Goal: Information Seeking & Learning: Learn about a topic

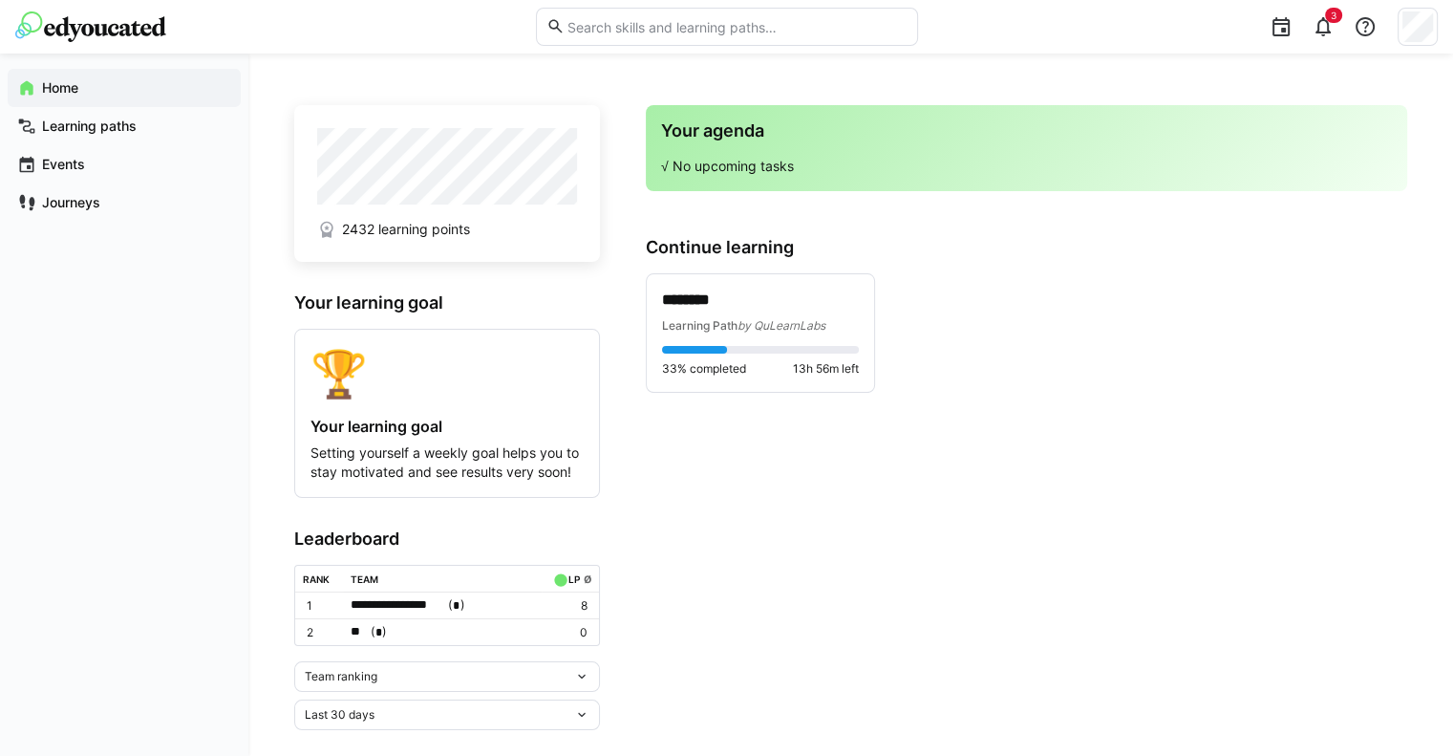
scroll to position [21, 0]
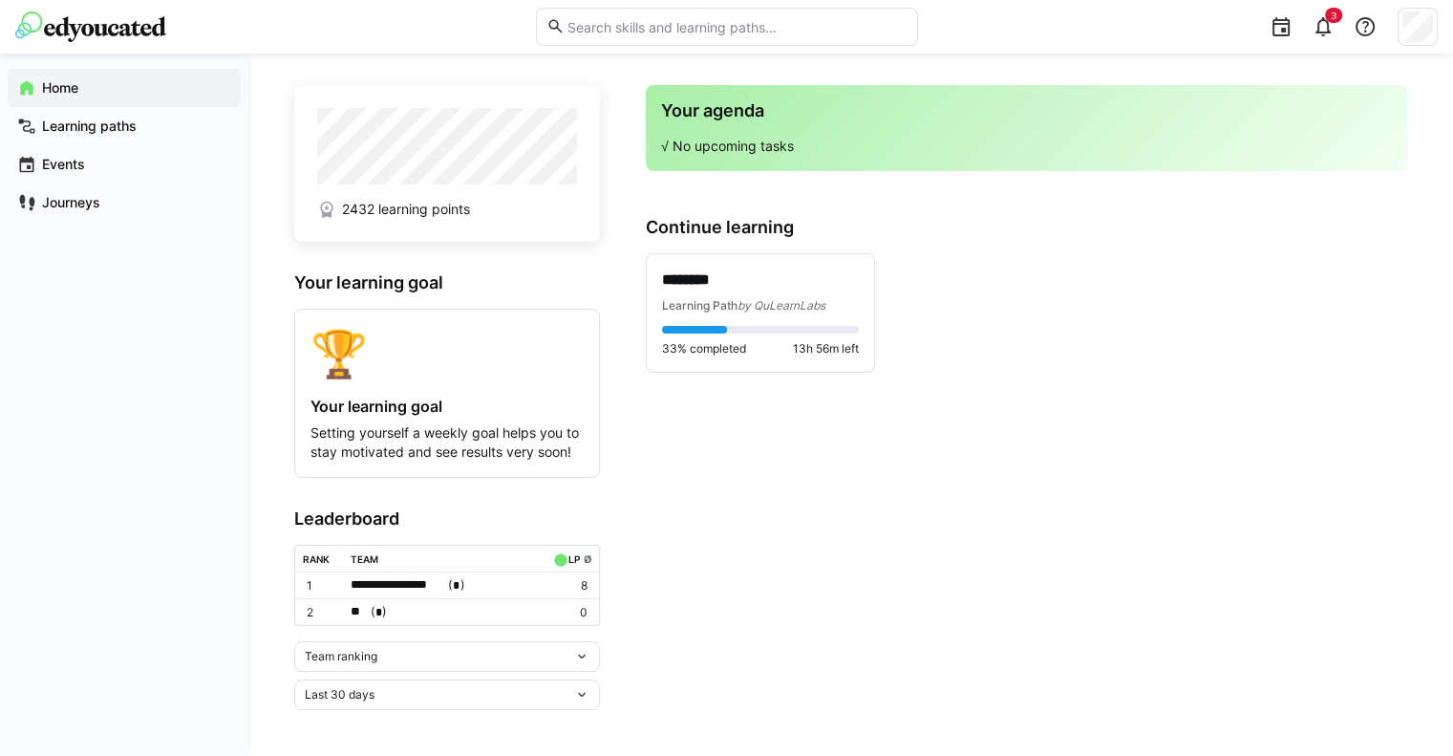
click at [562, 653] on div "Team ranking" at bounding box center [439, 656] width 269 height 13
click at [447, 697] on div "Team ranking" at bounding box center [447, 696] width 283 height 15
click at [549, 655] on div "Team ranking" at bounding box center [439, 656] width 269 height 13
click at [481, 715] on span "Individual ranking" at bounding box center [447, 727] width 306 height 31
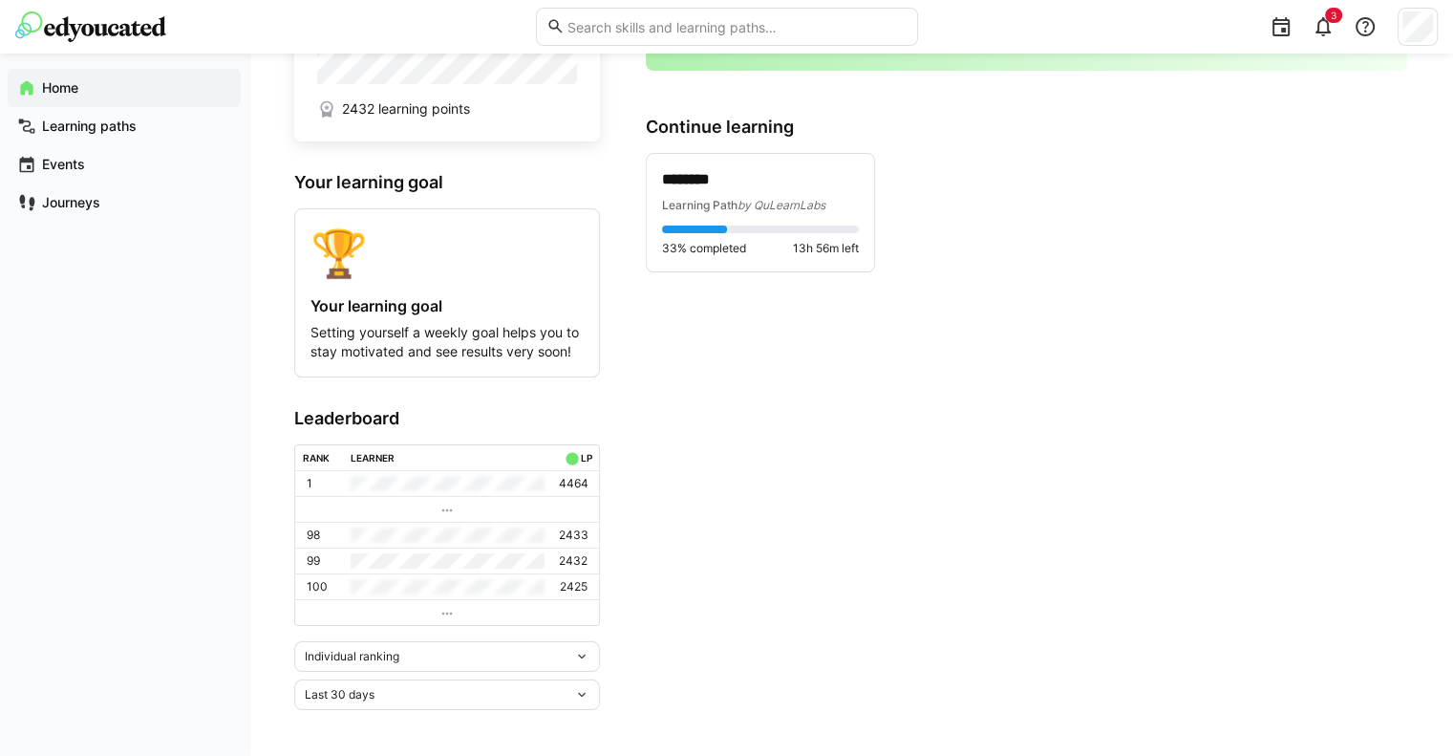
scroll to position [122, 0]
click at [447, 610] on eds-icon at bounding box center [446, 613] width 15 height 15
click at [447, 612] on eds-icon at bounding box center [446, 613] width 15 height 15
click at [718, 203] on span "Learning Path" at bounding box center [699, 205] width 75 height 14
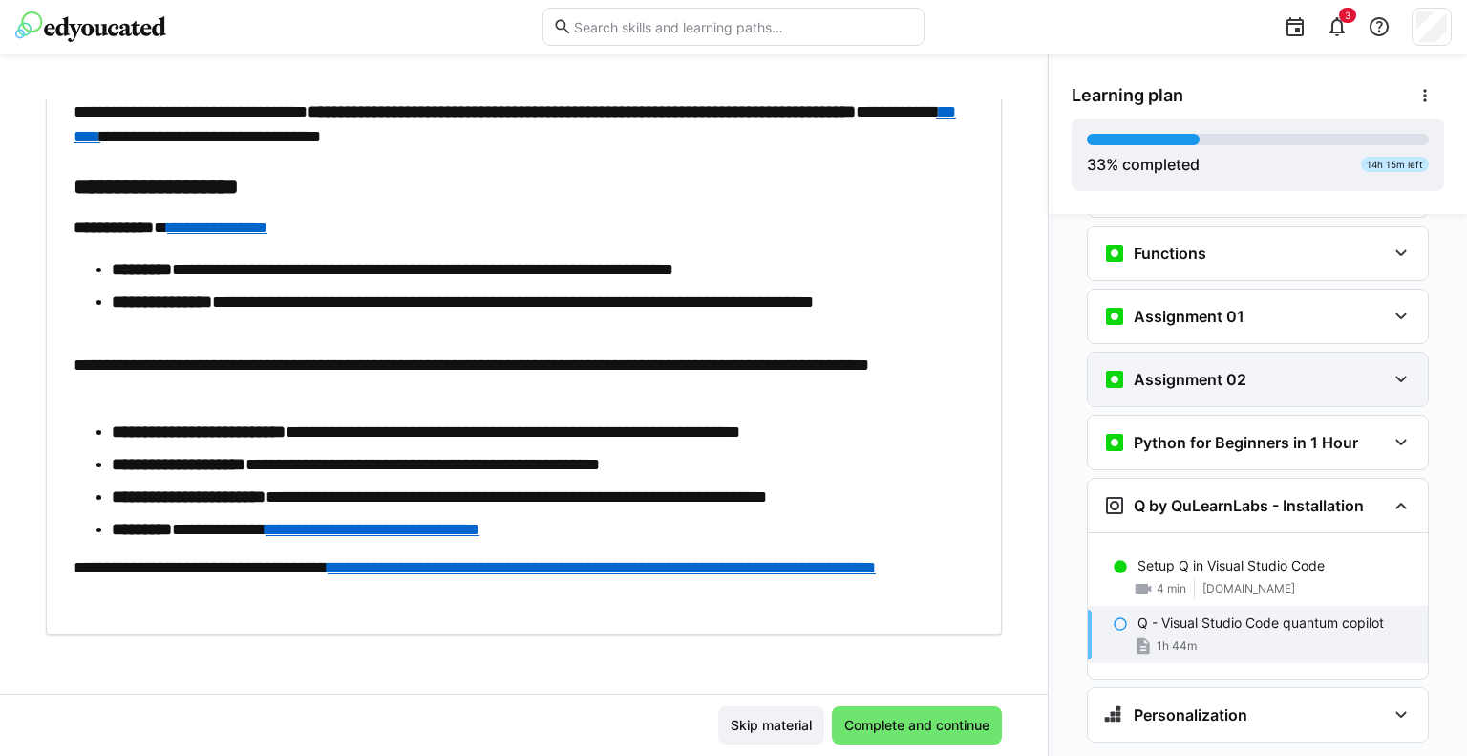
scroll to position [1486, 0]
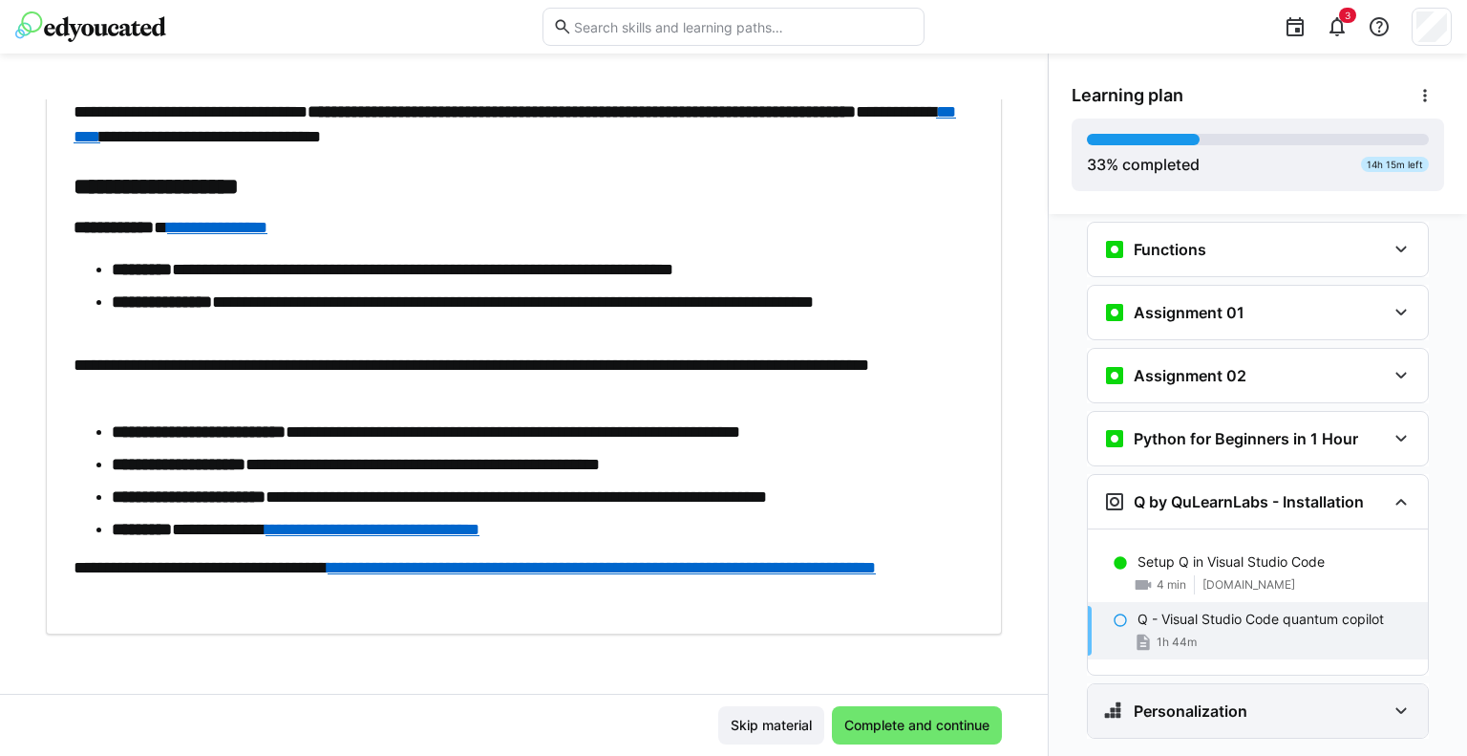
click at [1390, 699] on eds-icon at bounding box center [1401, 710] width 23 height 23
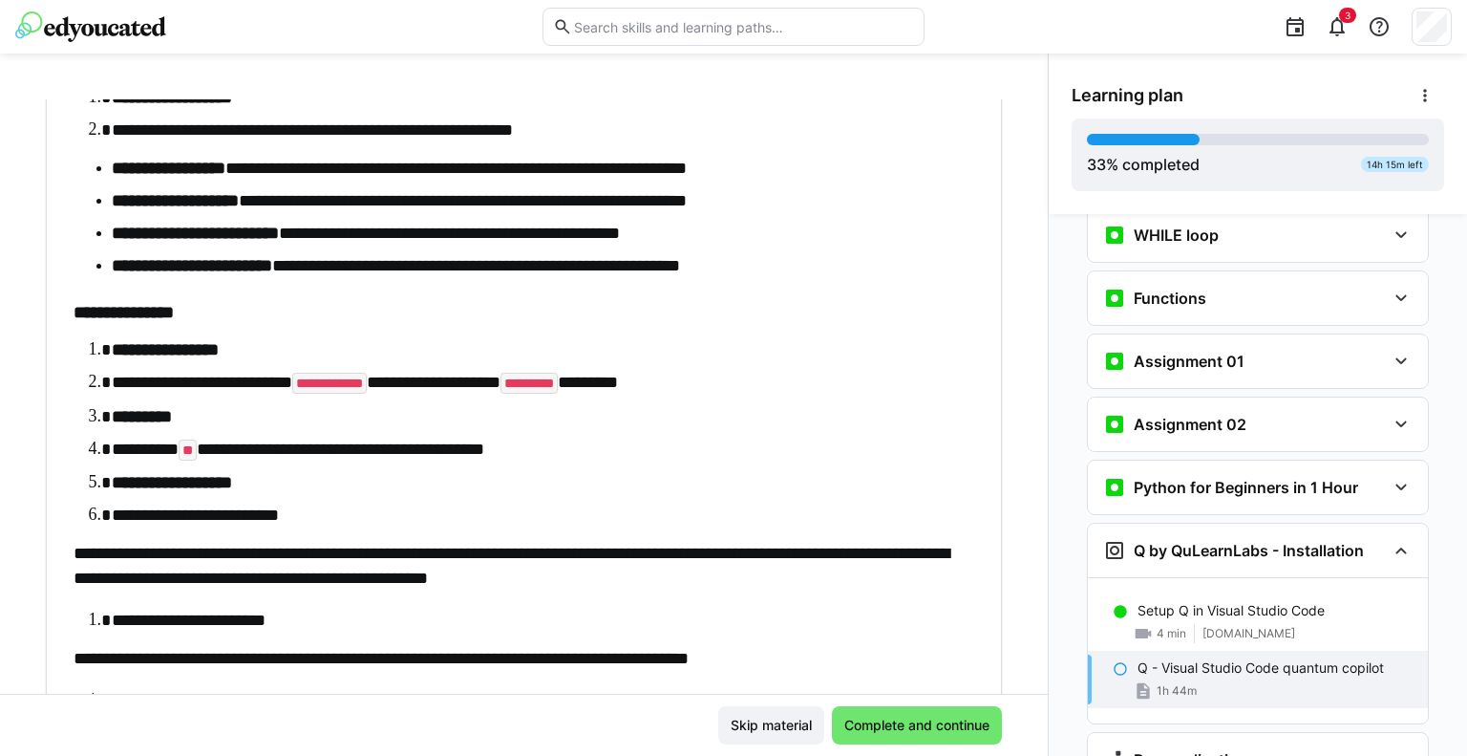
scroll to position [3693, 0]
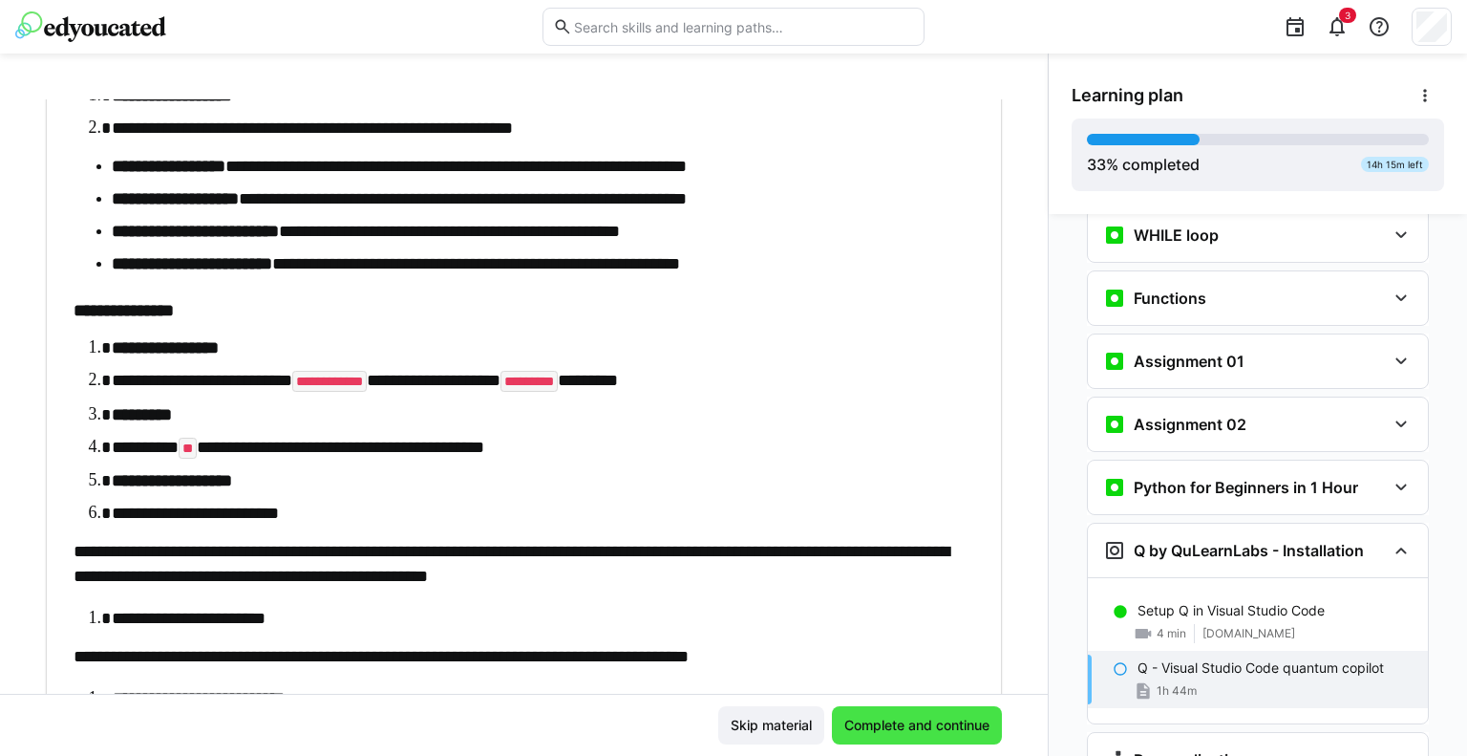
click at [956, 729] on span "Complete and continue" at bounding box center [917, 725] width 151 height 19
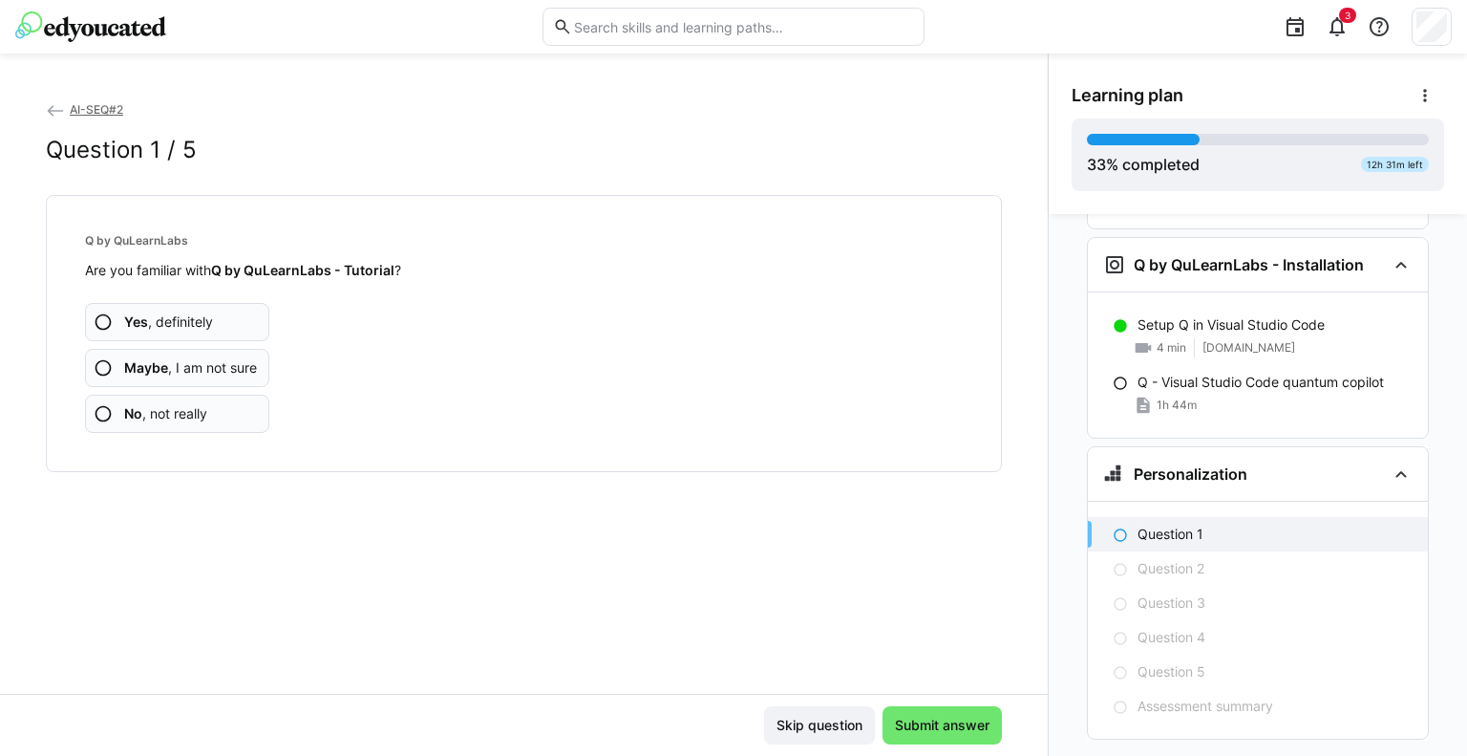
scroll to position [1724, 0]
click at [189, 368] on span "Maybe , I am not sure" at bounding box center [190, 367] width 133 height 19
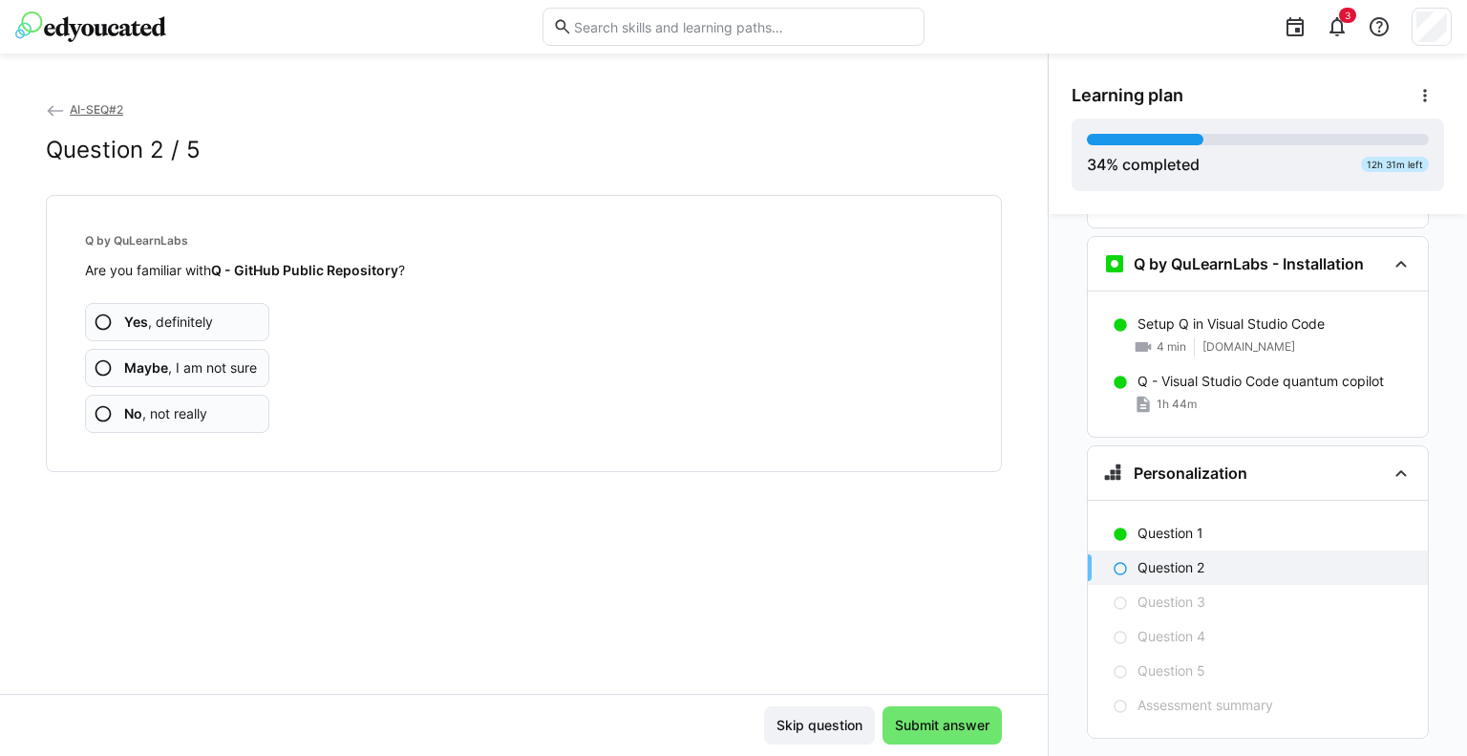
click at [110, 368] on eds-icon at bounding box center [103, 367] width 19 height 19
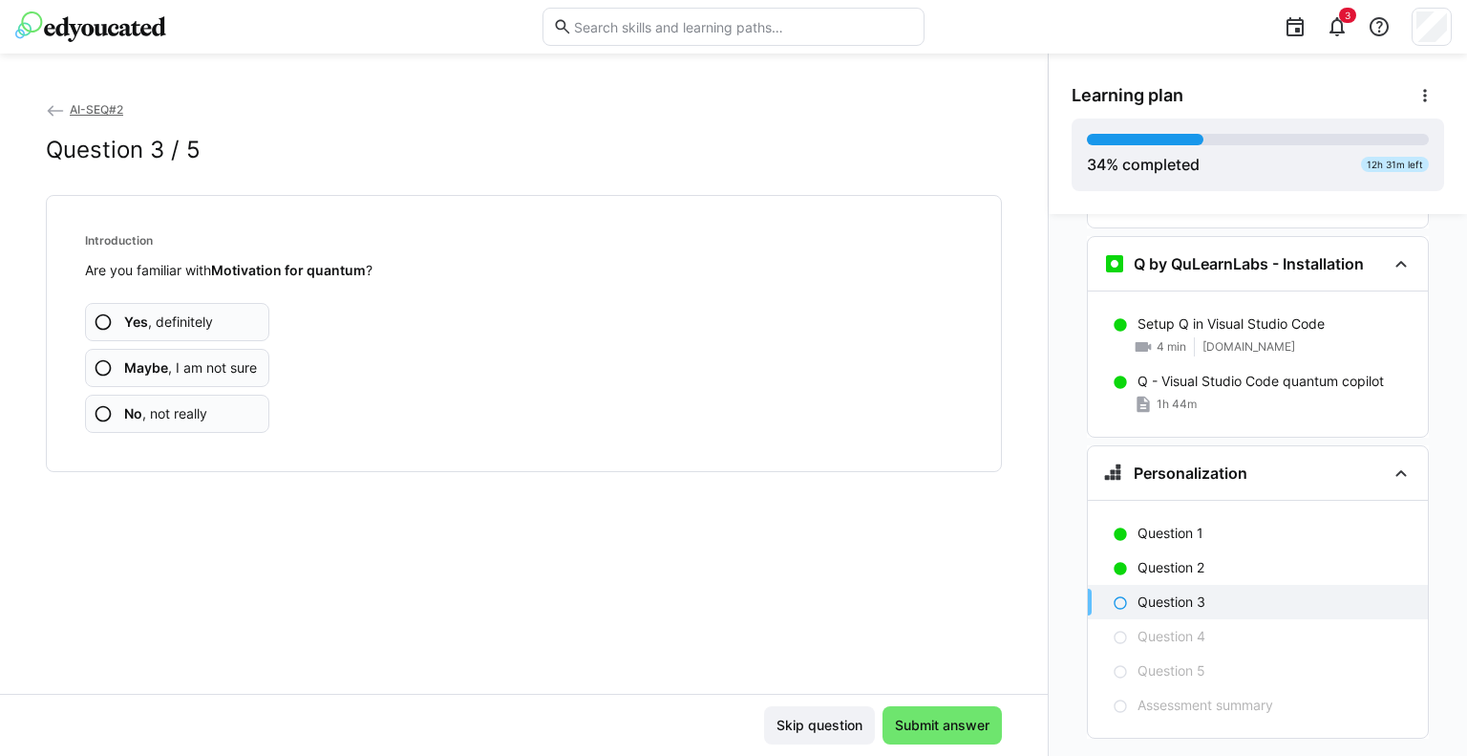
click at [195, 327] on span "Yes , definitely" at bounding box center [168, 321] width 89 height 19
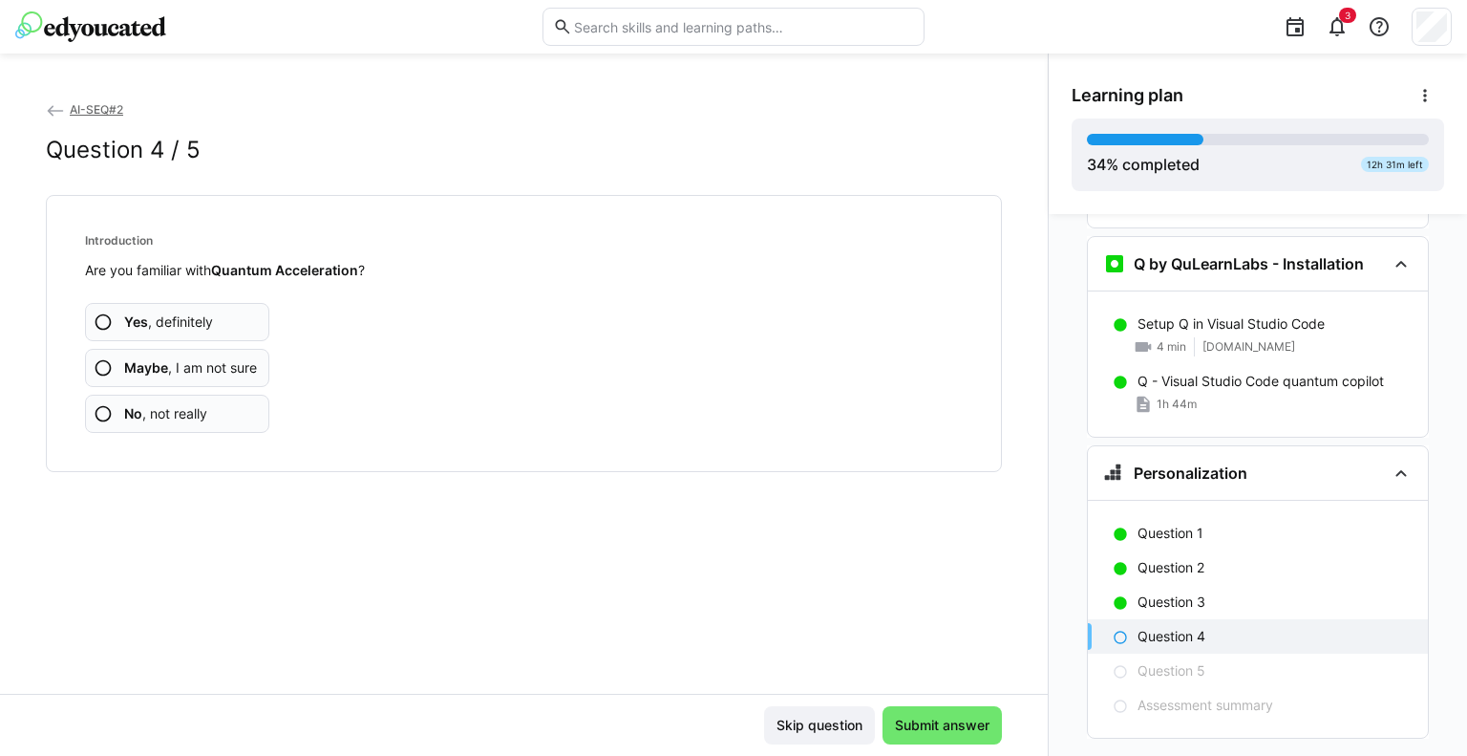
click at [183, 312] on span "Yes , definitely" at bounding box center [168, 321] width 89 height 19
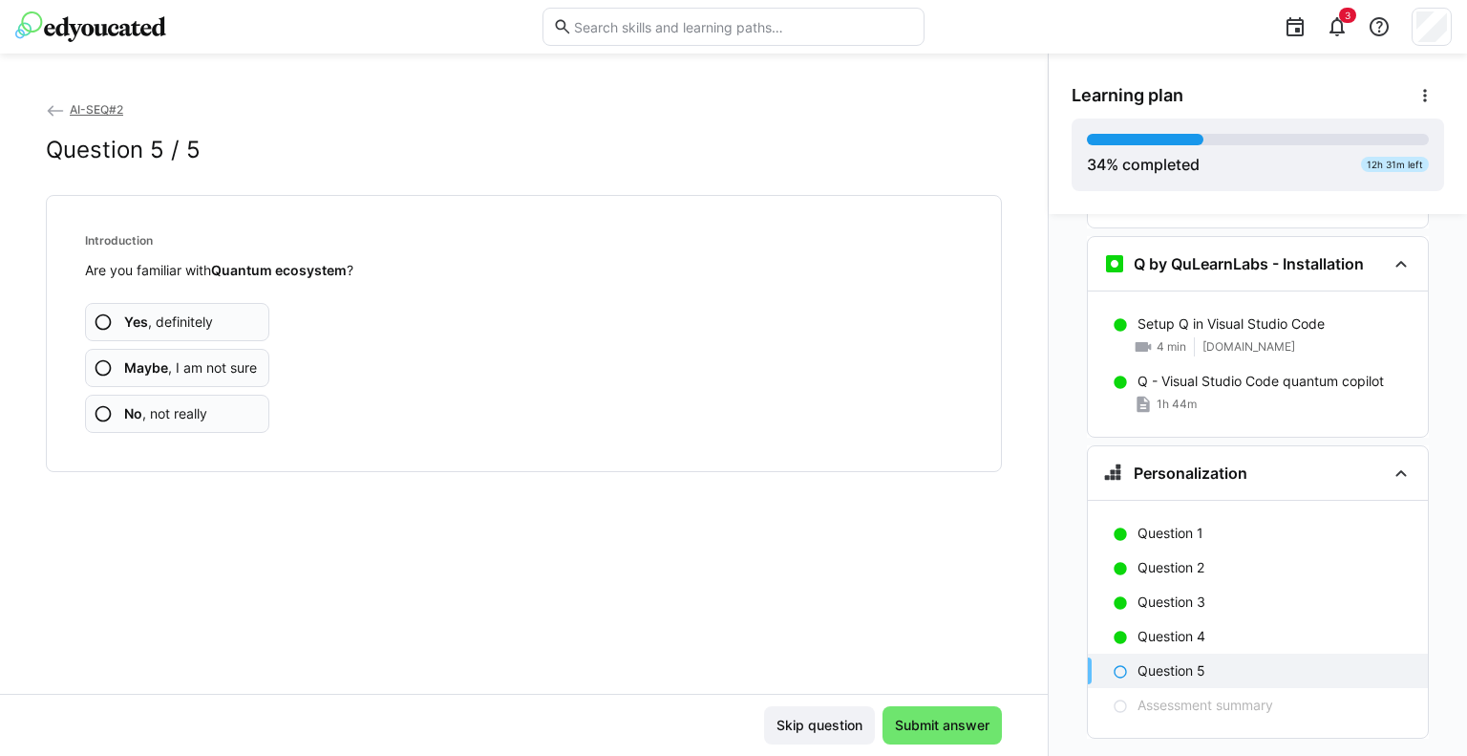
drag, startPoint x: 187, startPoint y: 330, endPoint x: 225, endPoint y: 328, distance: 37.3
click at [189, 329] on span "Yes , definitely" at bounding box center [168, 321] width 89 height 19
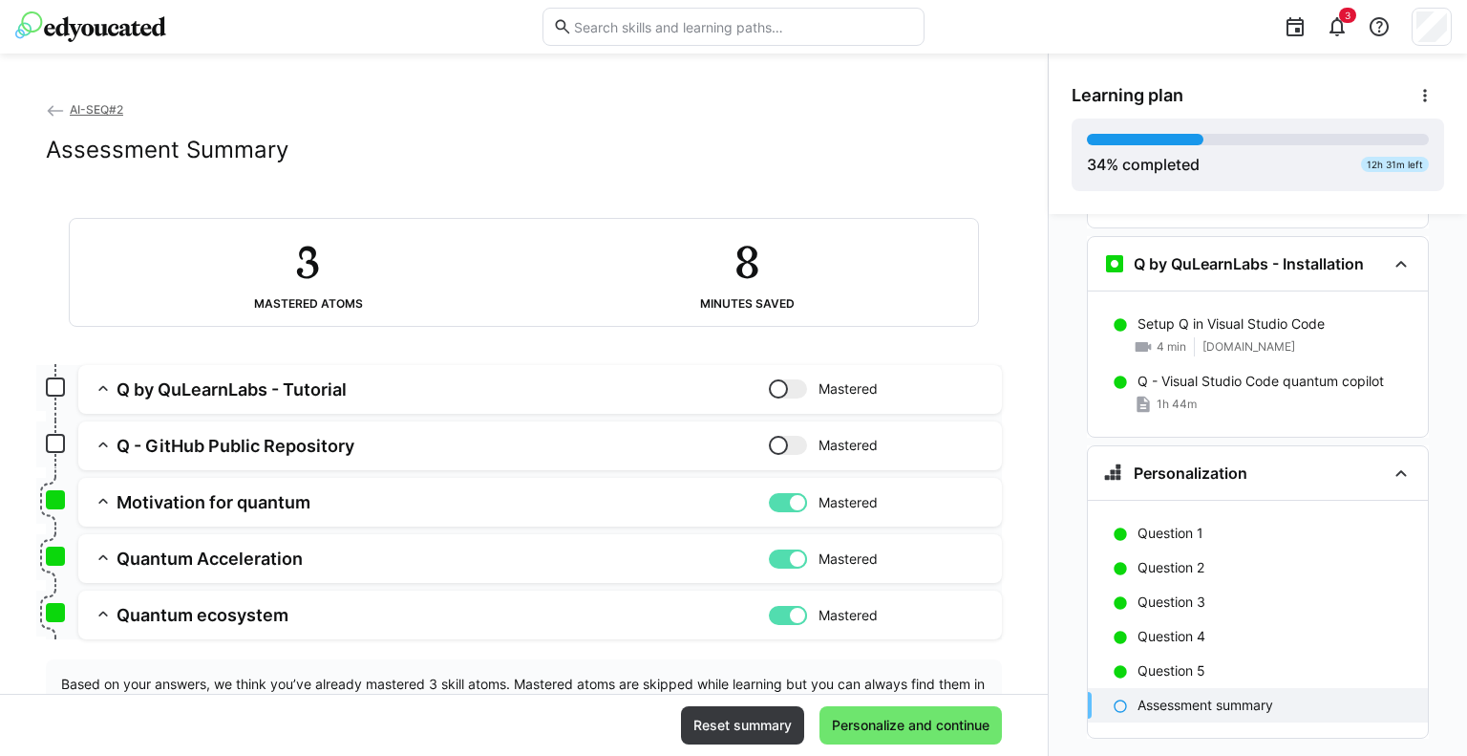
scroll to position [79, 0]
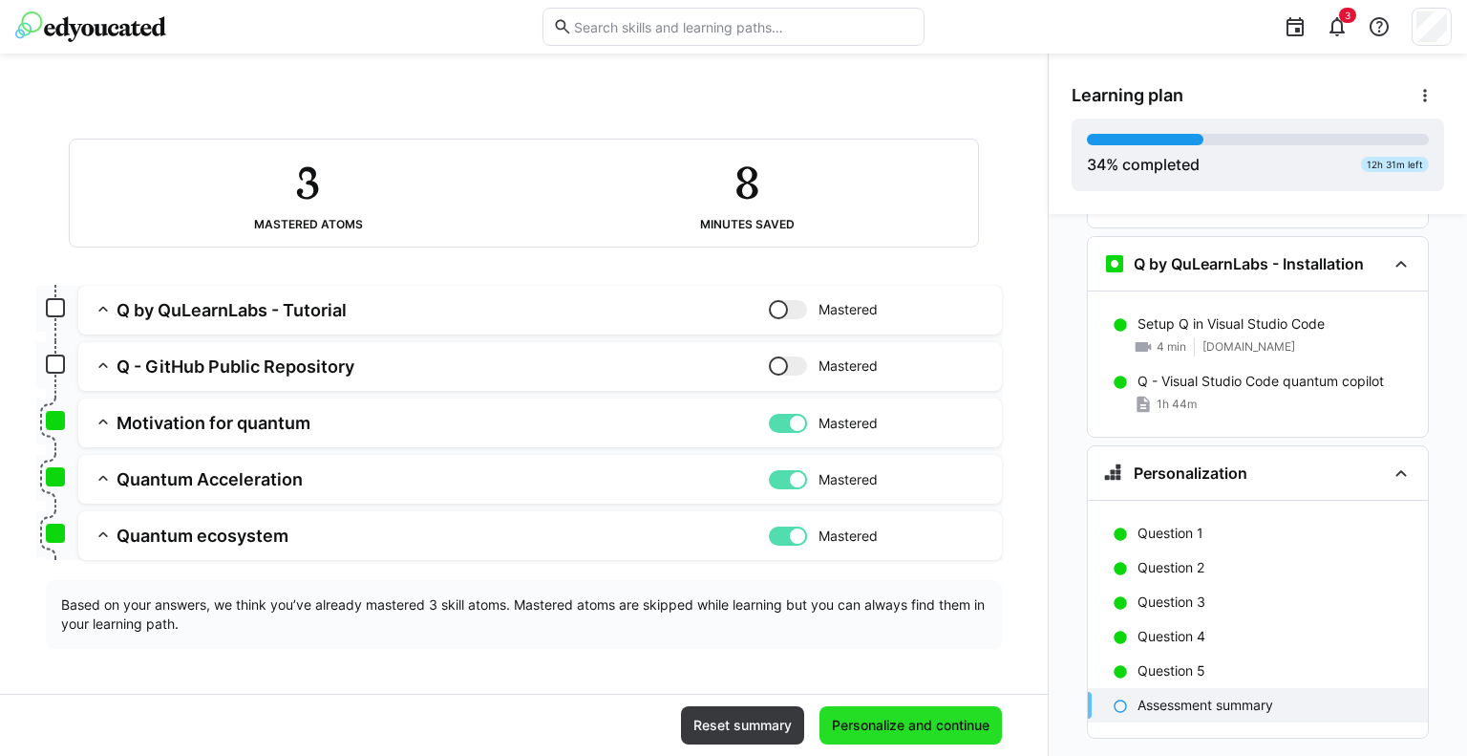
click at [883, 729] on span "Personalize and continue" at bounding box center [910, 725] width 163 height 19
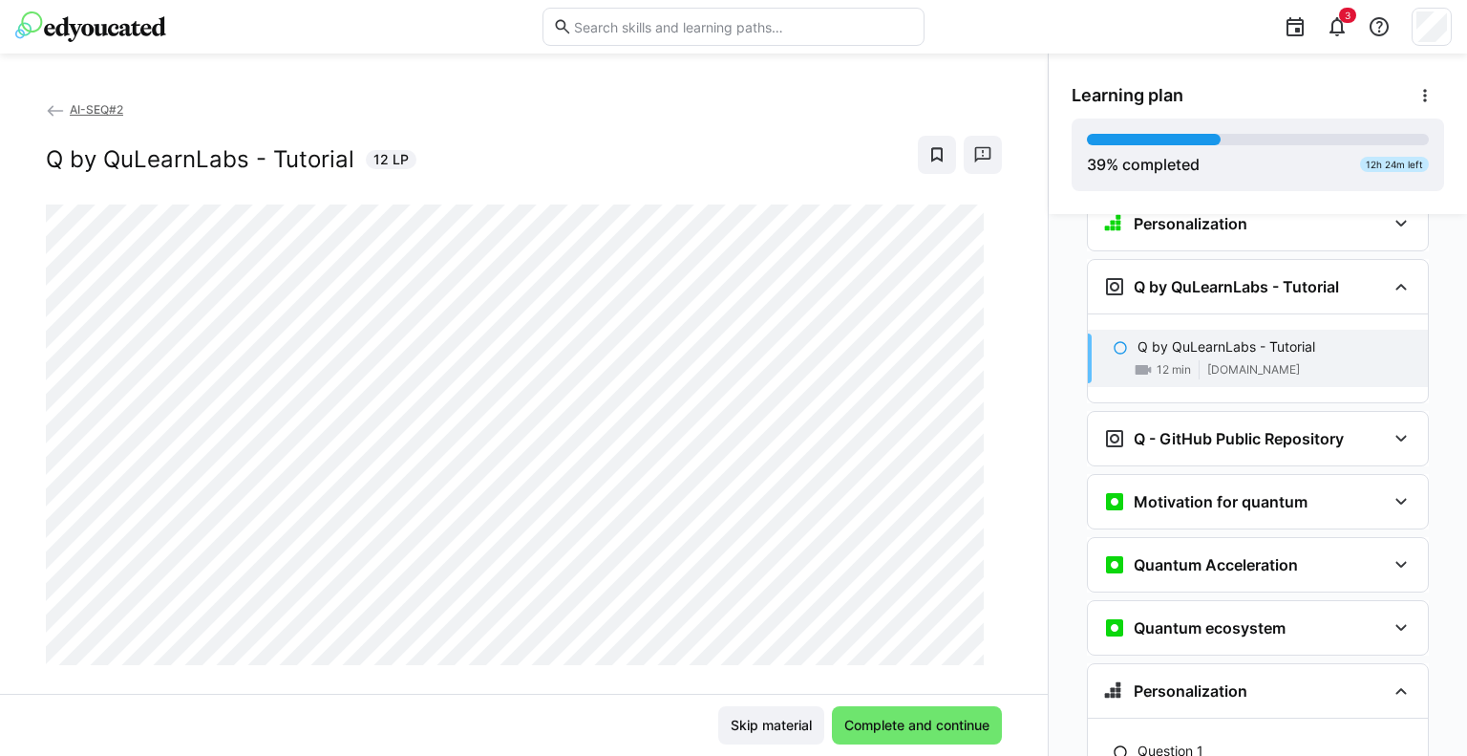
scroll to position [1977, 0]
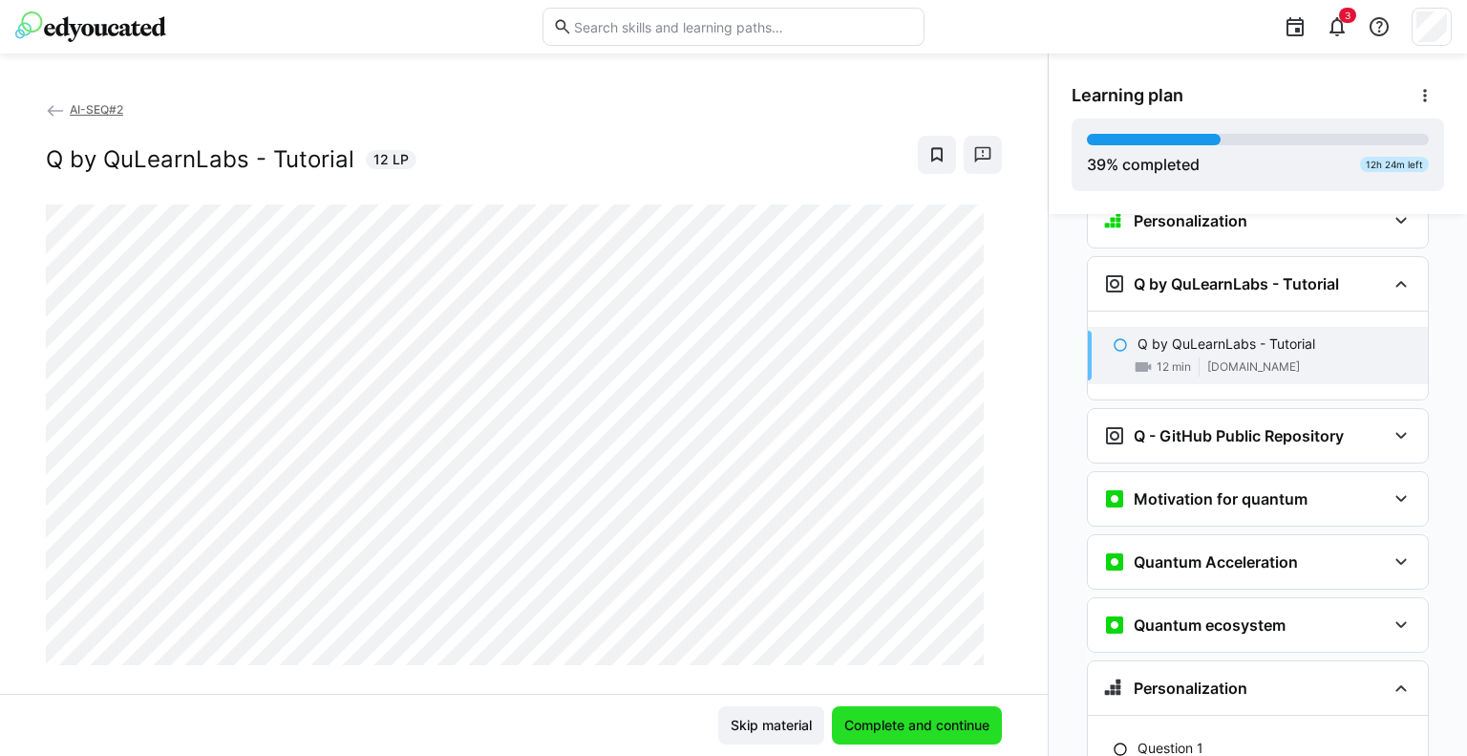
click at [864, 729] on span "Complete and continue" at bounding box center [917, 725] width 151 height 19
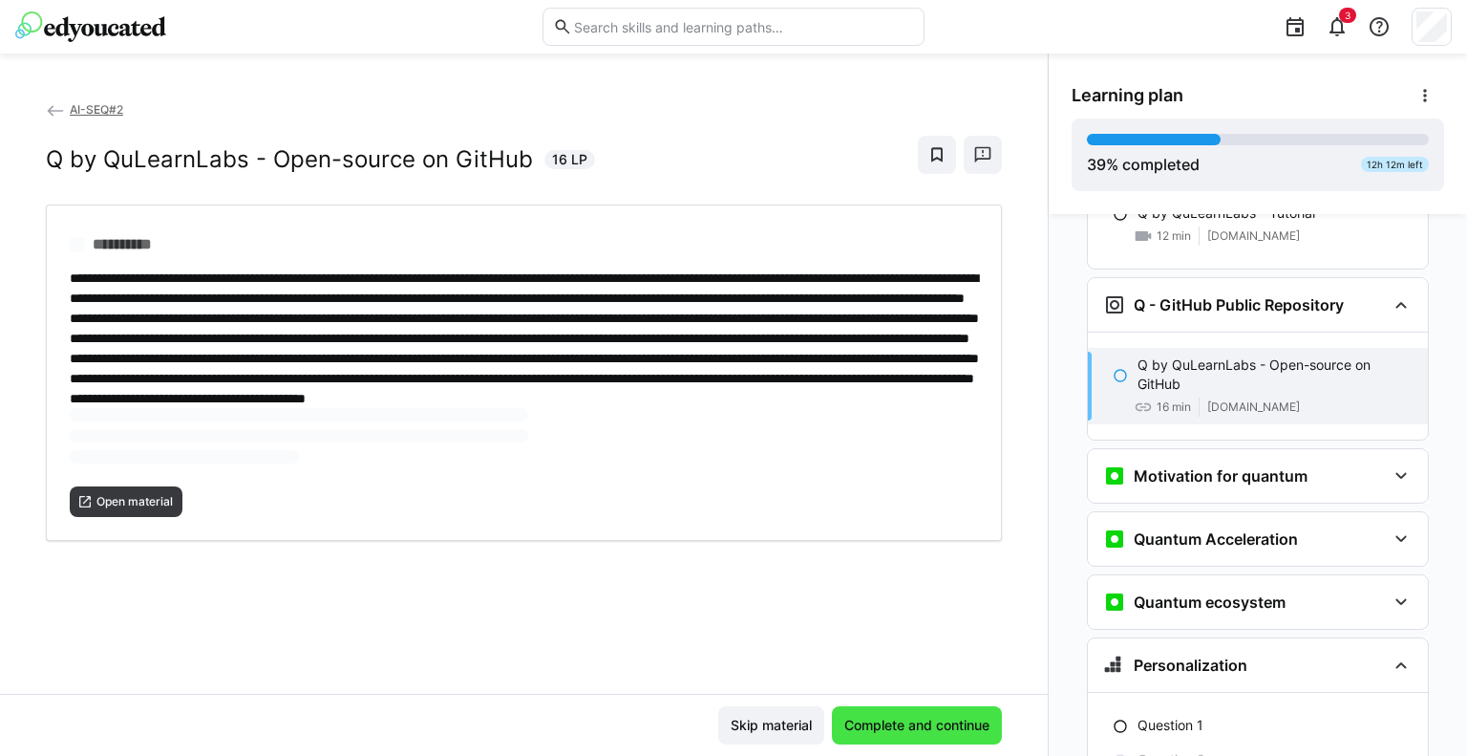
scroll to position [2128, 0]
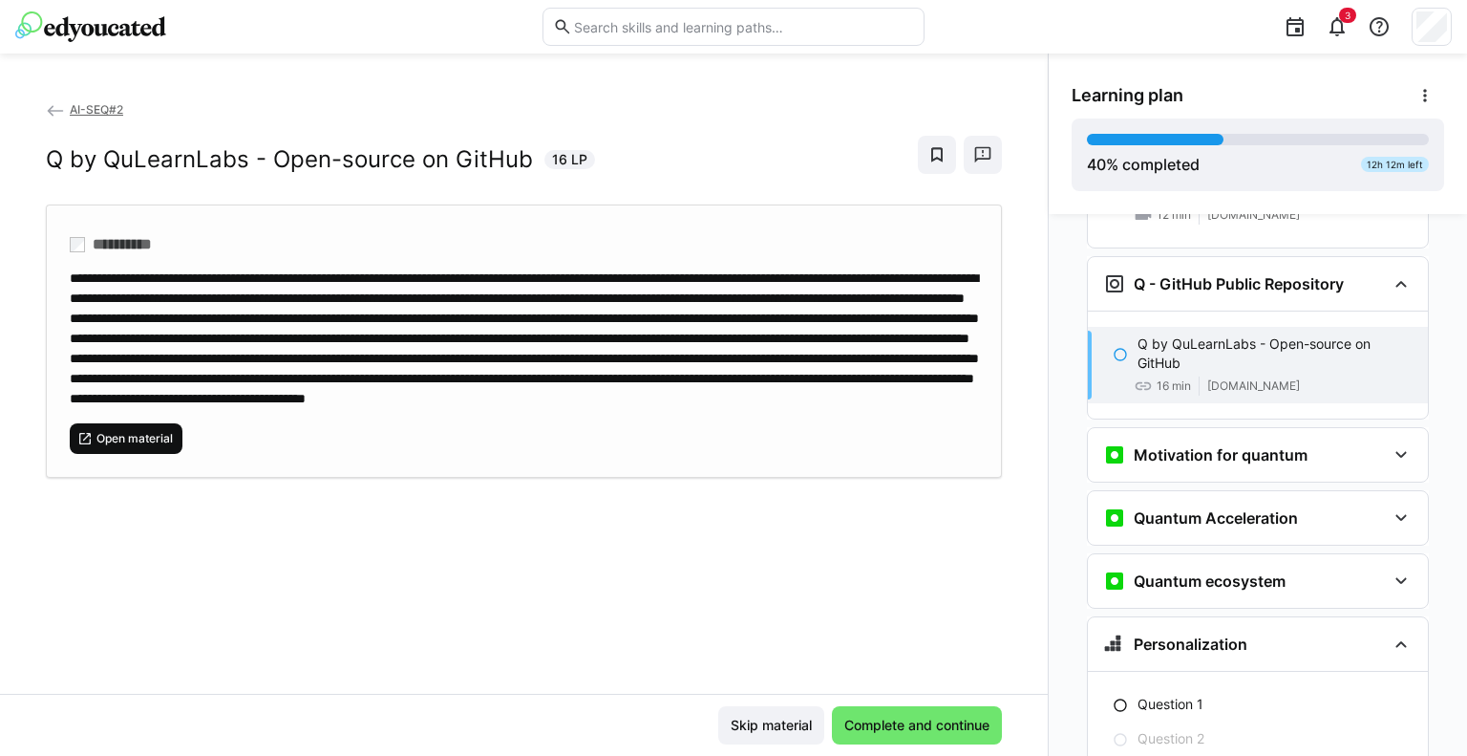
click at [153, 446] on span "Open material" at bounding box center [135, 438] width 80 height 15
click at [902, 729] on span "Complete and continue" at bounding box center [917, 725] width 151 height 19
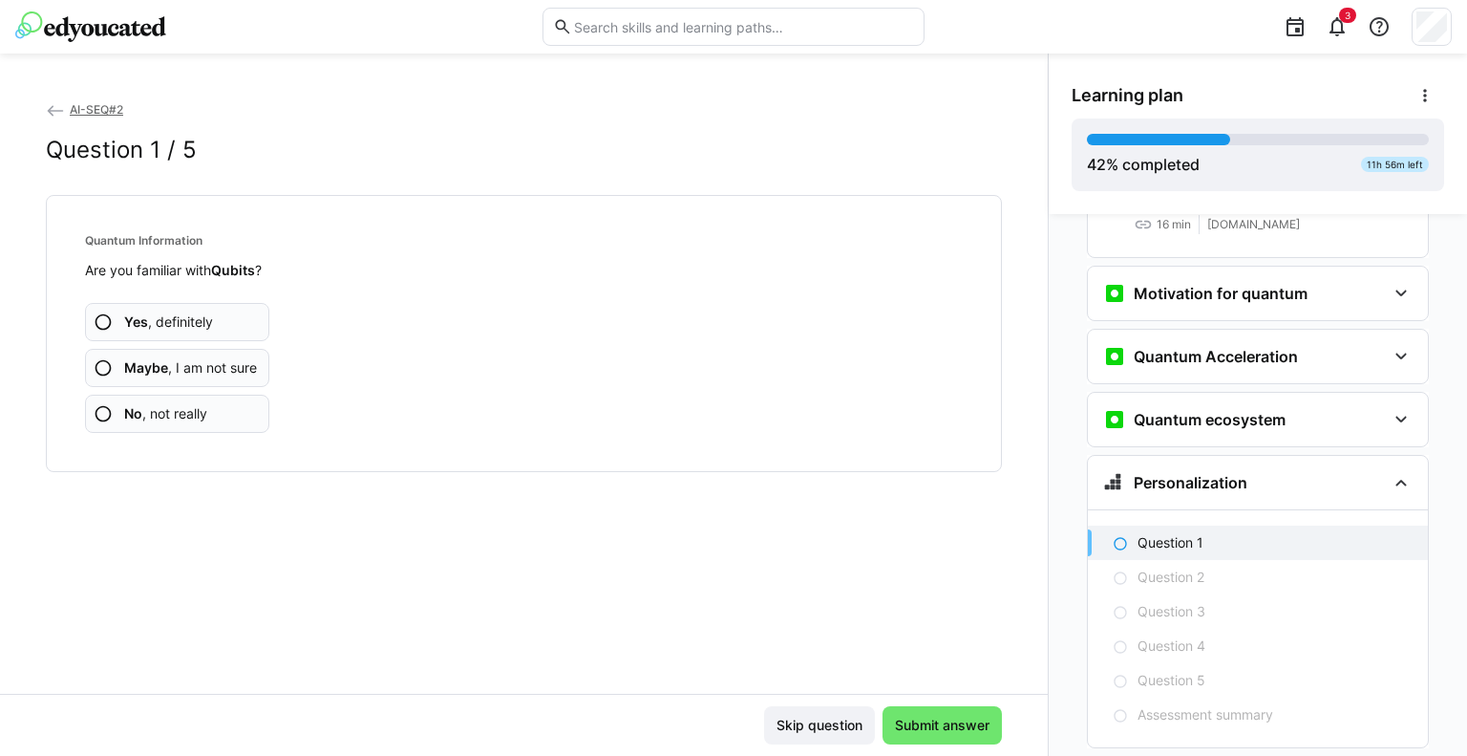
scroll to position [2298, 0]
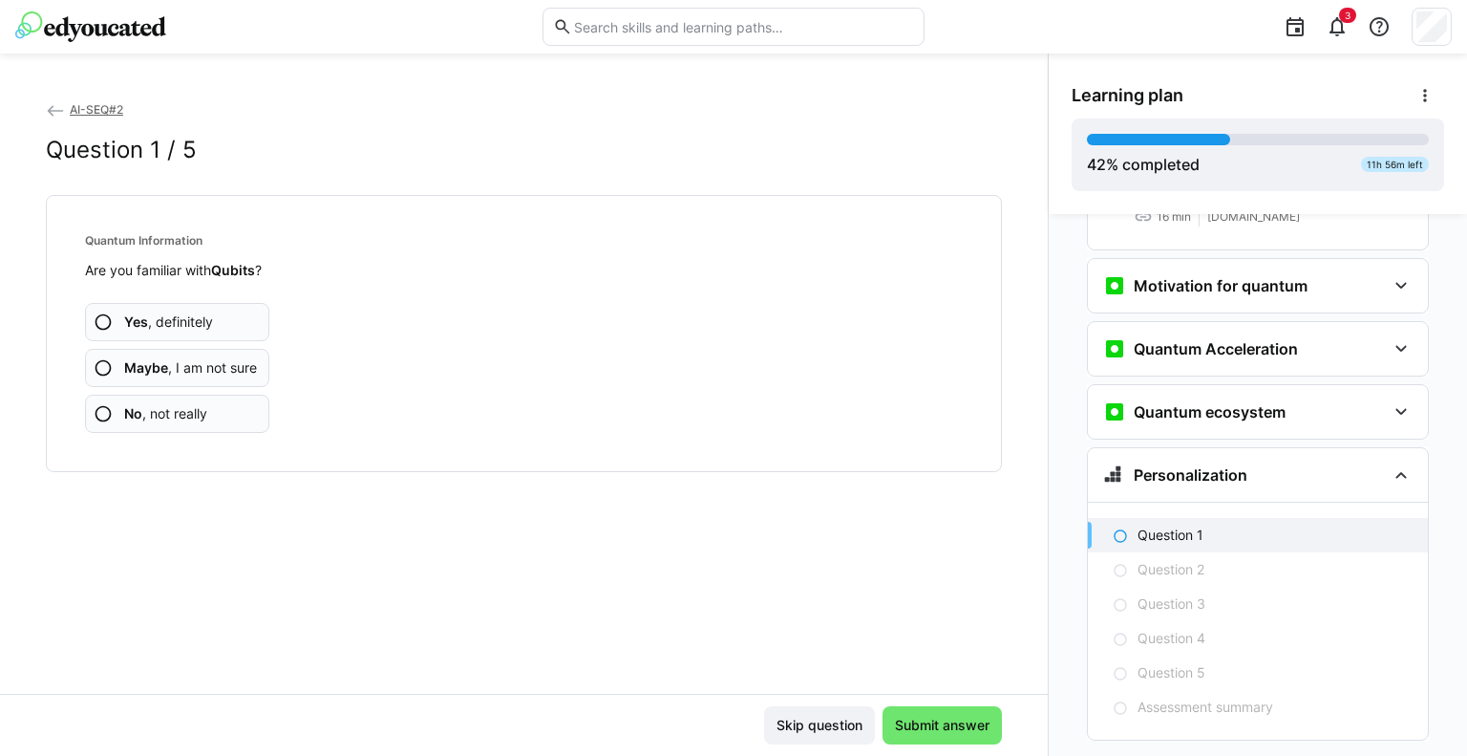
click at [158, 321] on span "Yes , definitely" at bounding box center [168, 321] width 89 height 19
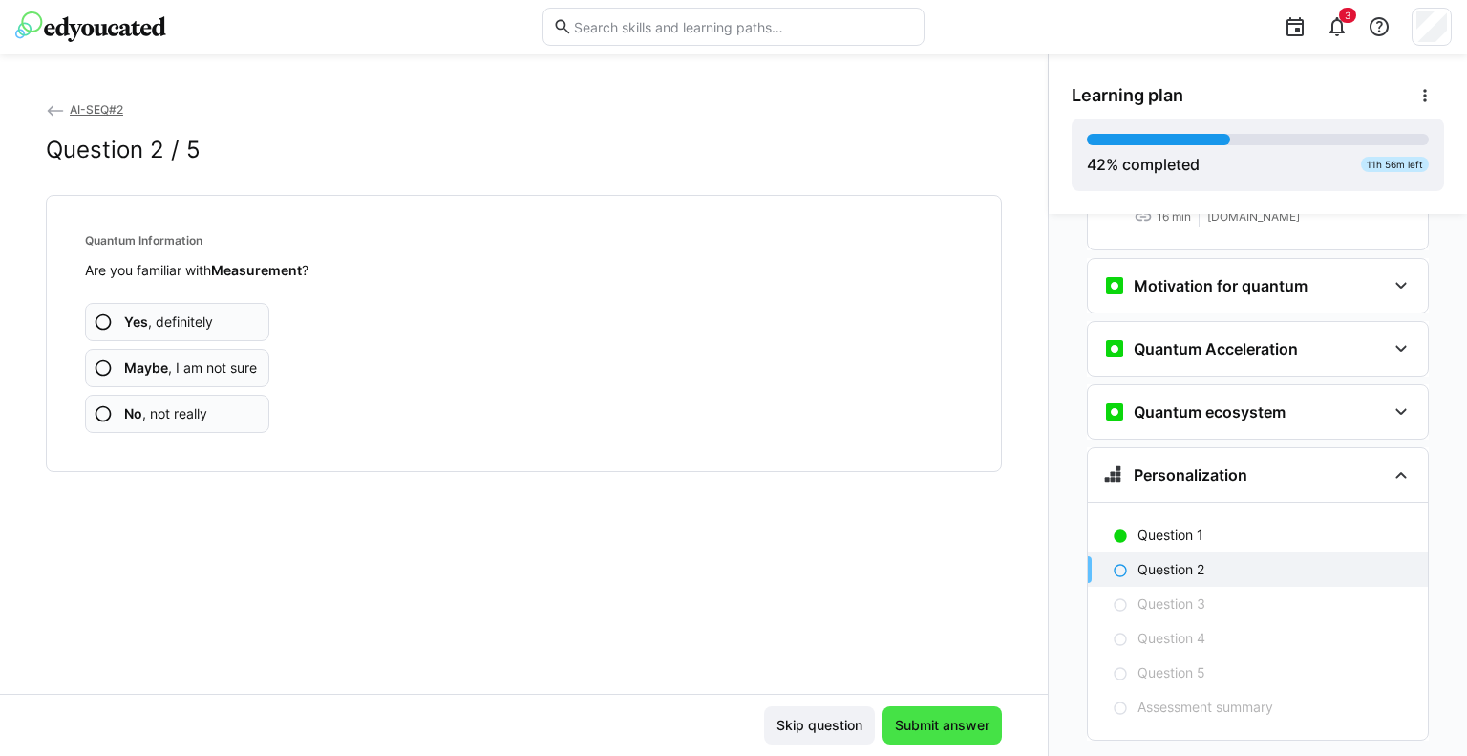
click at [928, 726] on span "Submit answer" at bounding box center [942, 725] width 100 height 19
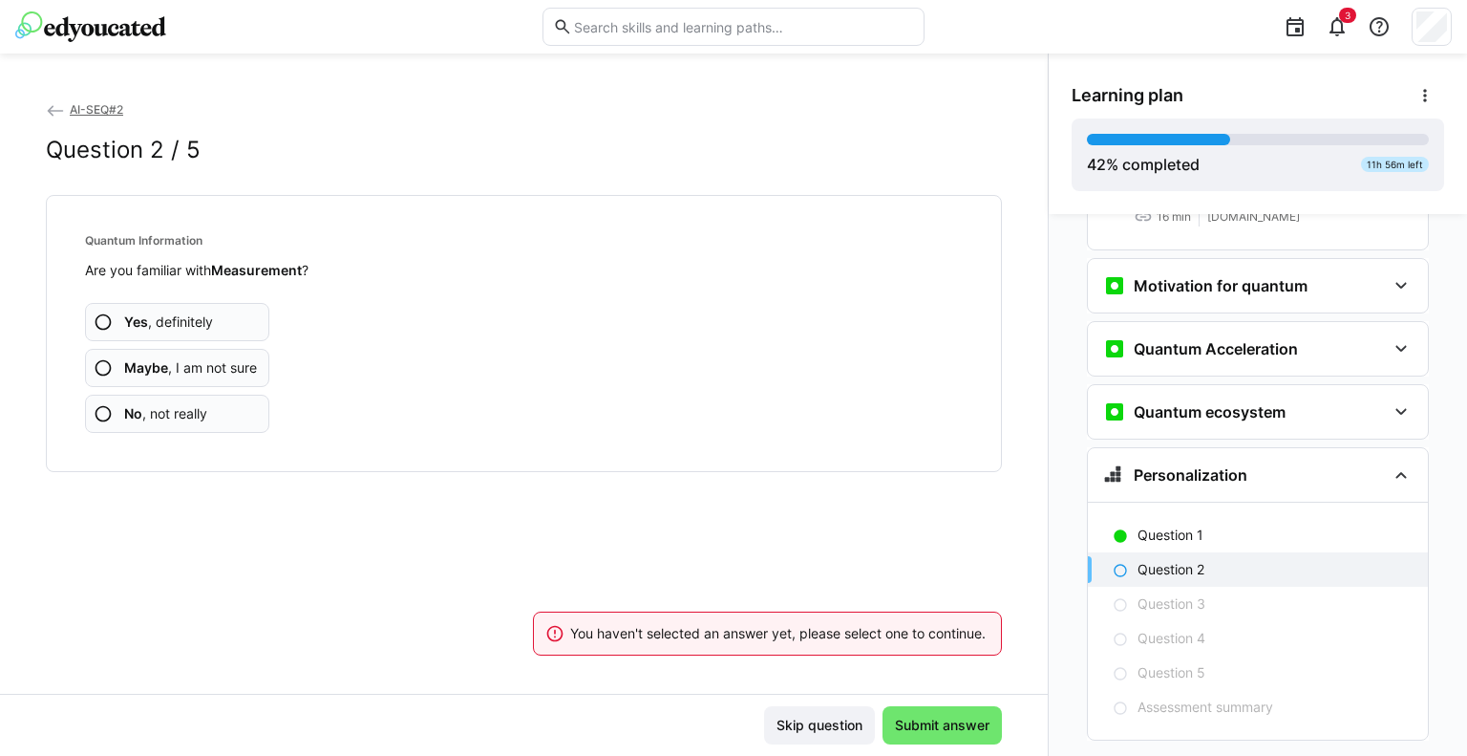
click at [168, 320] on span "Yes , definitely" at bounding box center [168, 321] width 89 height 19
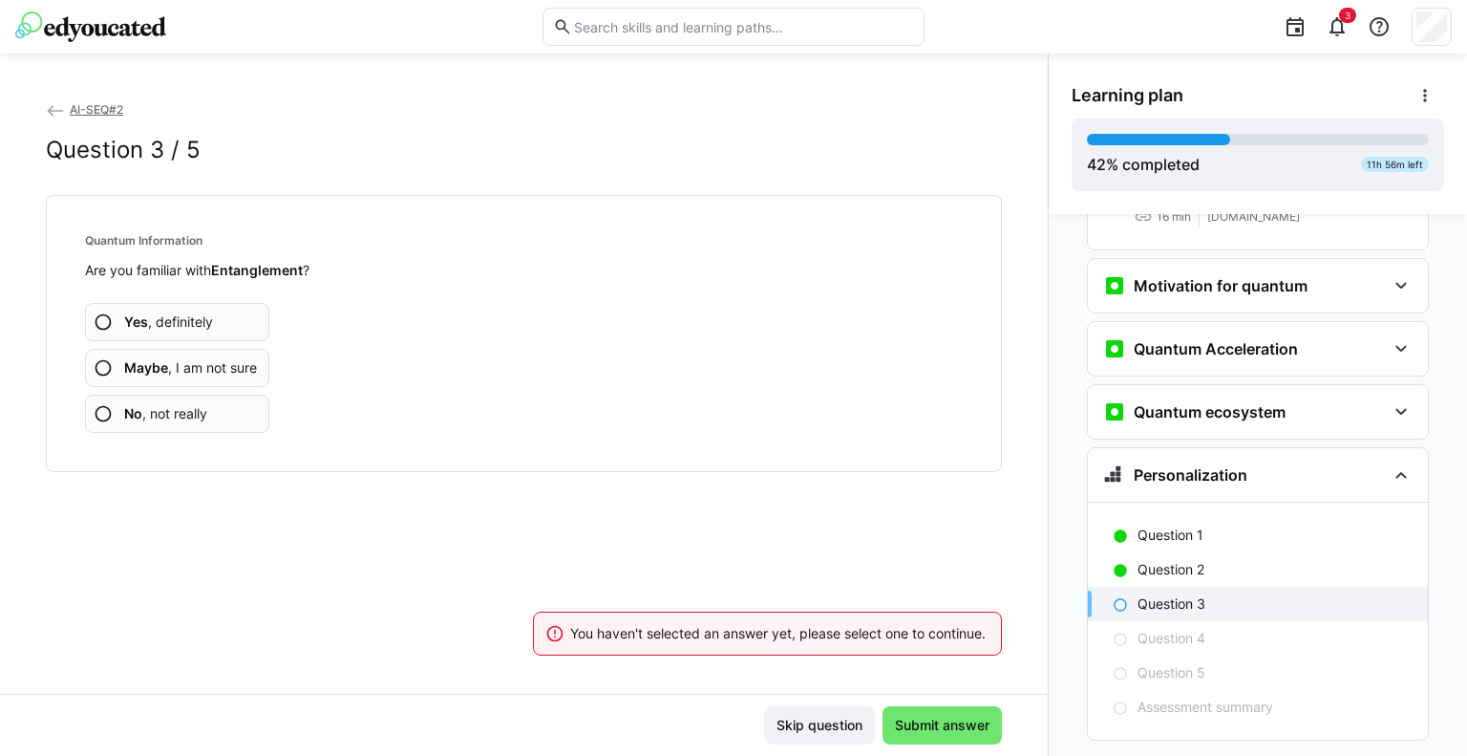
click at [168, 323] on span "Yes , definitely" at bounding box center [168, 321] width 89 height 19
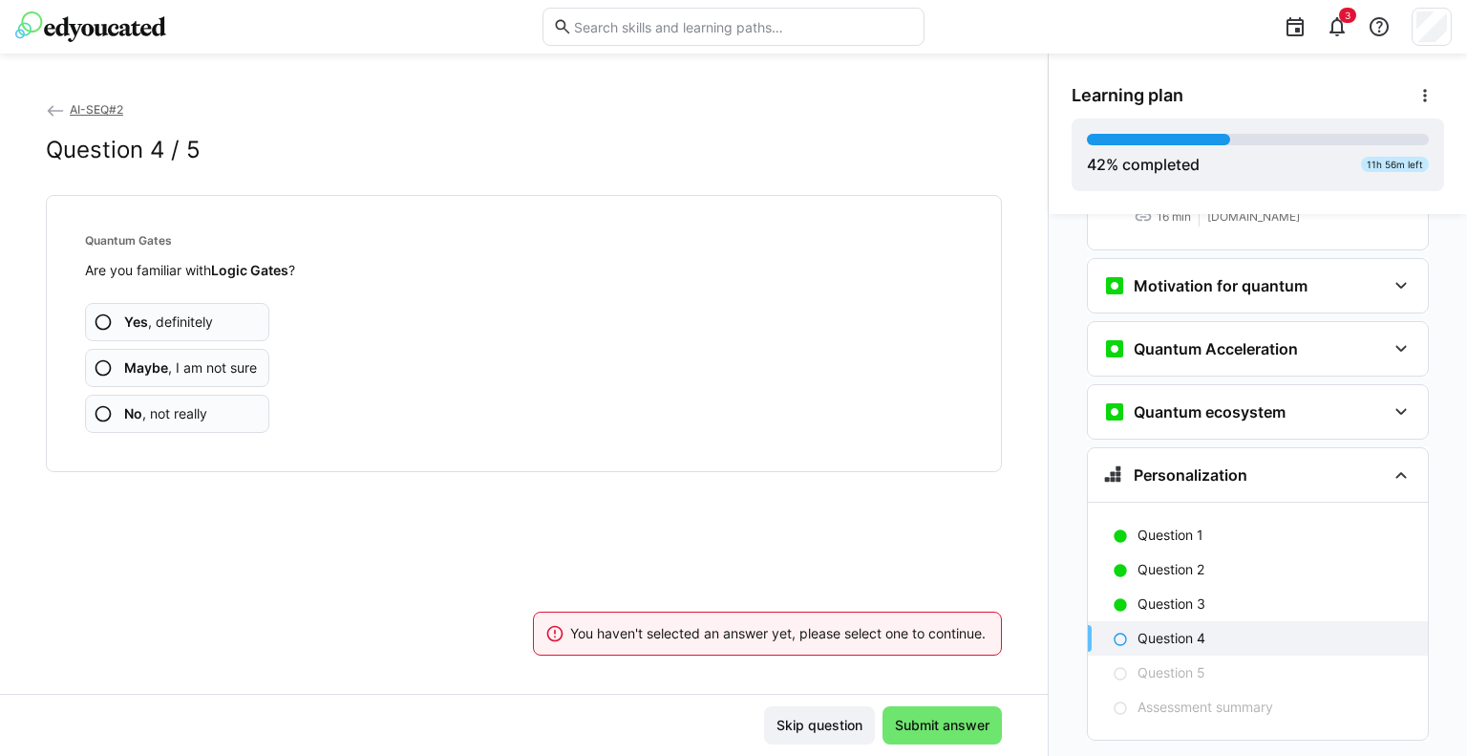
click at [168, 323] on span "Yes , definitely" at bounding box center [168, 321] width 89 height 19
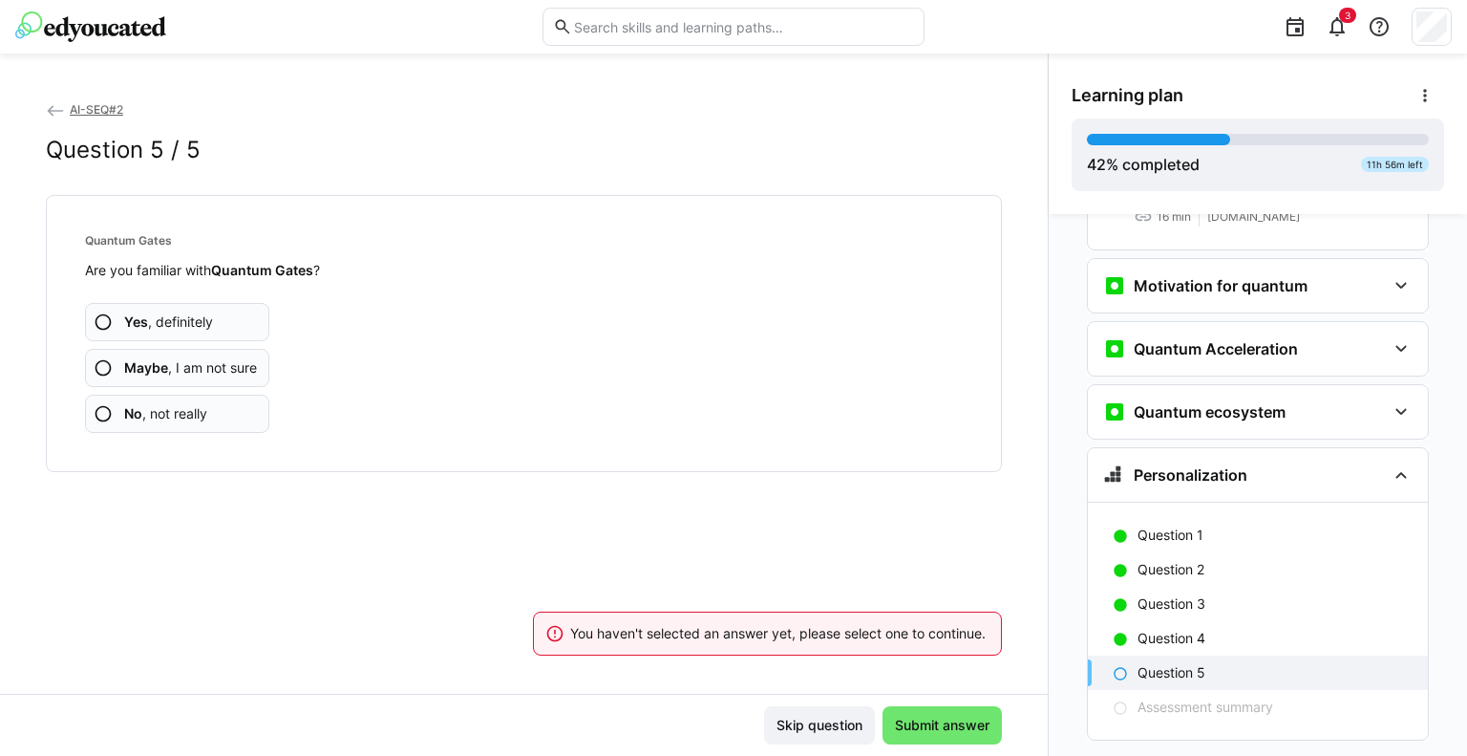
click at [168, 323] on span "Yes , definitely" at bounding box center [168, 321] width 89 height 19
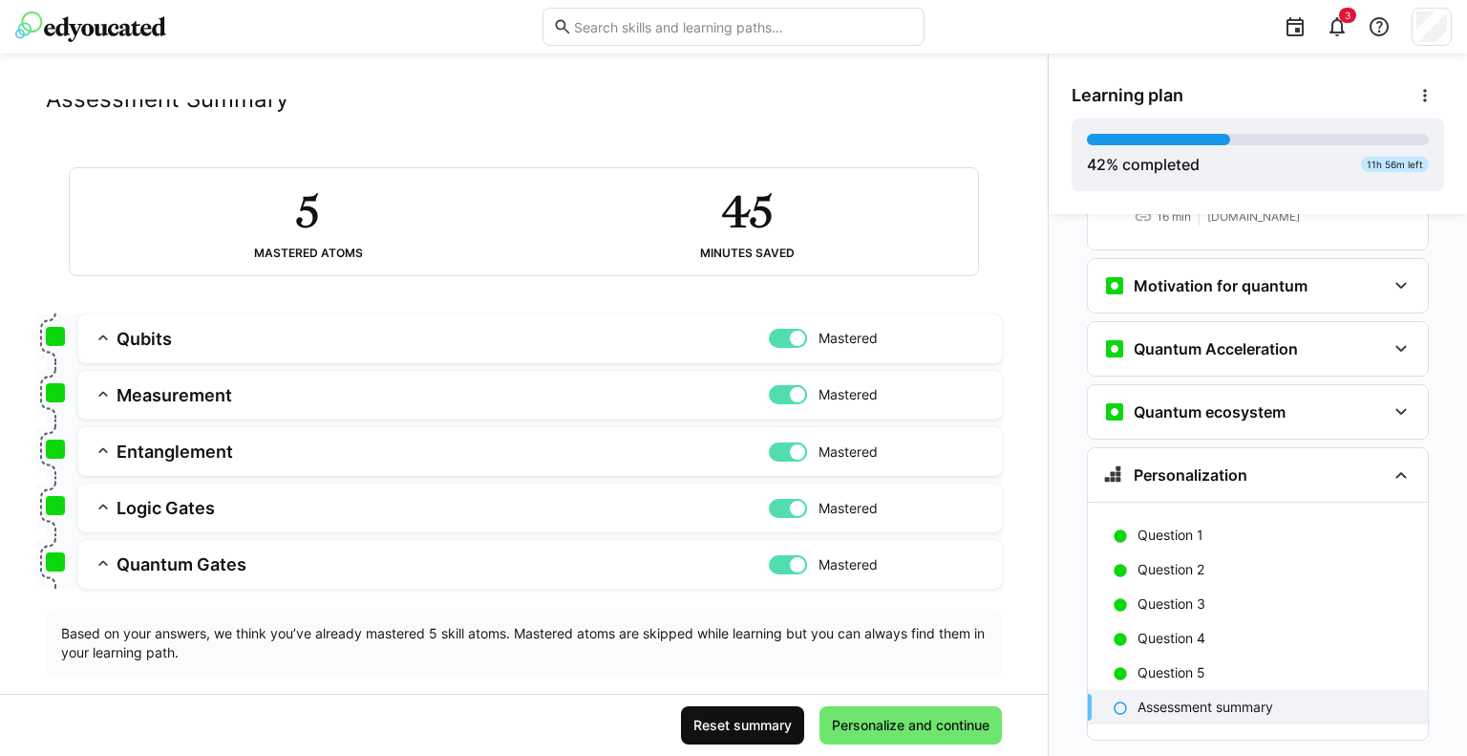
scroll to position [79, 0]
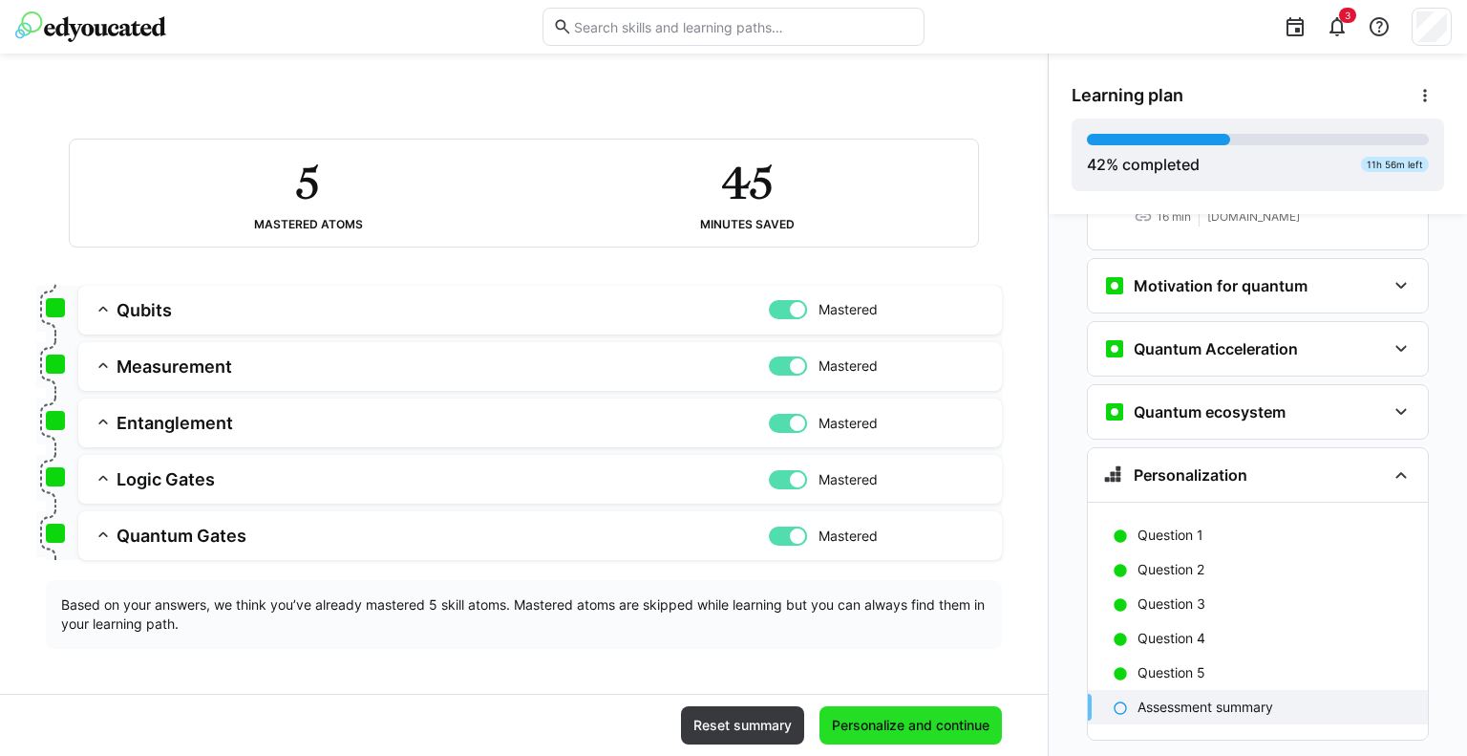
click at [902, 725] on span "Personalize and continue" at bounding box center [910, 725] width 163 height 19
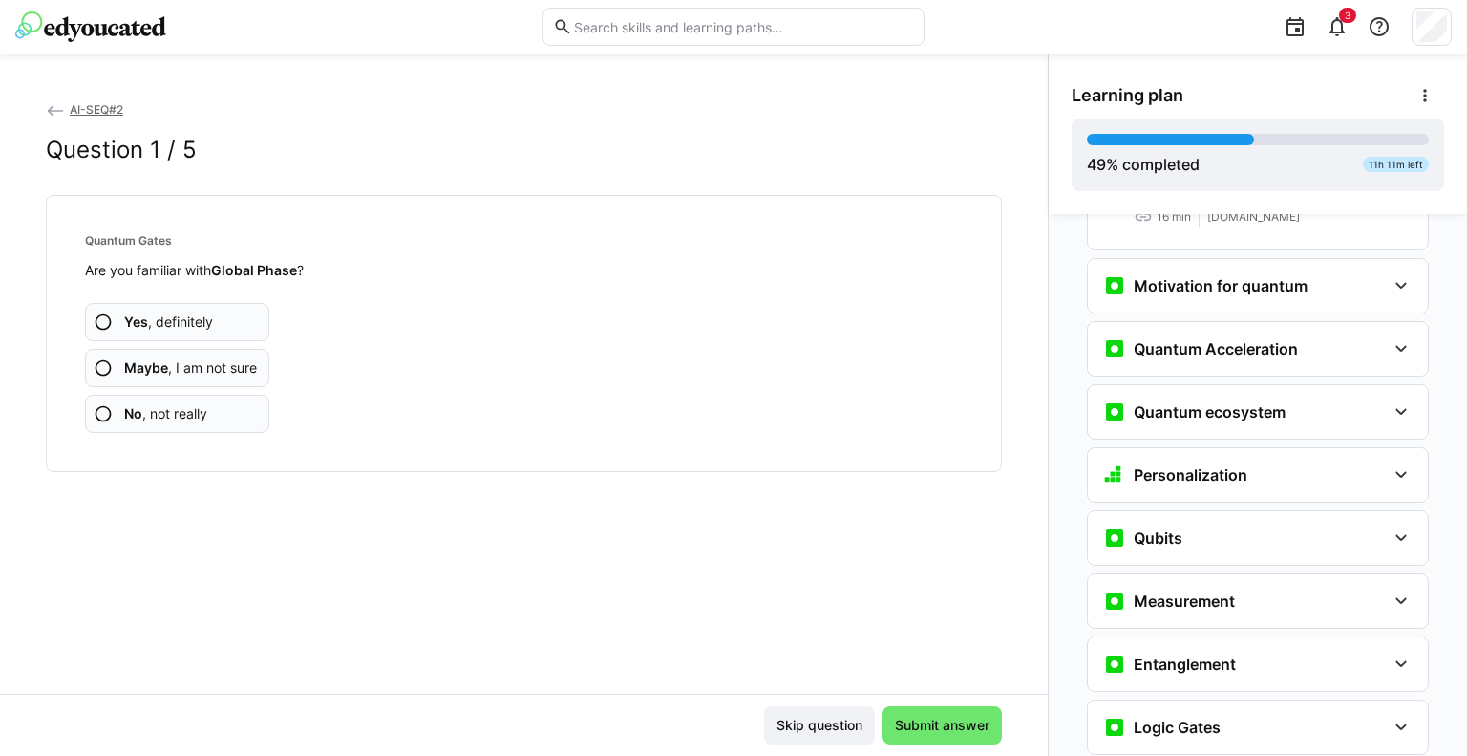
scroll to position [2674, 0]
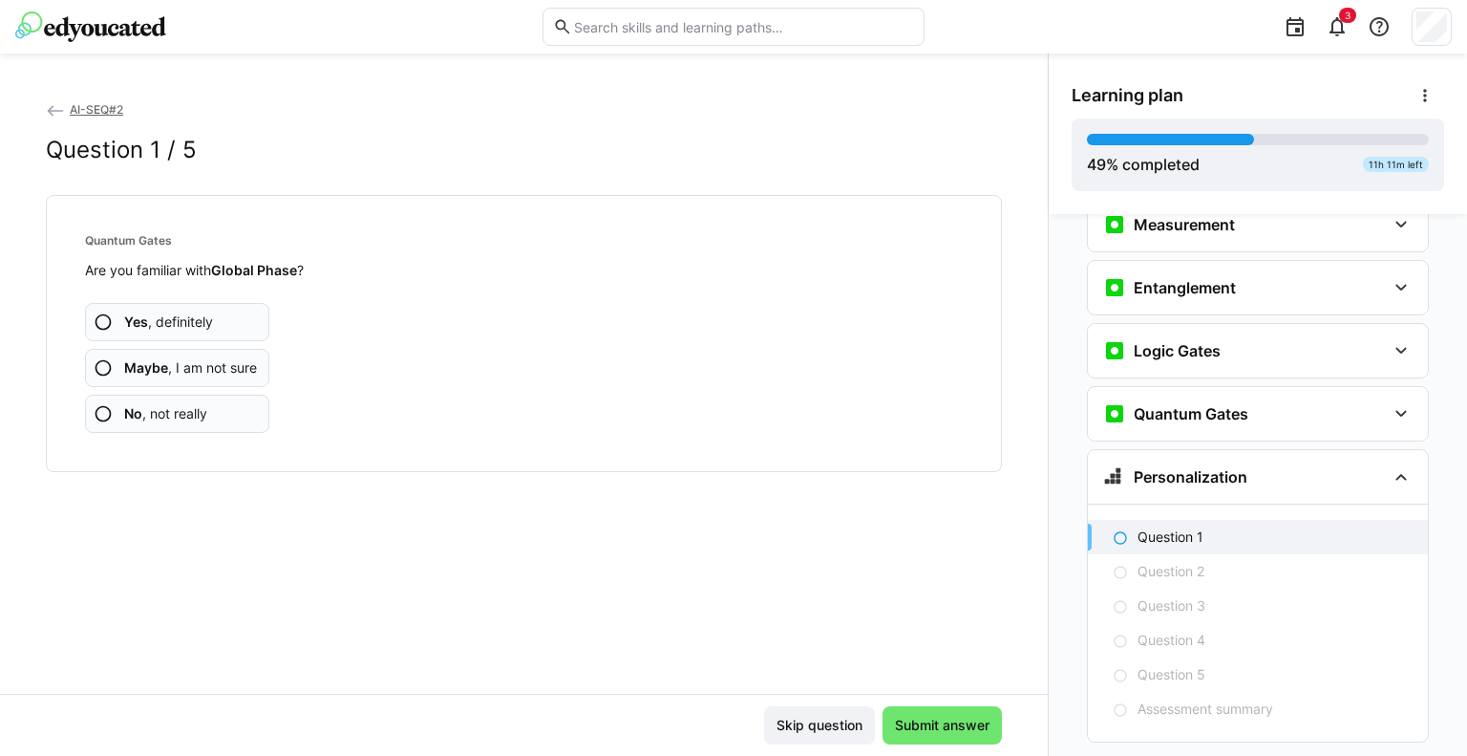
drag, startPoint x: 198, startPoint y: 371, endPoint x: 229, endPoint y: 370, distance: 31.5
click at [210, 371] on span "Maybe , I am not sure" at bounding box center [190, 367] width 133 height 19
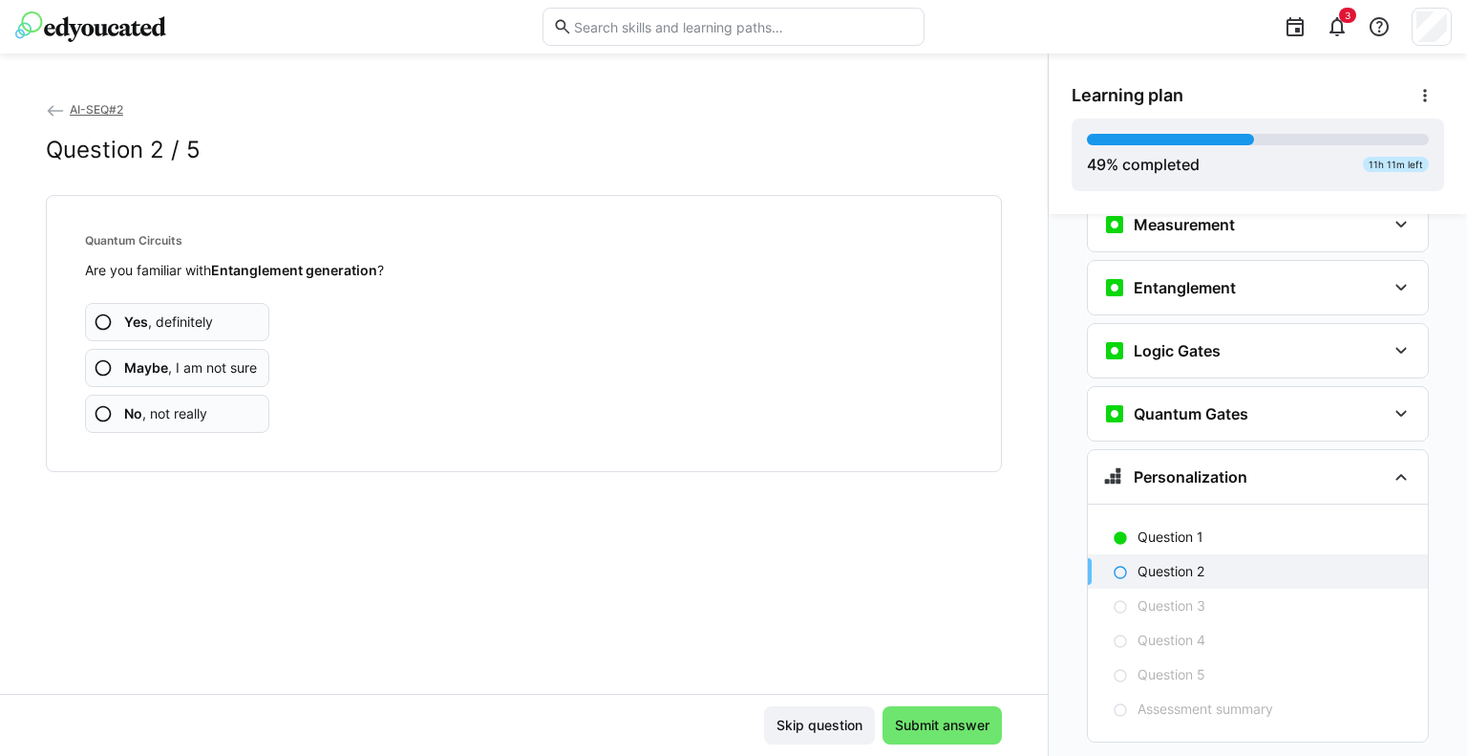
click at [162, 328] on span "Yes , definitely" at bounding box center [168, 321] width 89 height 19
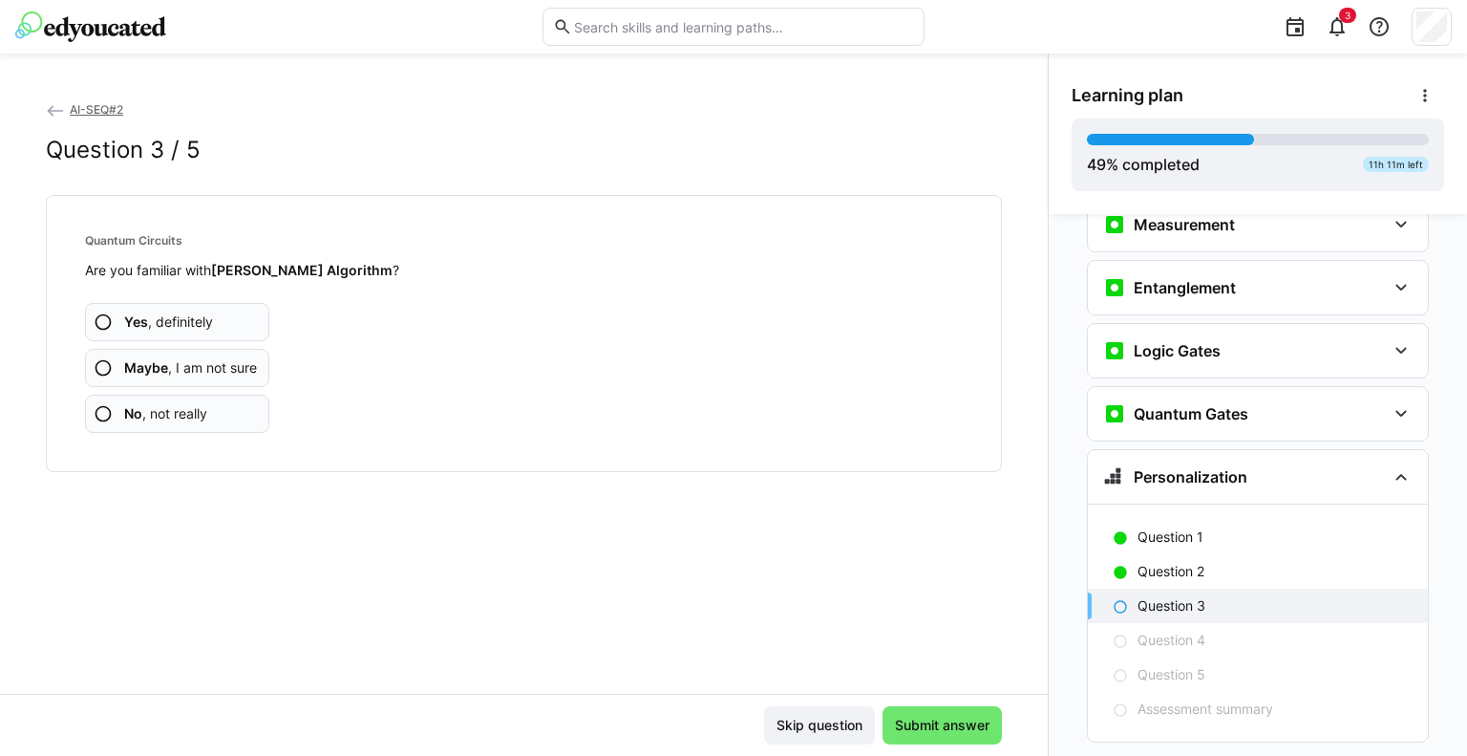
click at [179, 412] on span "No , not really" at bounding box center [165, 413] width 83 height 19
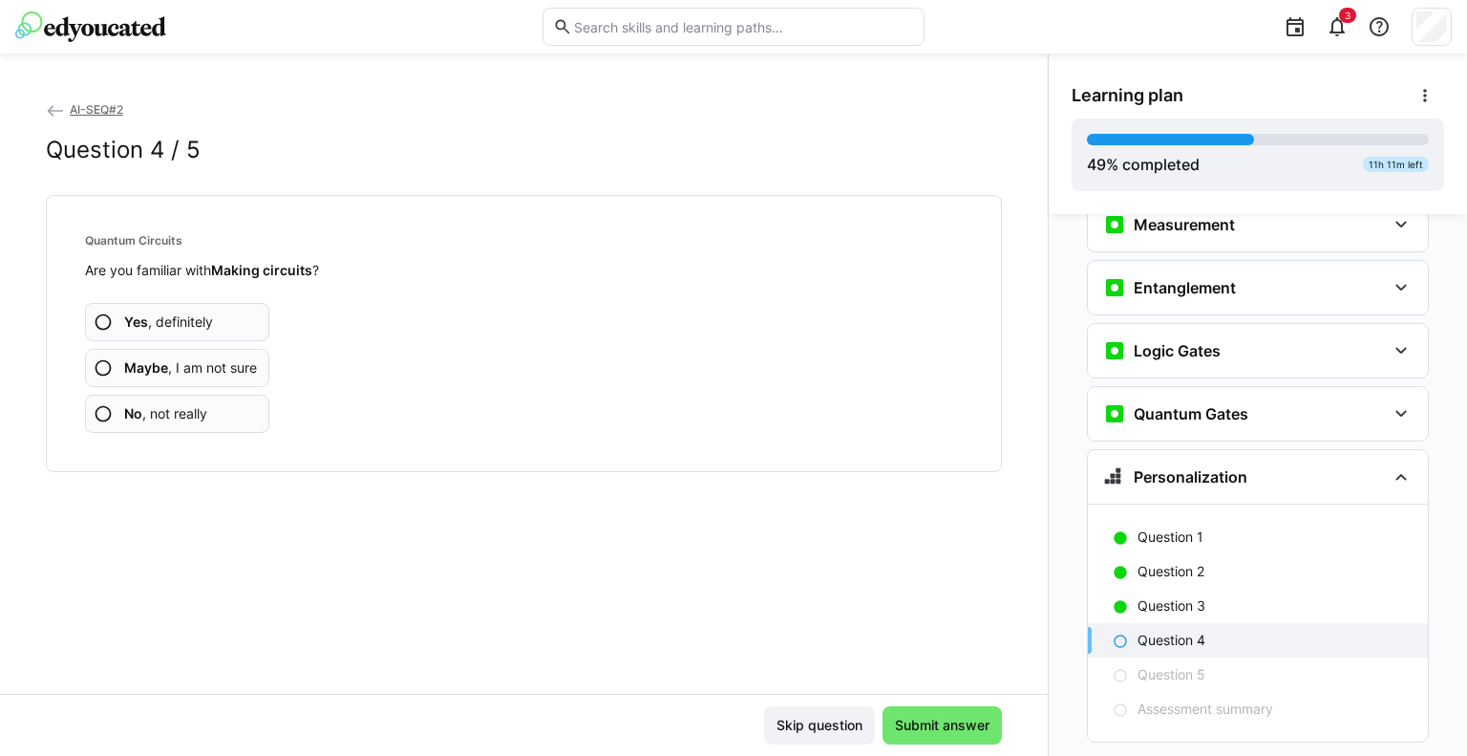
click at [175, 367] on span "Maybe , I am not sure" at bounding box center [190, 367] width 133 height 19
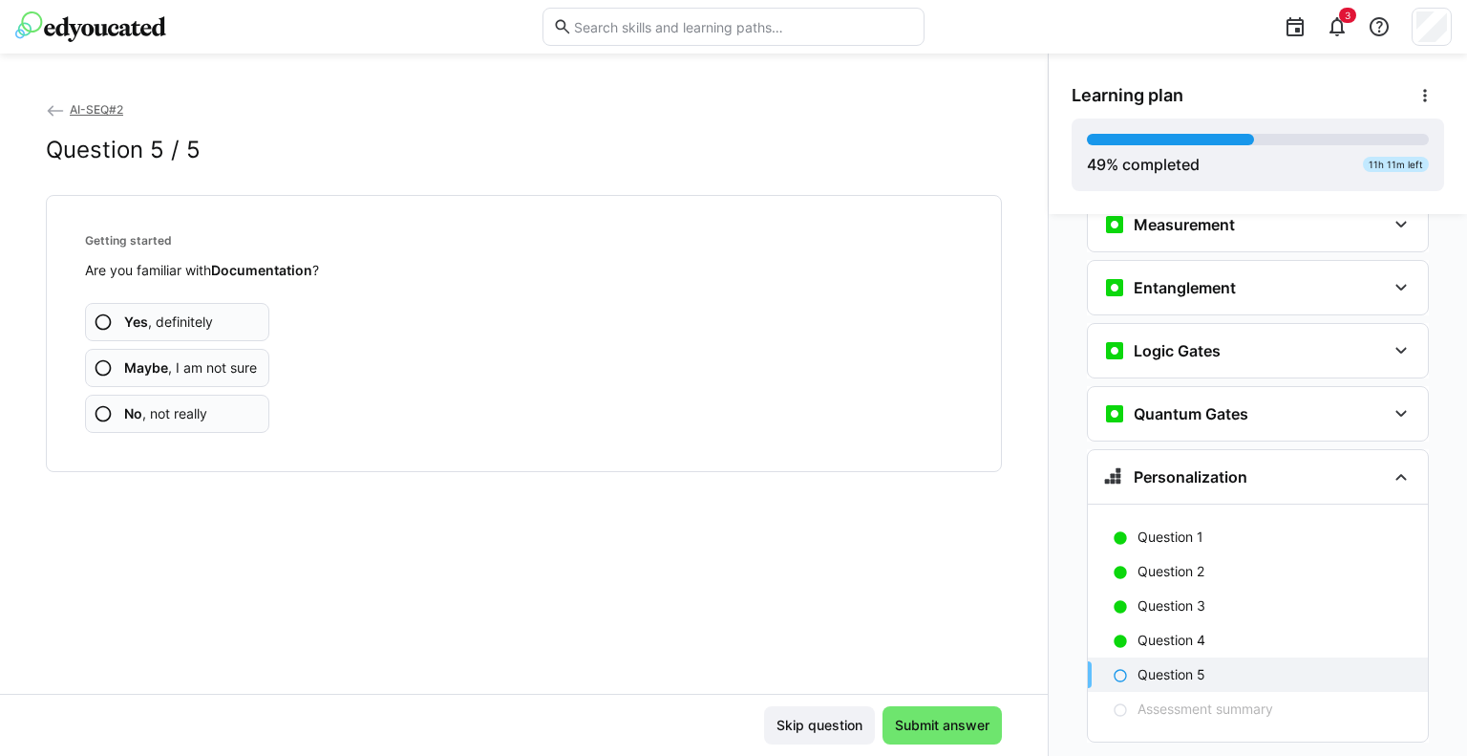
drag, startPoint x: 177, startPoint y: 320, endPoint x: 236, endPoint y: 326, distance: 59.5
click at [179, 320] on span "Yes , definitely" at bounding box center [168, 321] width 89 height 19
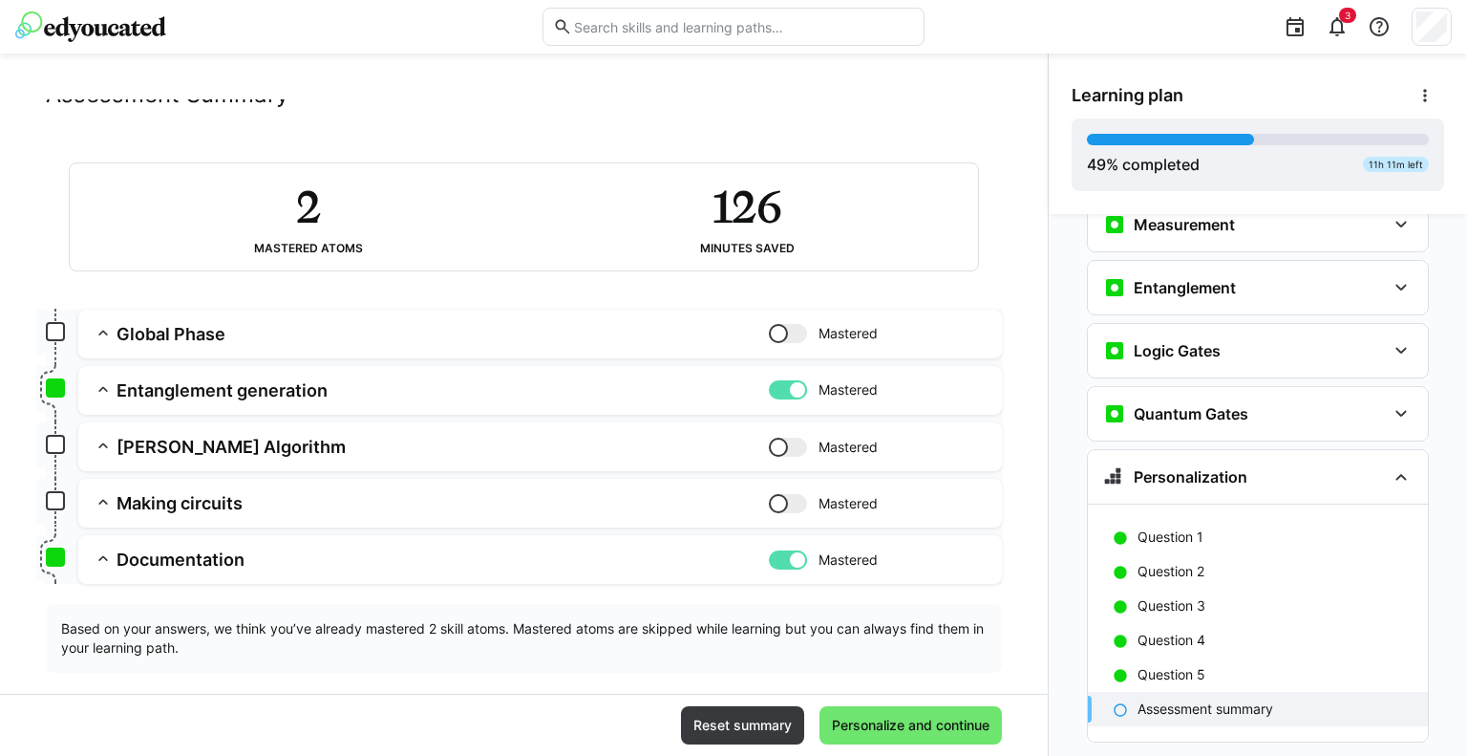
scroll to position [79, 0]
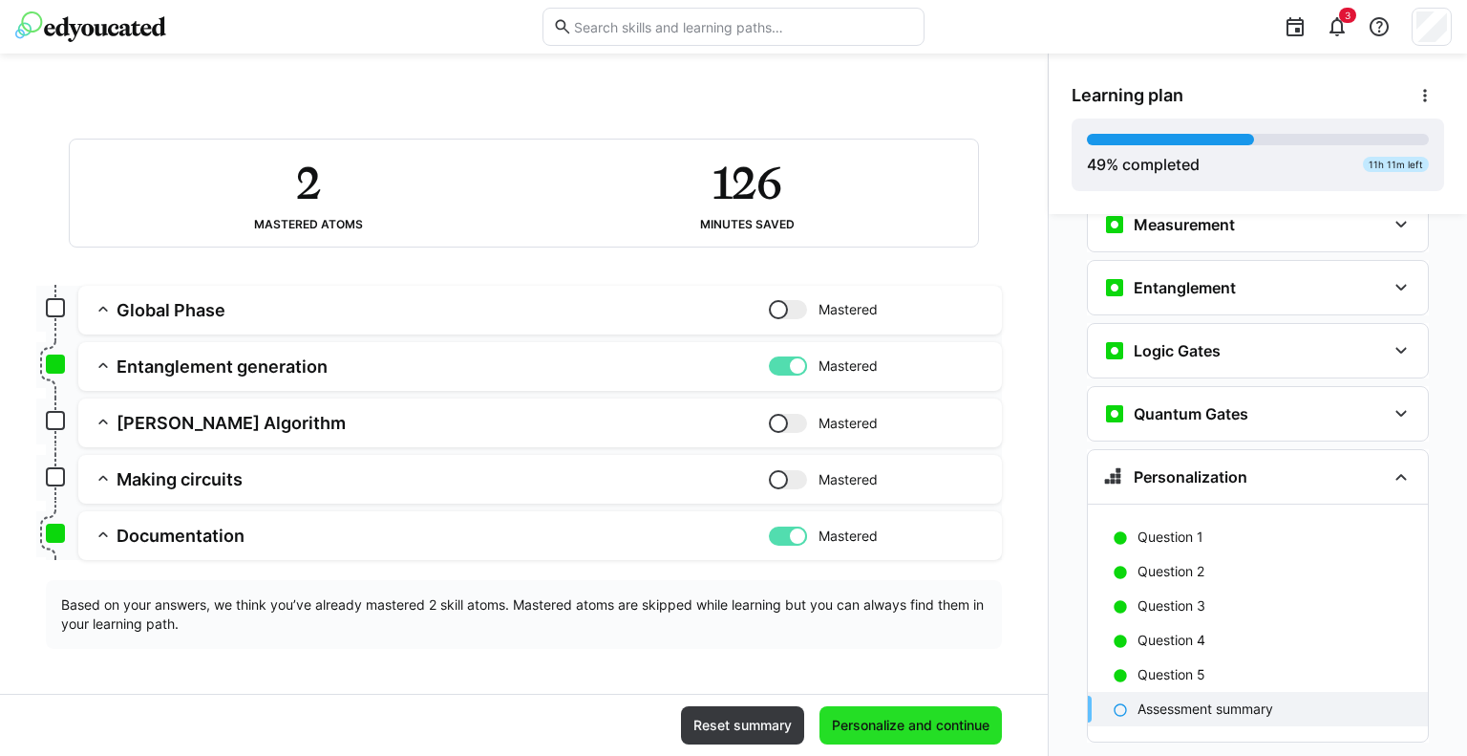
click at [902, 726] on span "Personalize and continue" at bounding box center [910, 725] width 163 height 19
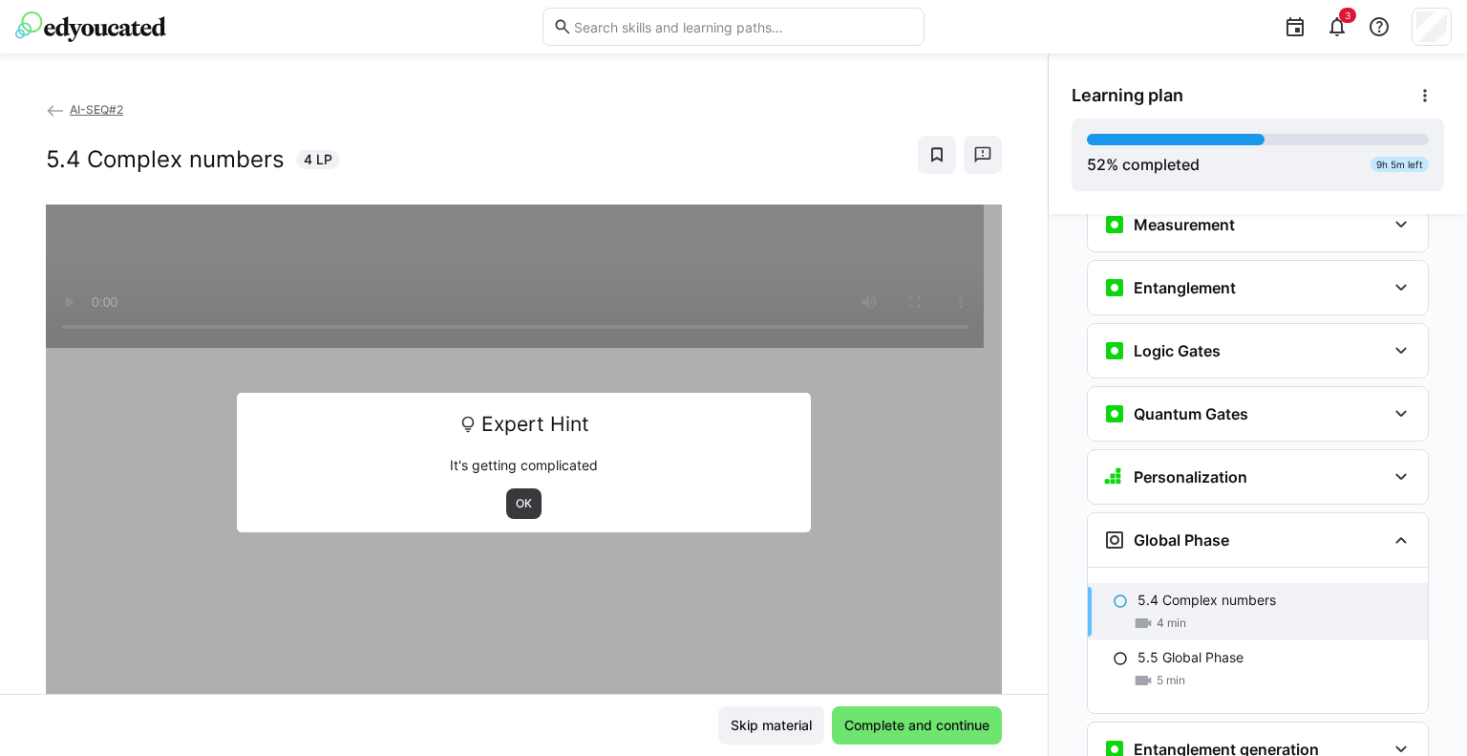
scroll to position [2926, 0]
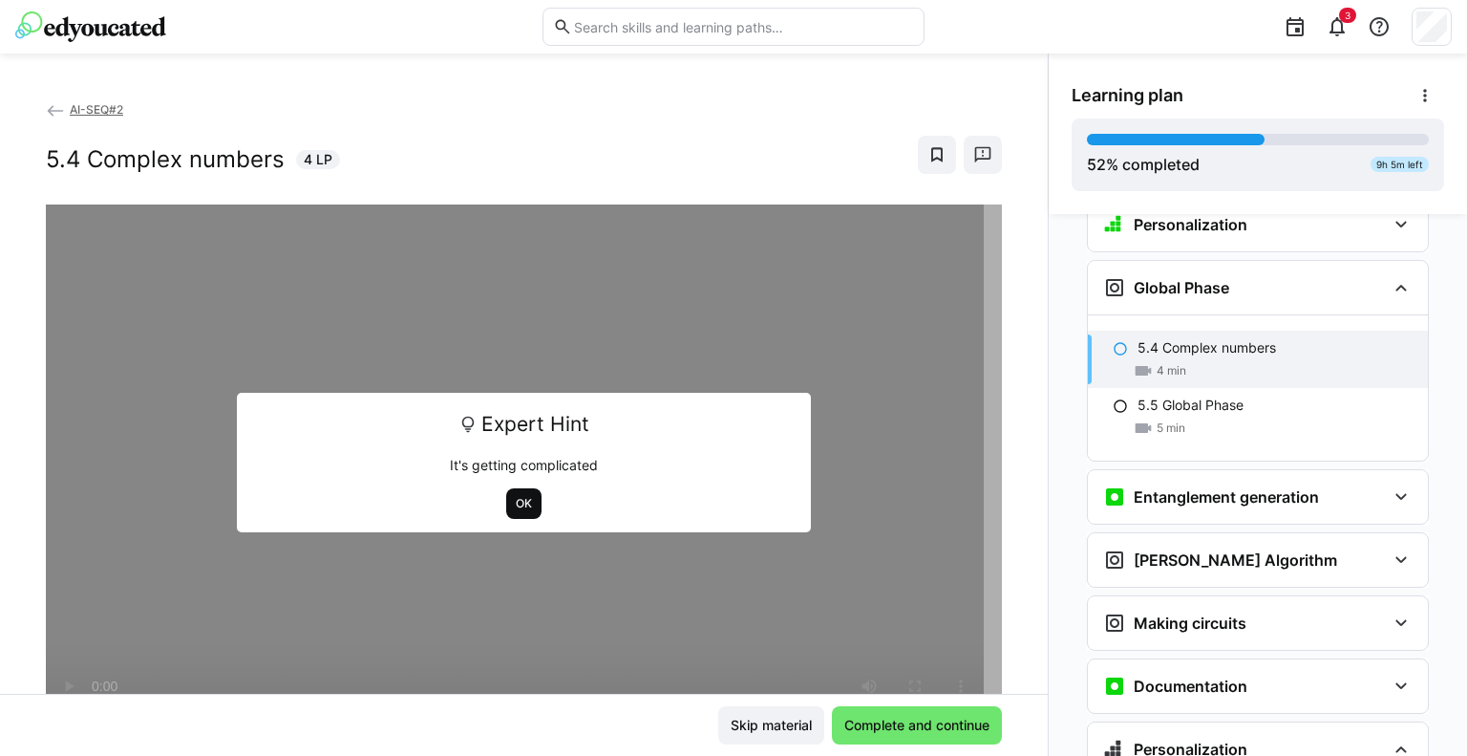
click at [520, 502] on span "OK" at bounding box center [524, 503] width 20 height 15
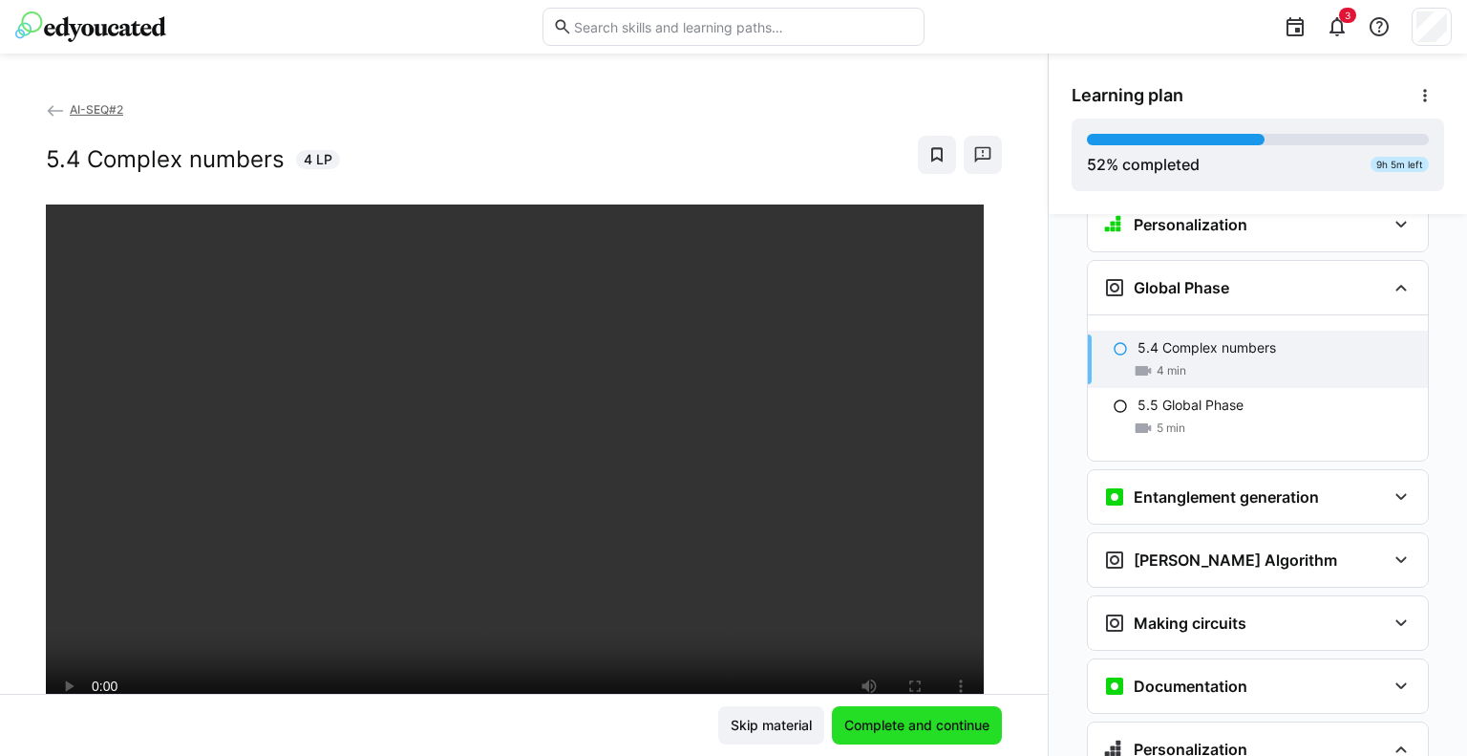
click at [929, 727] on span "Complete and continue" at bounding box center [917, 725] width 151 height 19
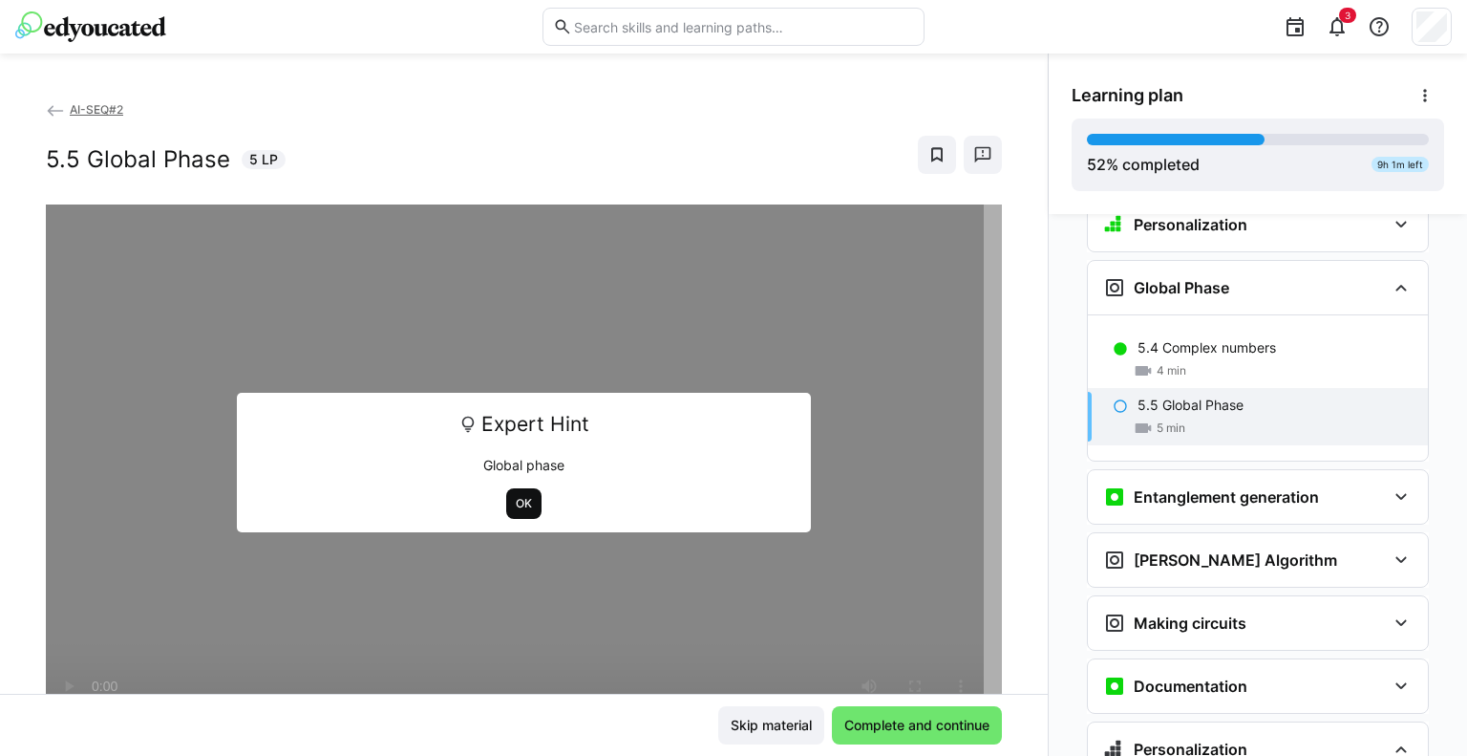
click at [514, 511] on span "OK" at bounding box center [523, 503] width 35 height 31
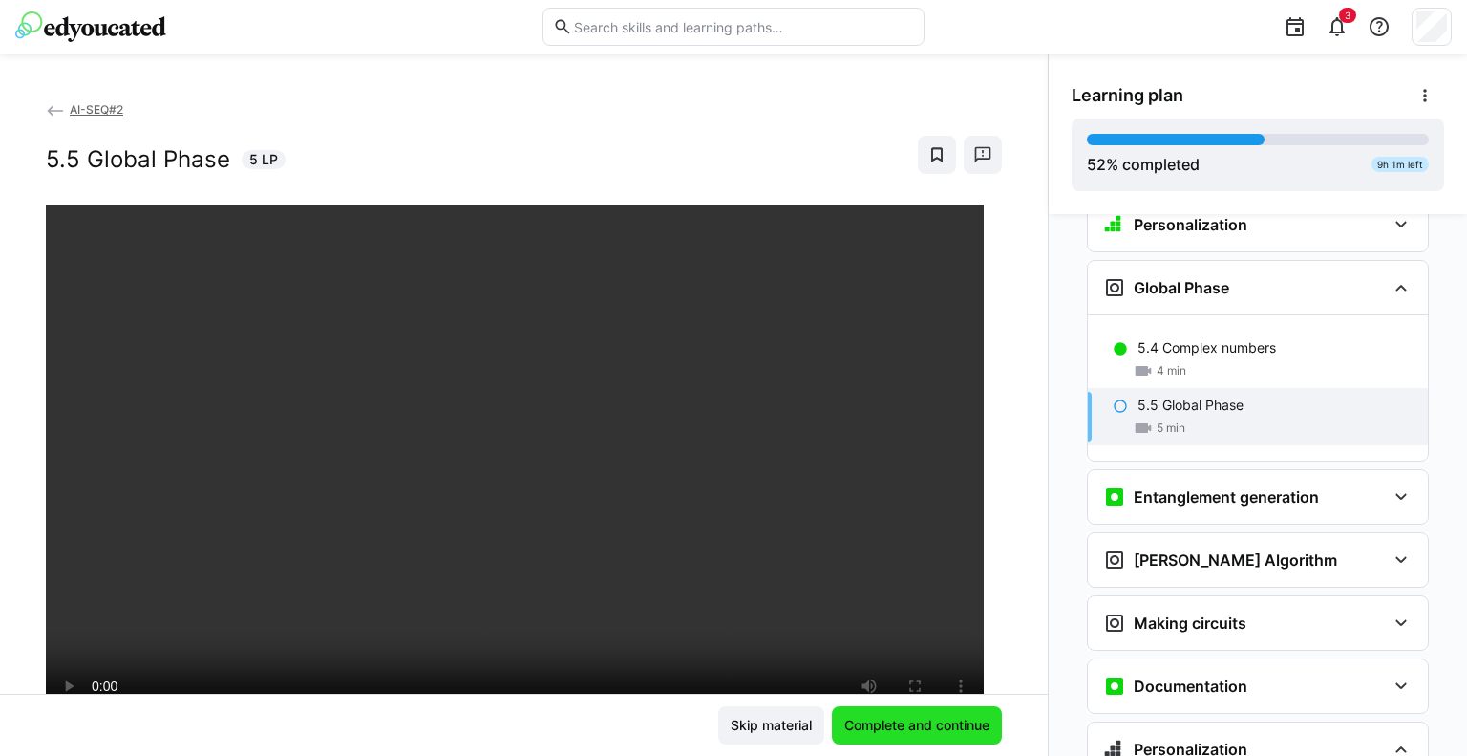
click at [911, 731] on span "Complete and continue" at bounding box center [917, 725] width 151 height 19
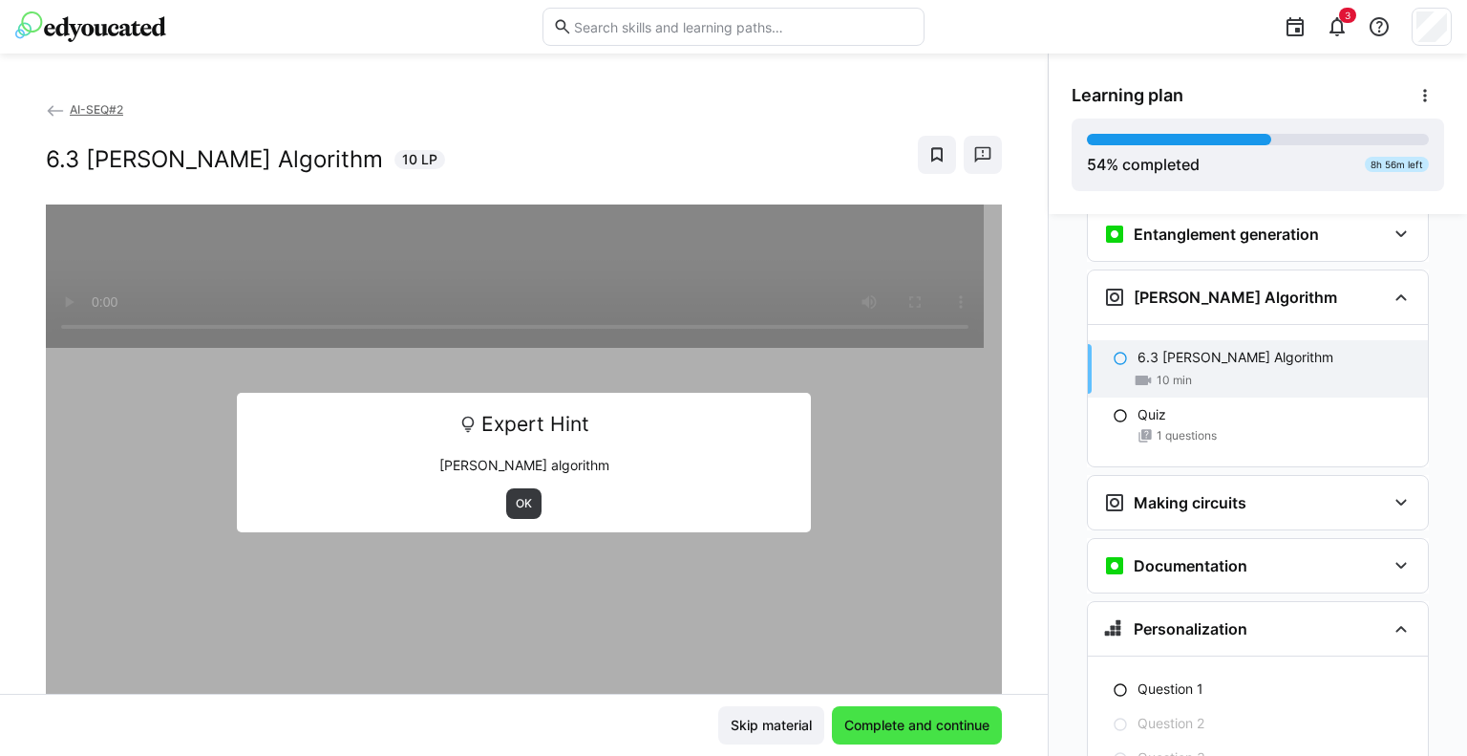
scroll to position [3196, 0]
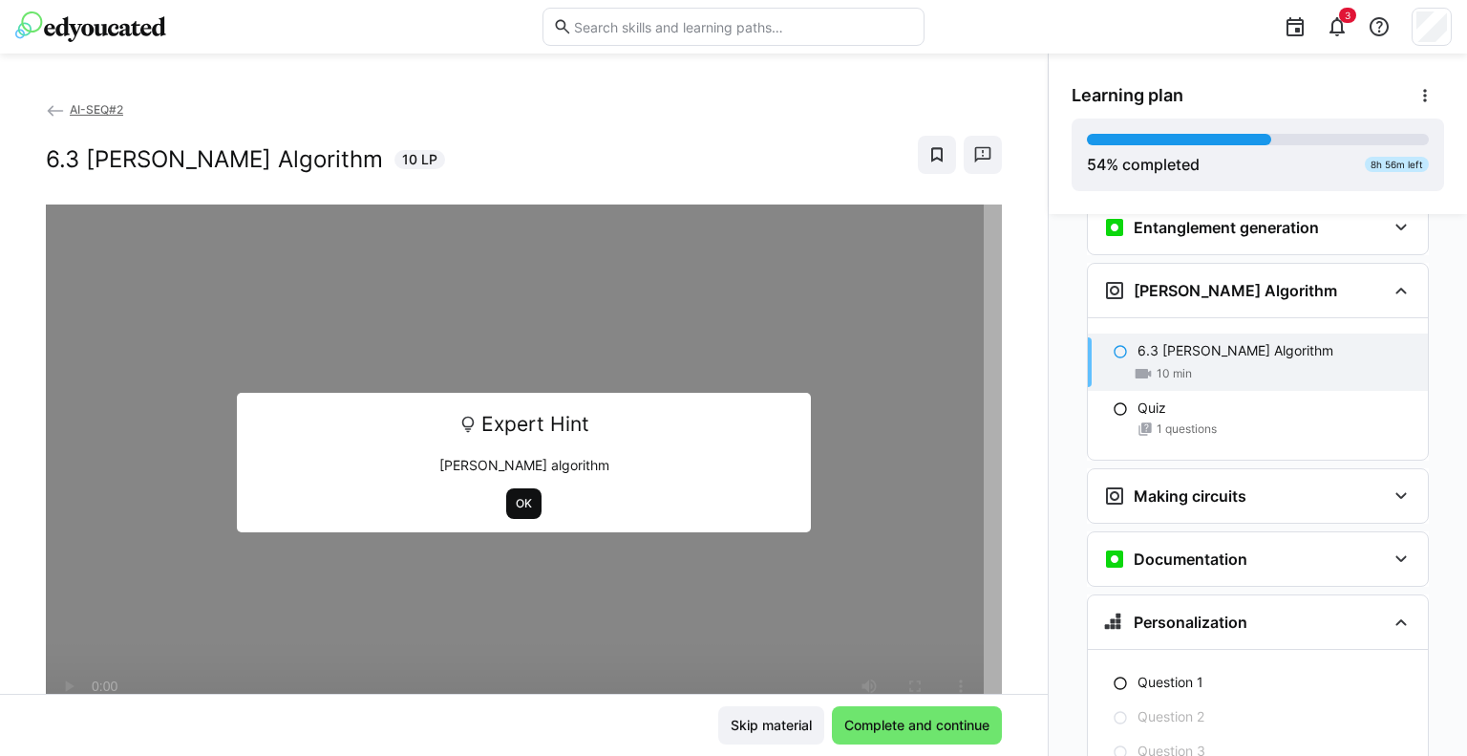
click at [520, 509] on span "OK" at bounding box center [524, 503] width 20 height 15
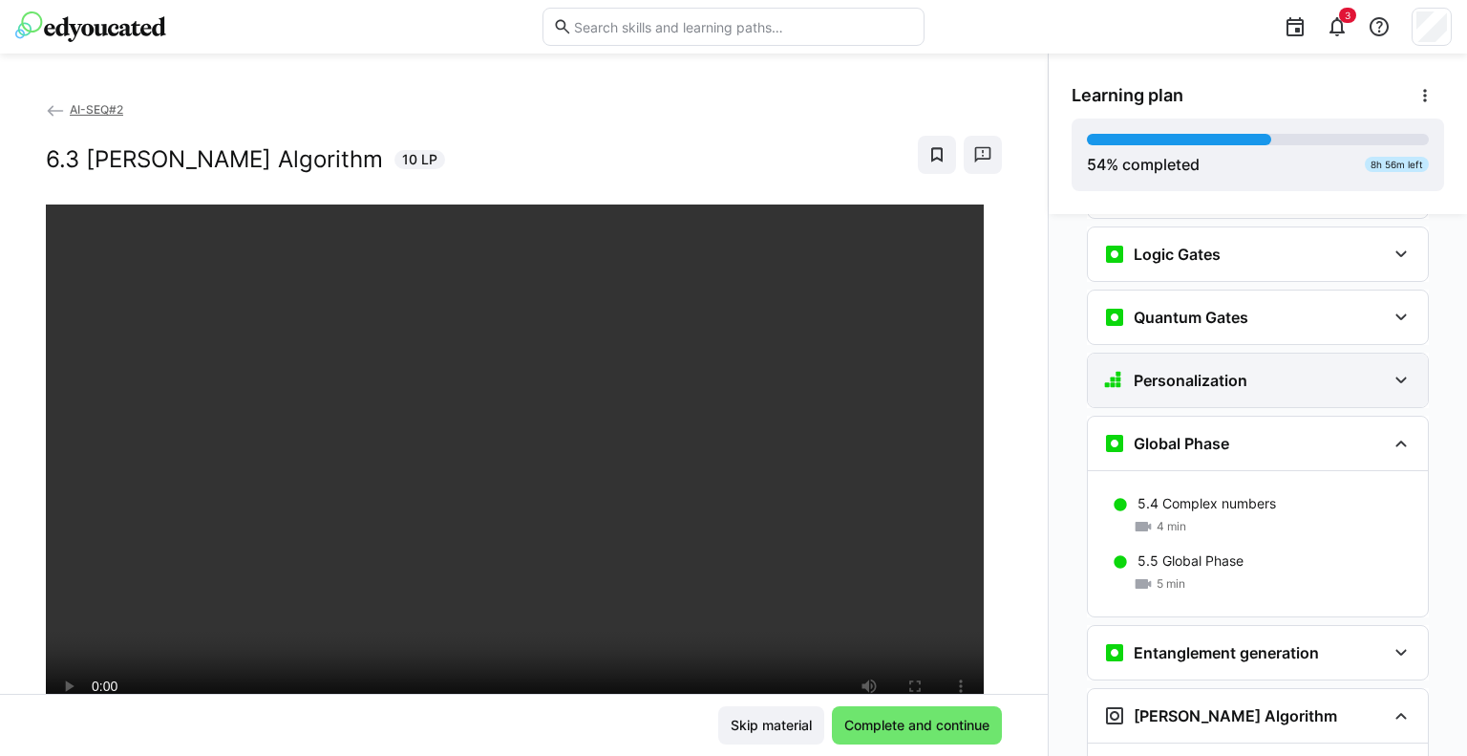
scroll to position [2813, 0]
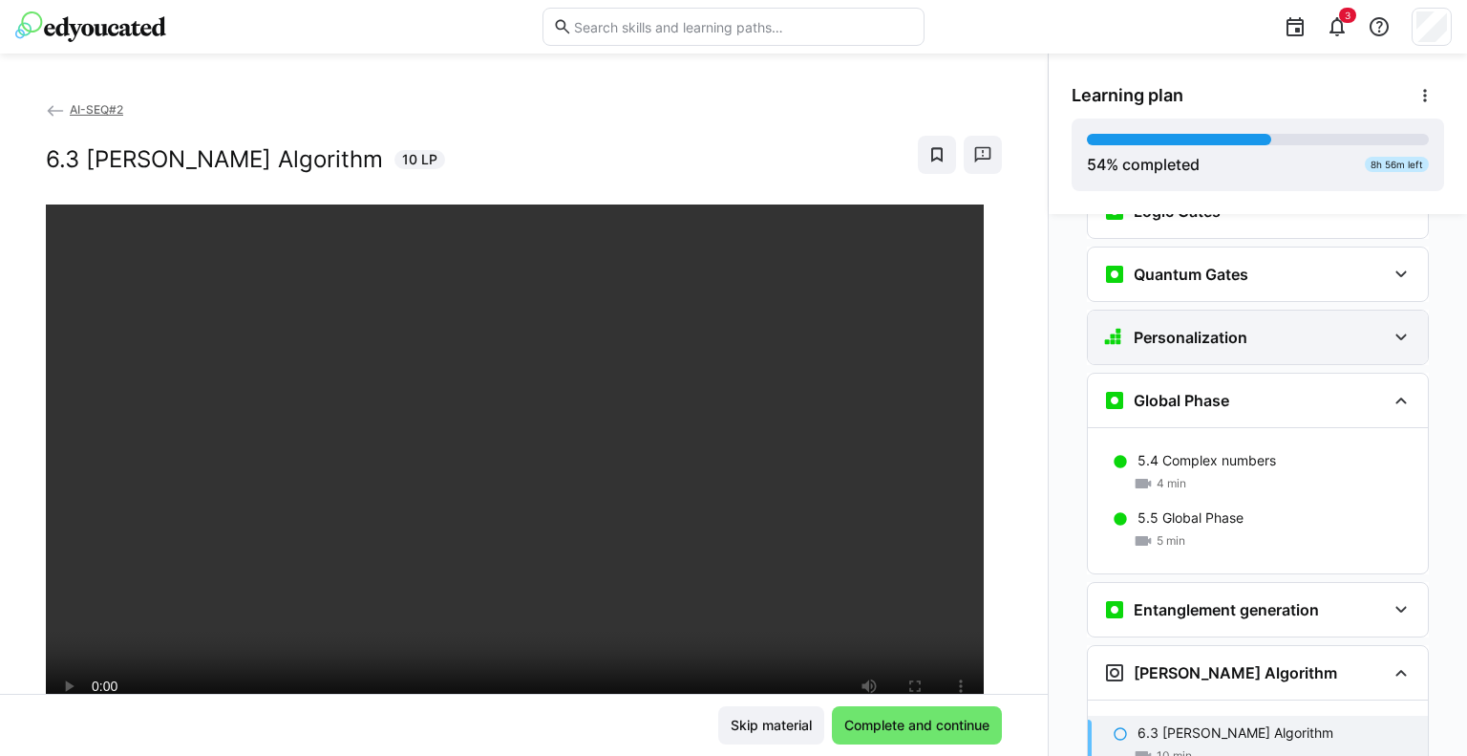
click at [1390, 326] on eds-icon at bounding box center [1401, 337] width 23 height 23
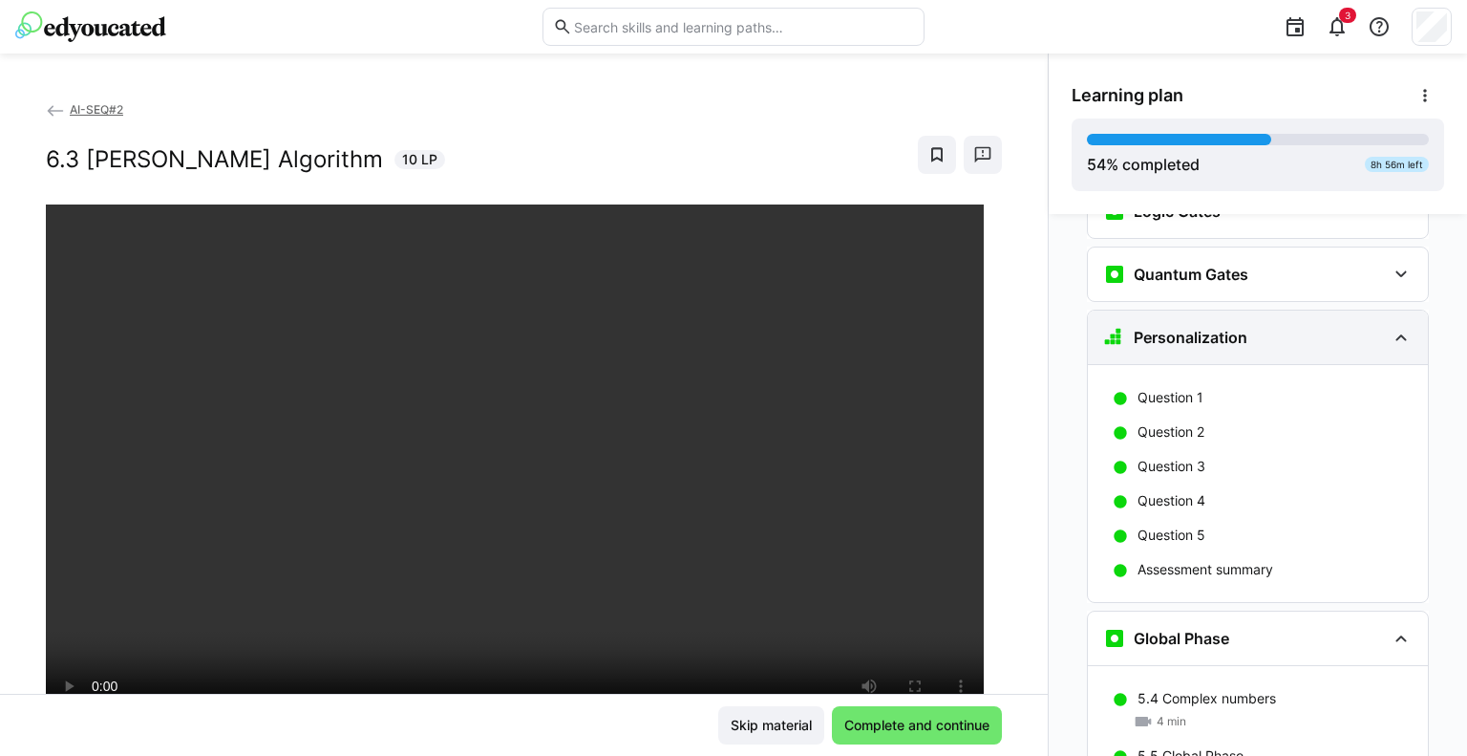
click at [1390, 326] on eds-icon at bounding box center [1401, 337] width 23 height 23
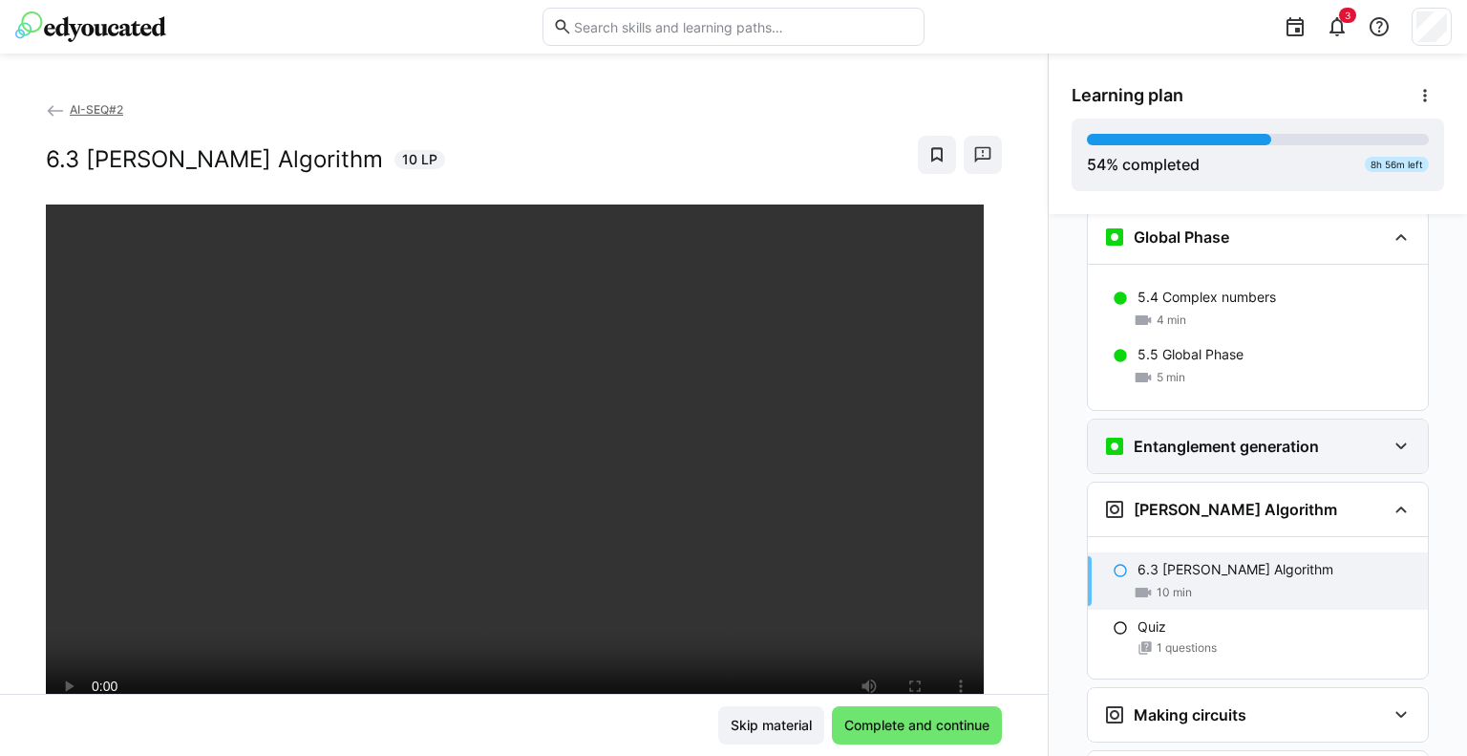
scroll to position [3005, 0]
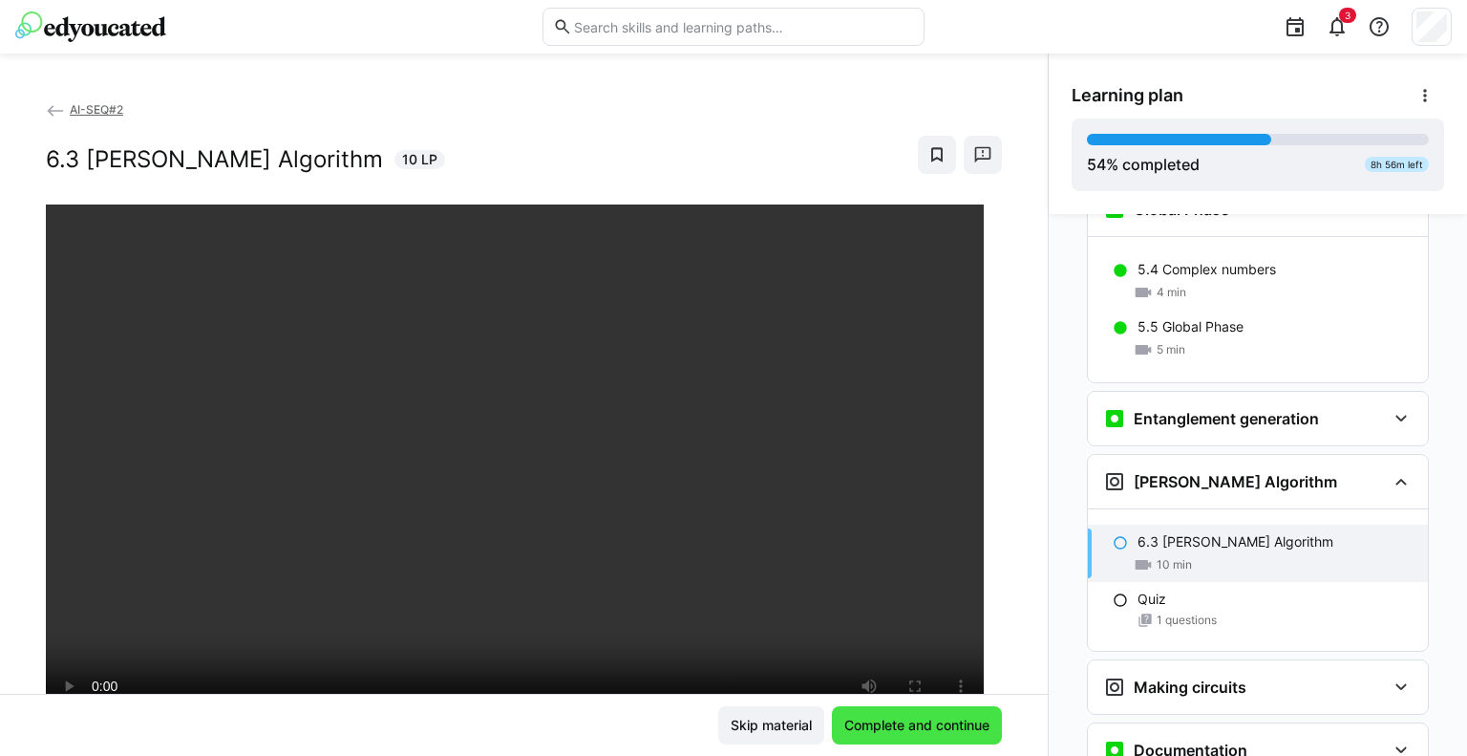
click at [871, 718] on span "Complete and continue" at bounding box center [917, 725] width 151 height 19
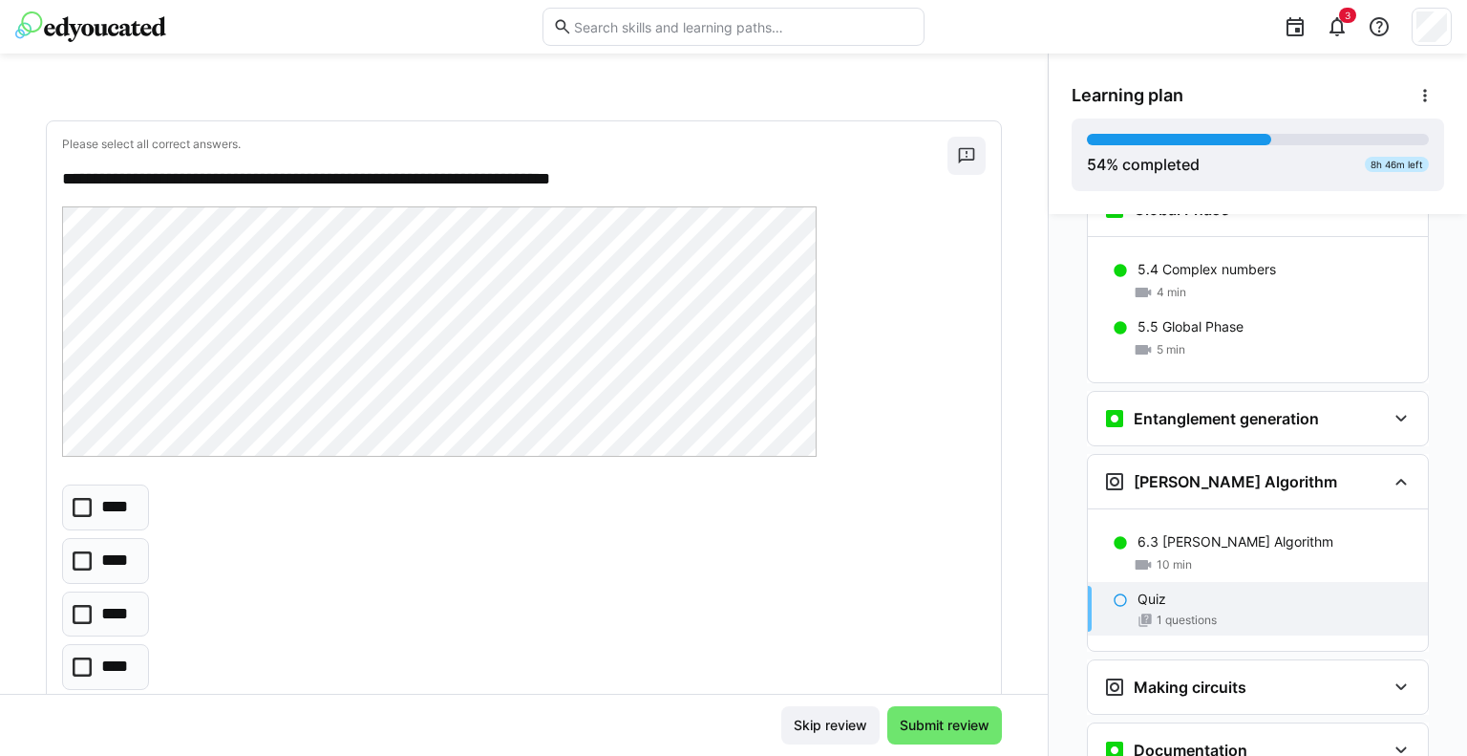
scroll to position [96, 0]
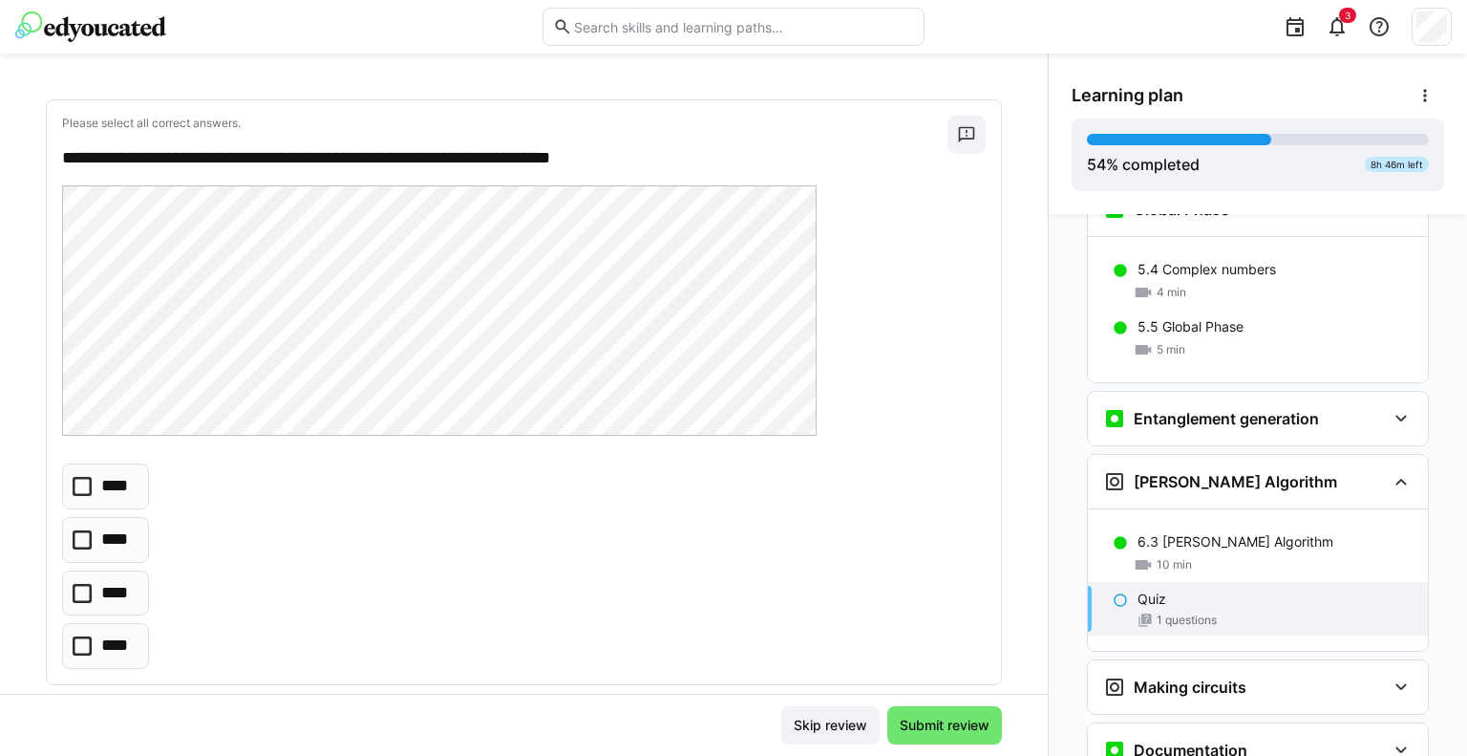
click at [88, 538] on icon at bounding box center [82, 539] width 19 height 19
click at [935, 729] on span "Submit review" at bounding box center [945, 725] width 96 height 19
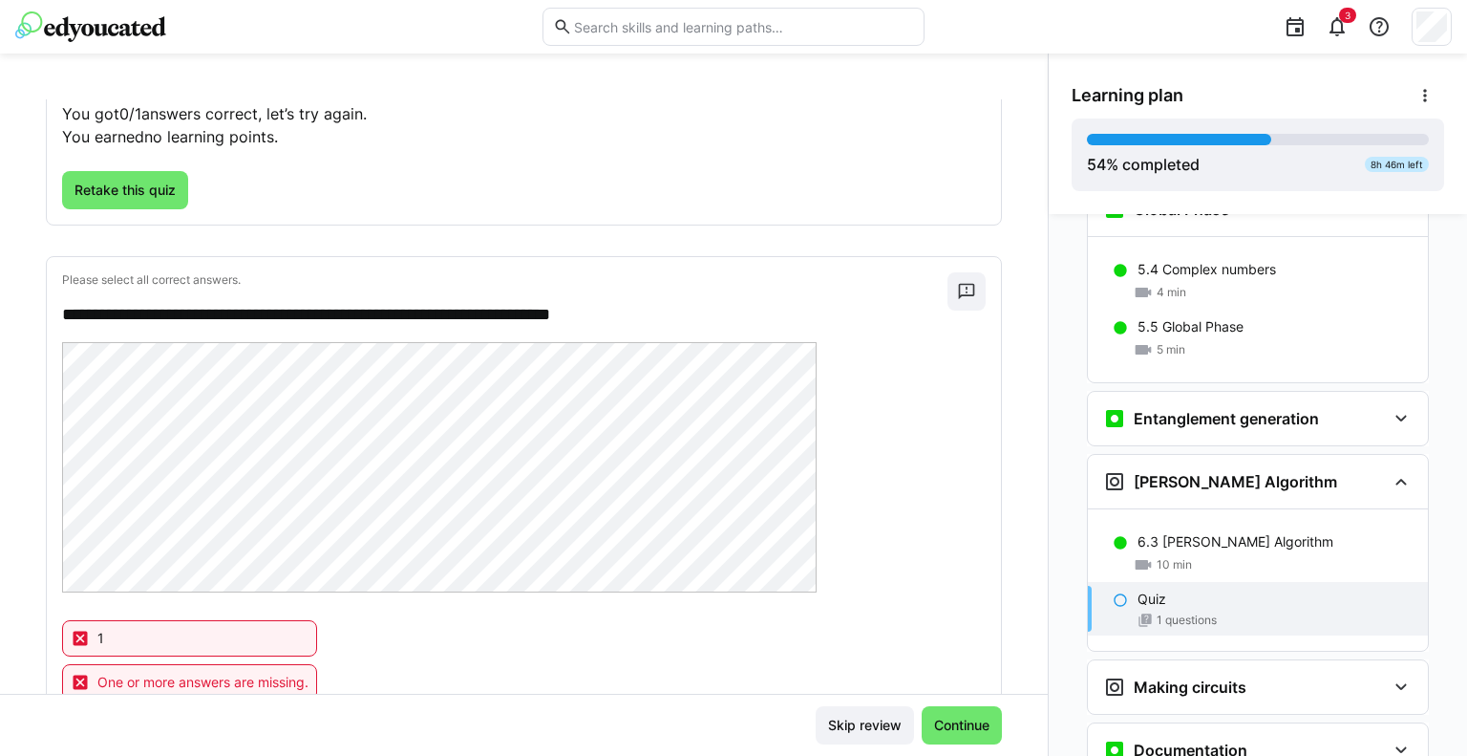
scroll to position [191, 0]
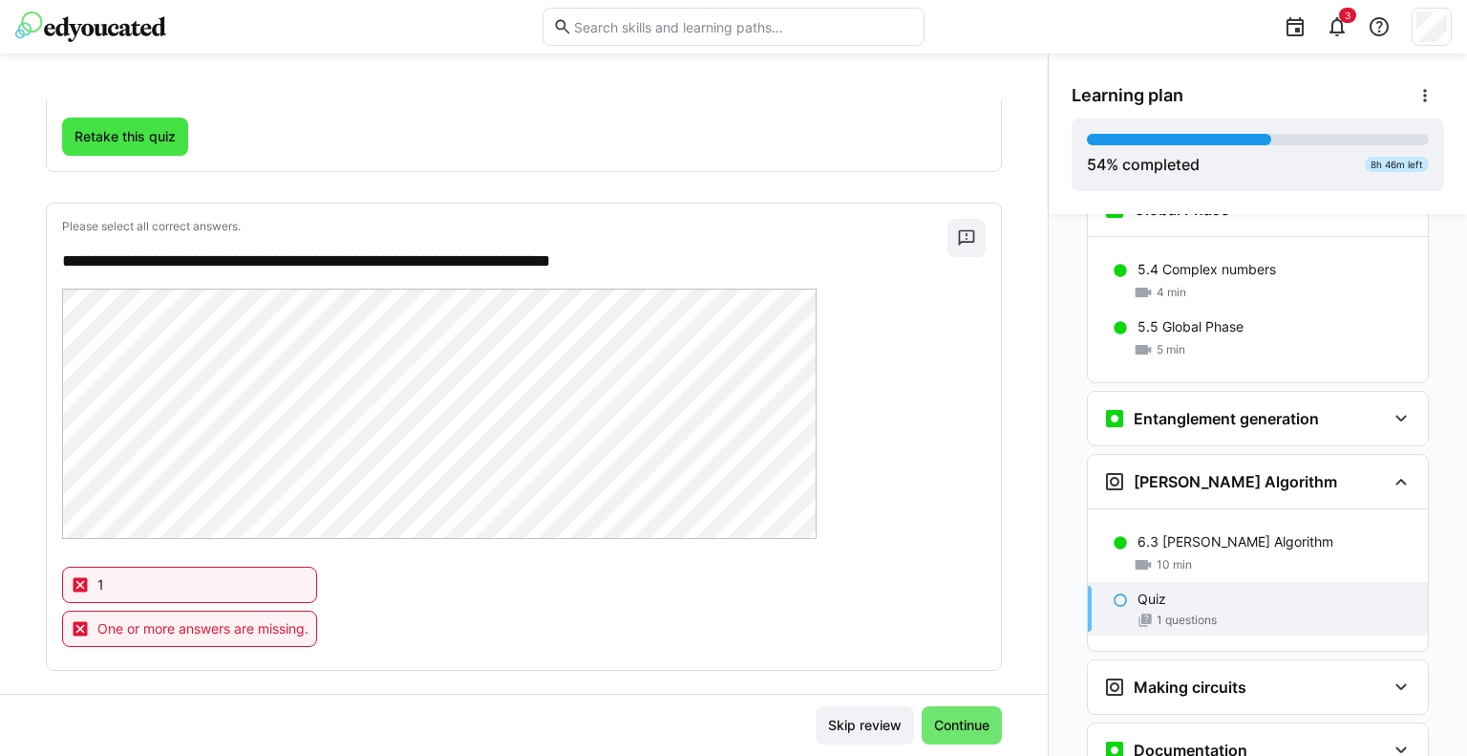
click at [144, 148] on span "Retake this quiz" at bounding box center [125, 137] width 126 height 38
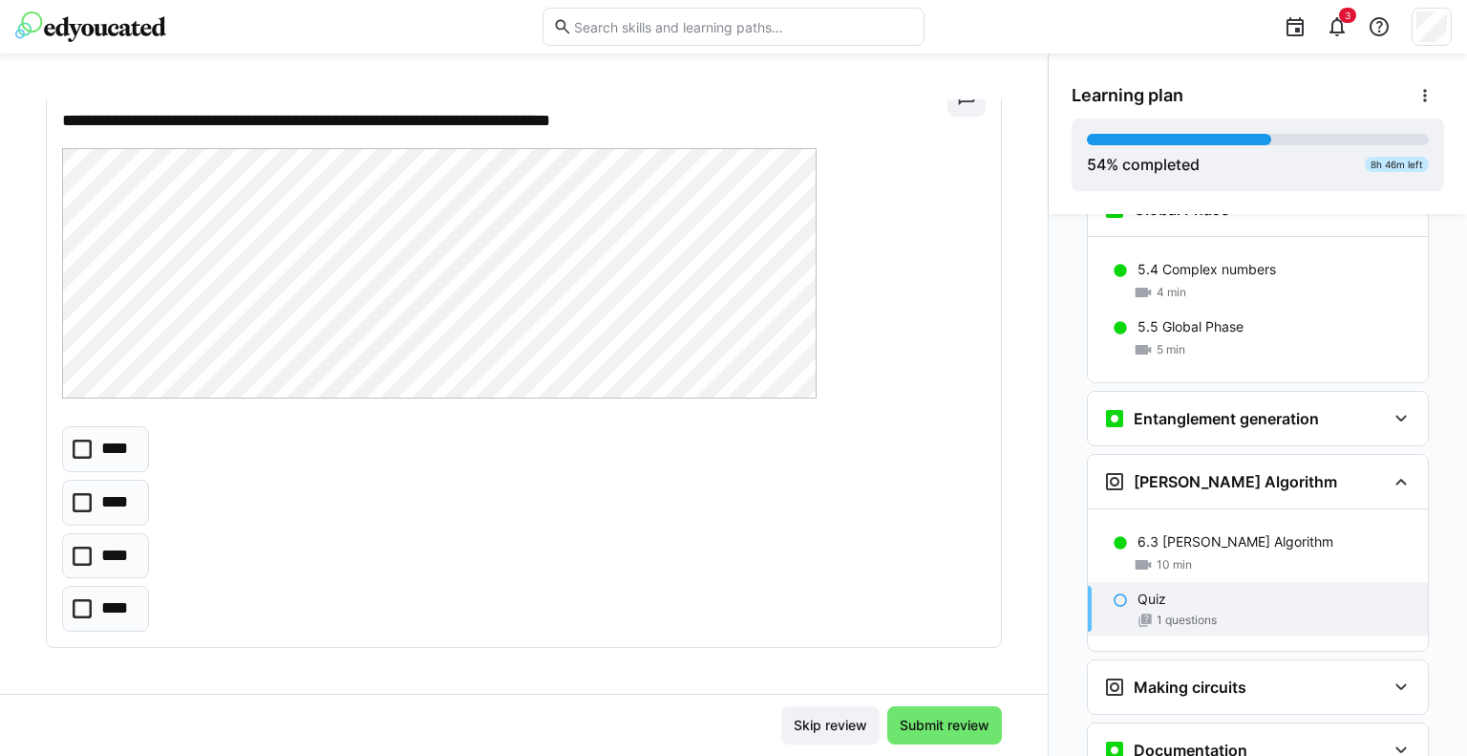
scroll to position [130, 0]
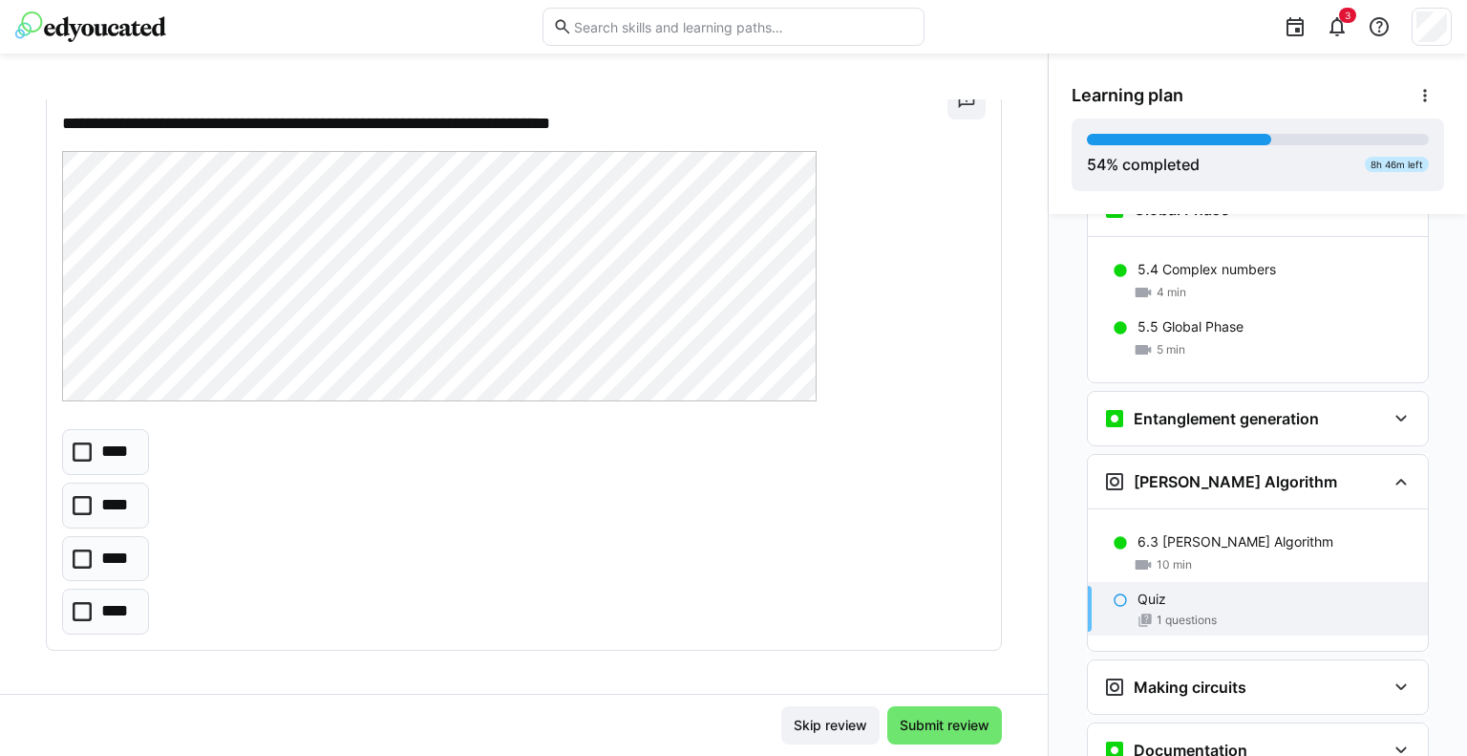
drag, startPoint x: 81, startPoint y: 618, endPoint x: 112, endPoint y: 621, distance: 30.7
click at [82, 618] on icon at bounding box center [82, 611] width 19 height 19
click at [933, 721] on span "Submit review" at bounding box center [945, 725] width 96 height 19
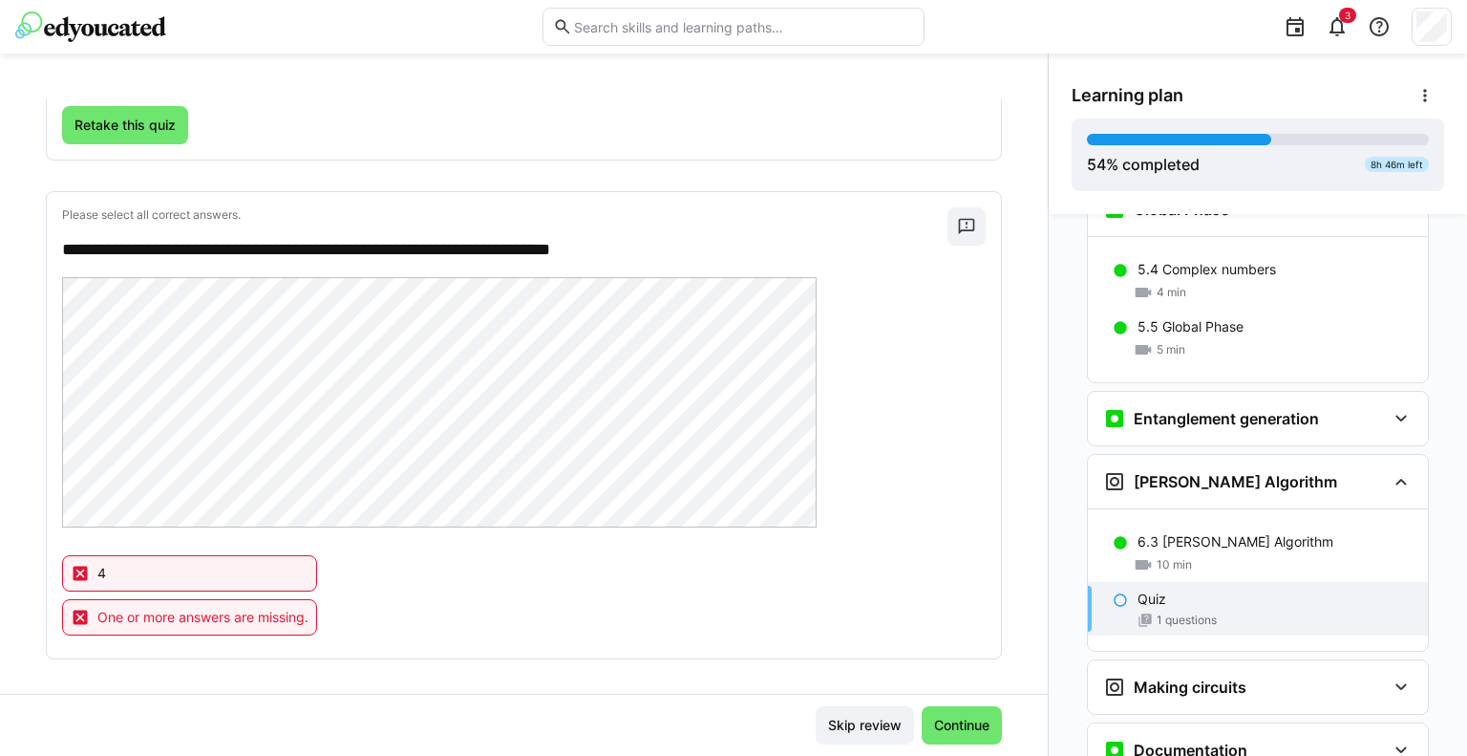
scroll to position [211, 0]
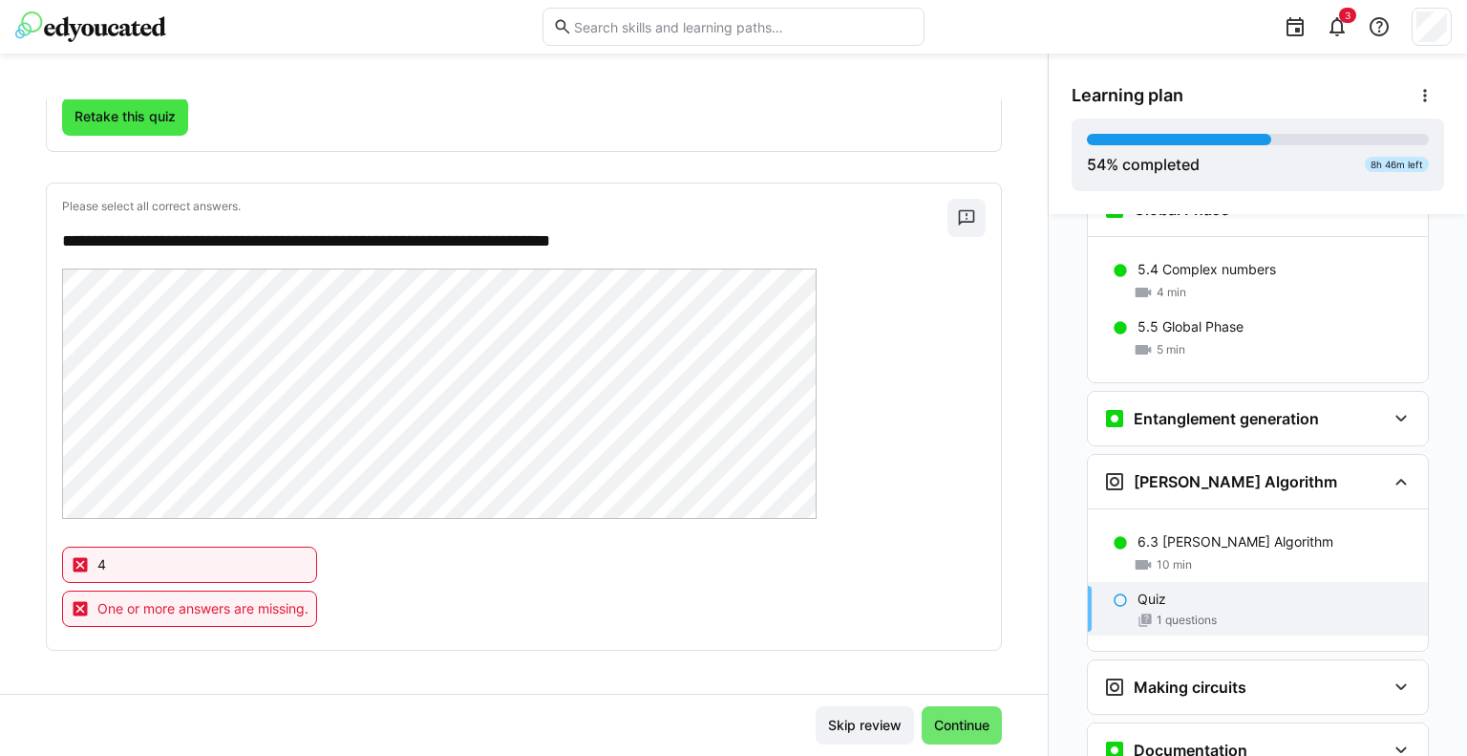
click at [155, 110] on span "Retake this quiz" at bounding box center [125, 116] width 107 height 19
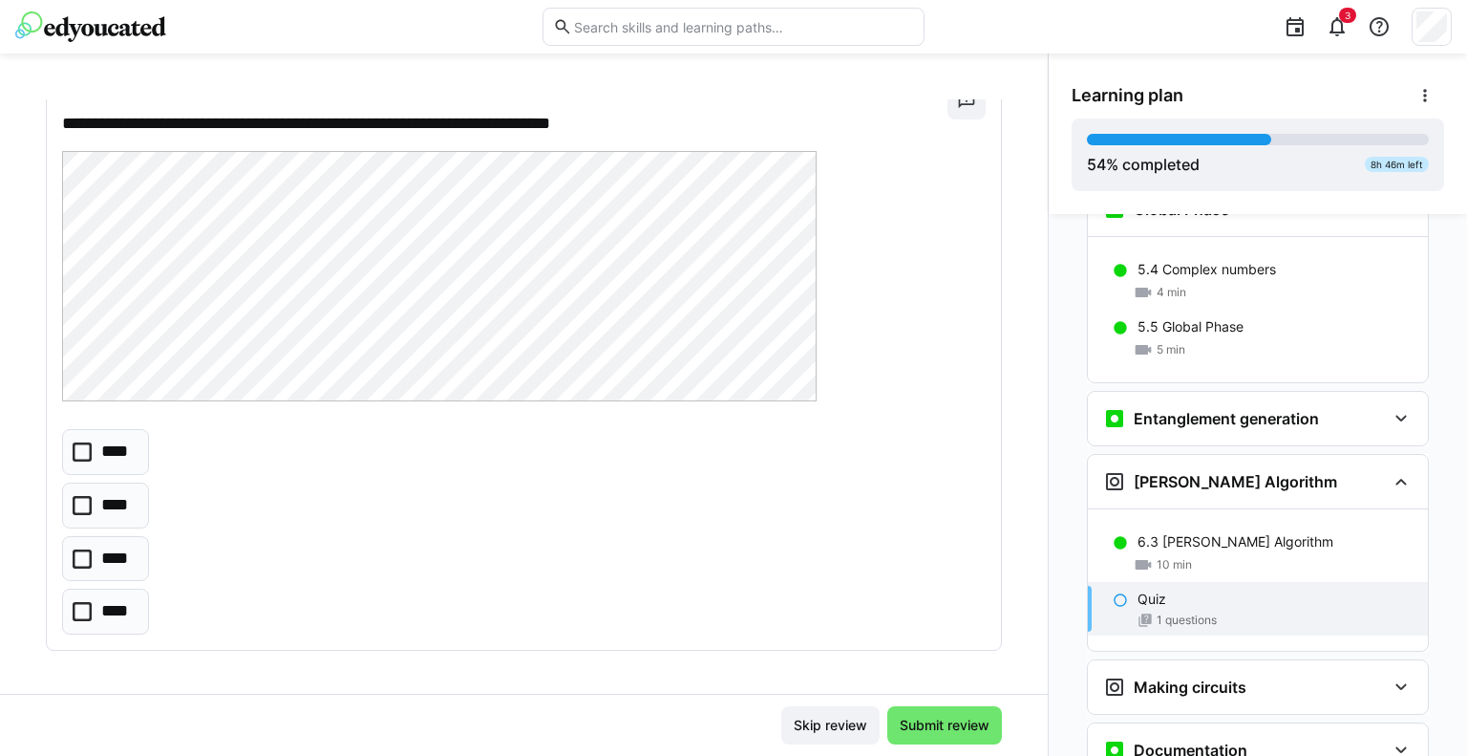
click at [78, 450] on icon at bounding box center [82, 451] width 19 height 19
click at [930, 728] on span "Submit review" at bounding box center [945, 725] width 96 height 19
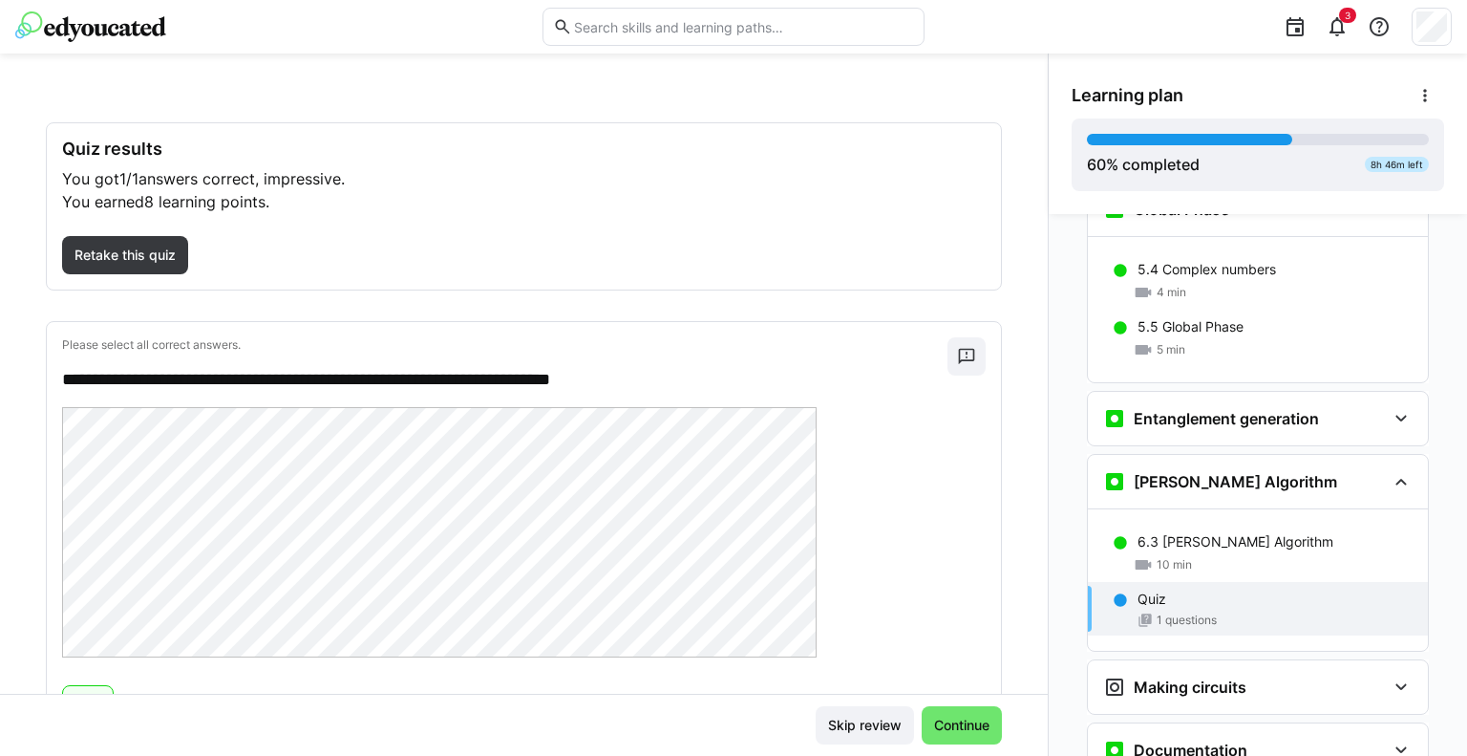
scroll to position [168, 0]
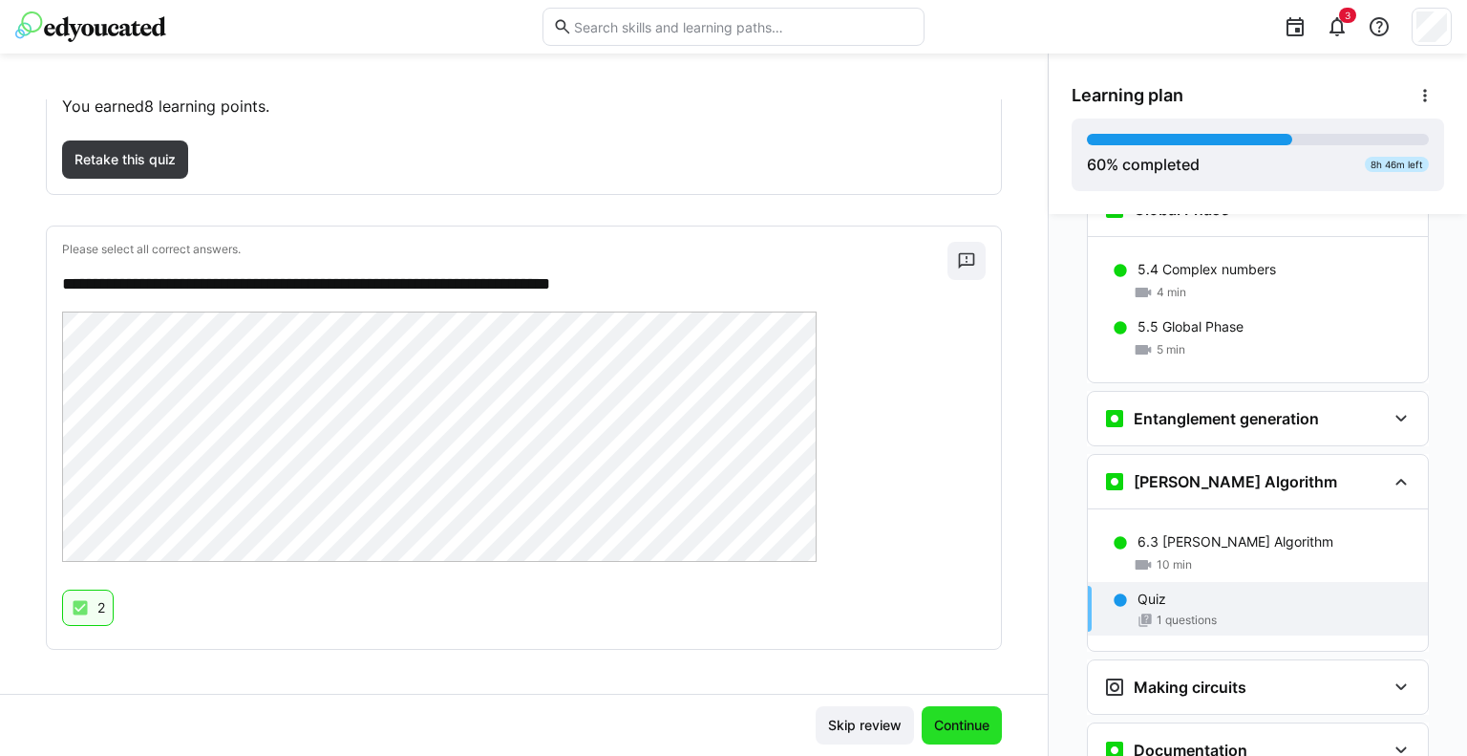
click at [952, 726] on span "Continue" at bounding box center [961, 725] width 61 height 19
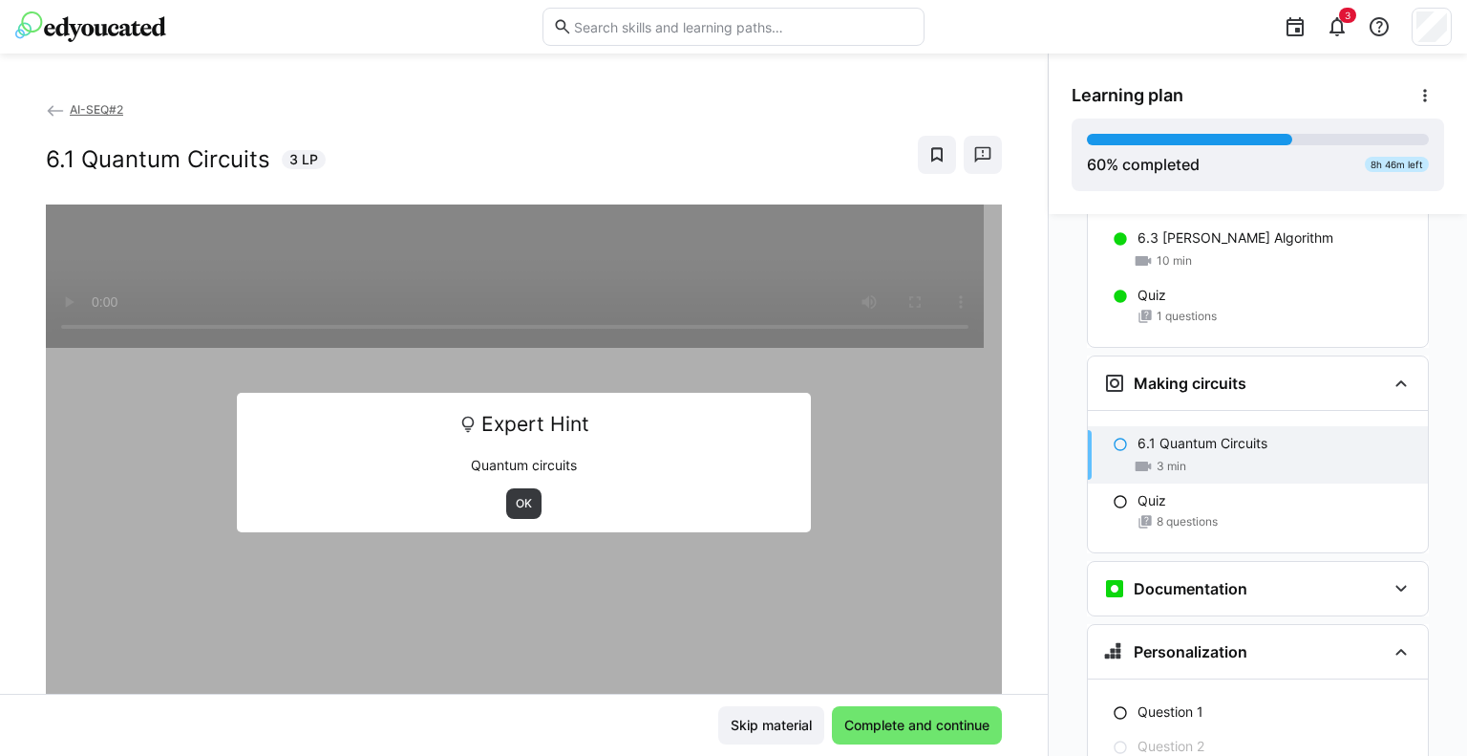
scroll to position [3338, 0]
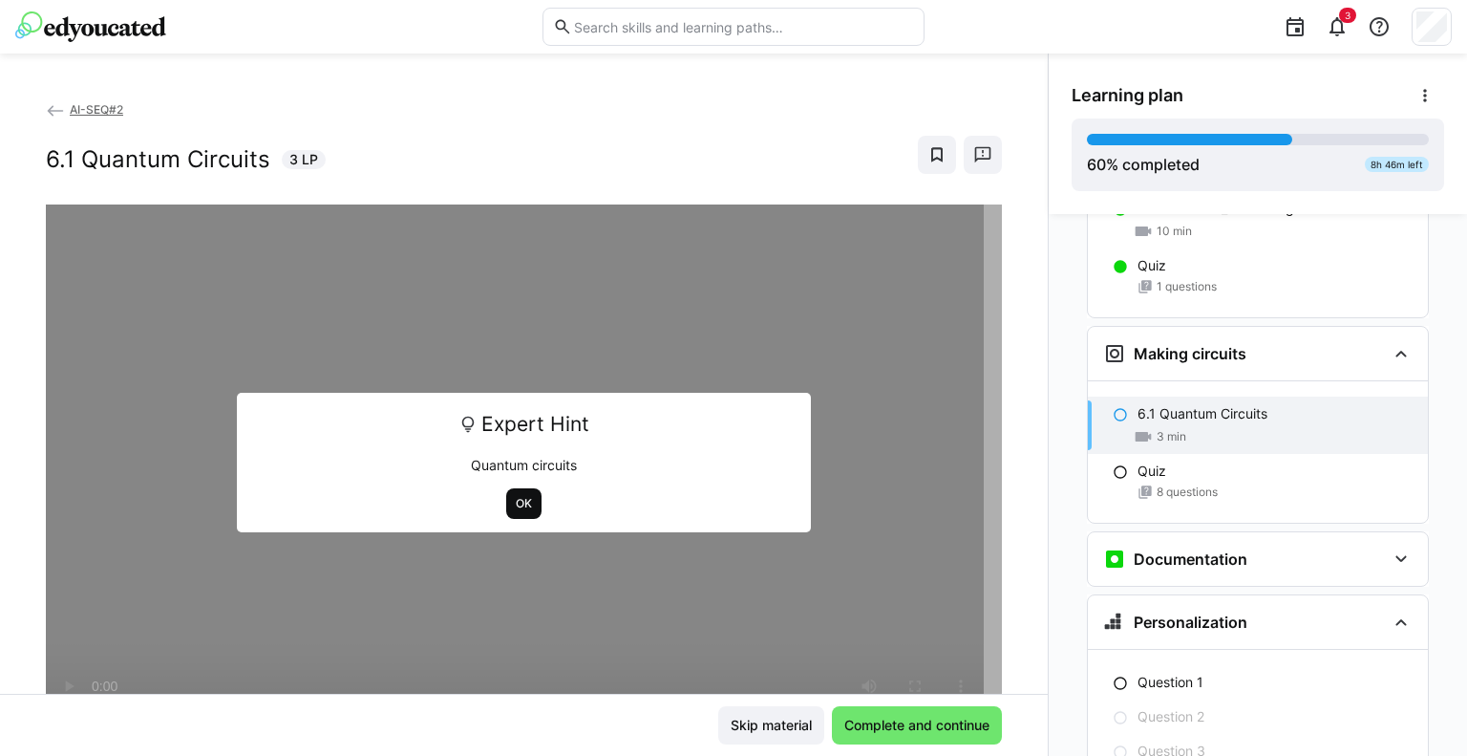
click at [523, 509] on span "OK" at bounding box center [524, 503] width 20 height 15
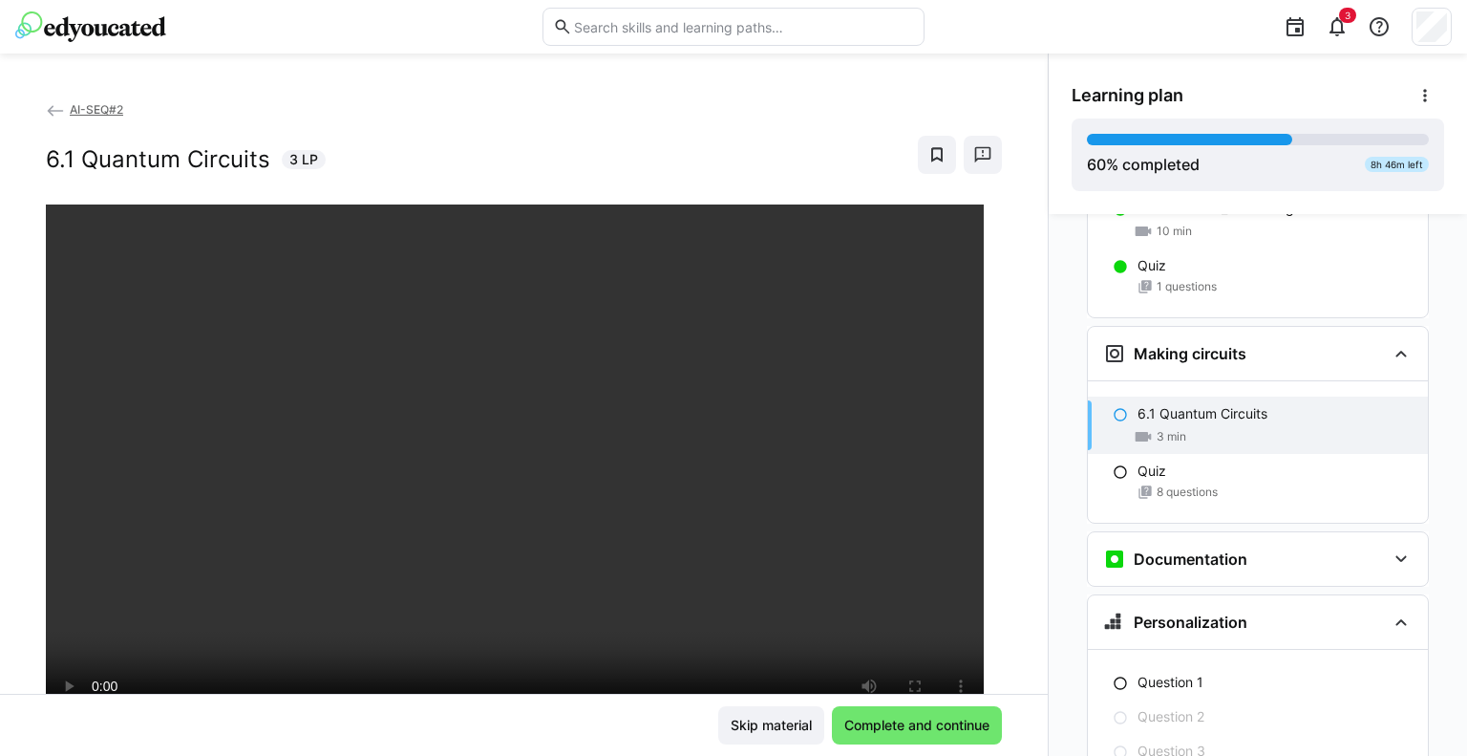
scroll to position [191, 0]
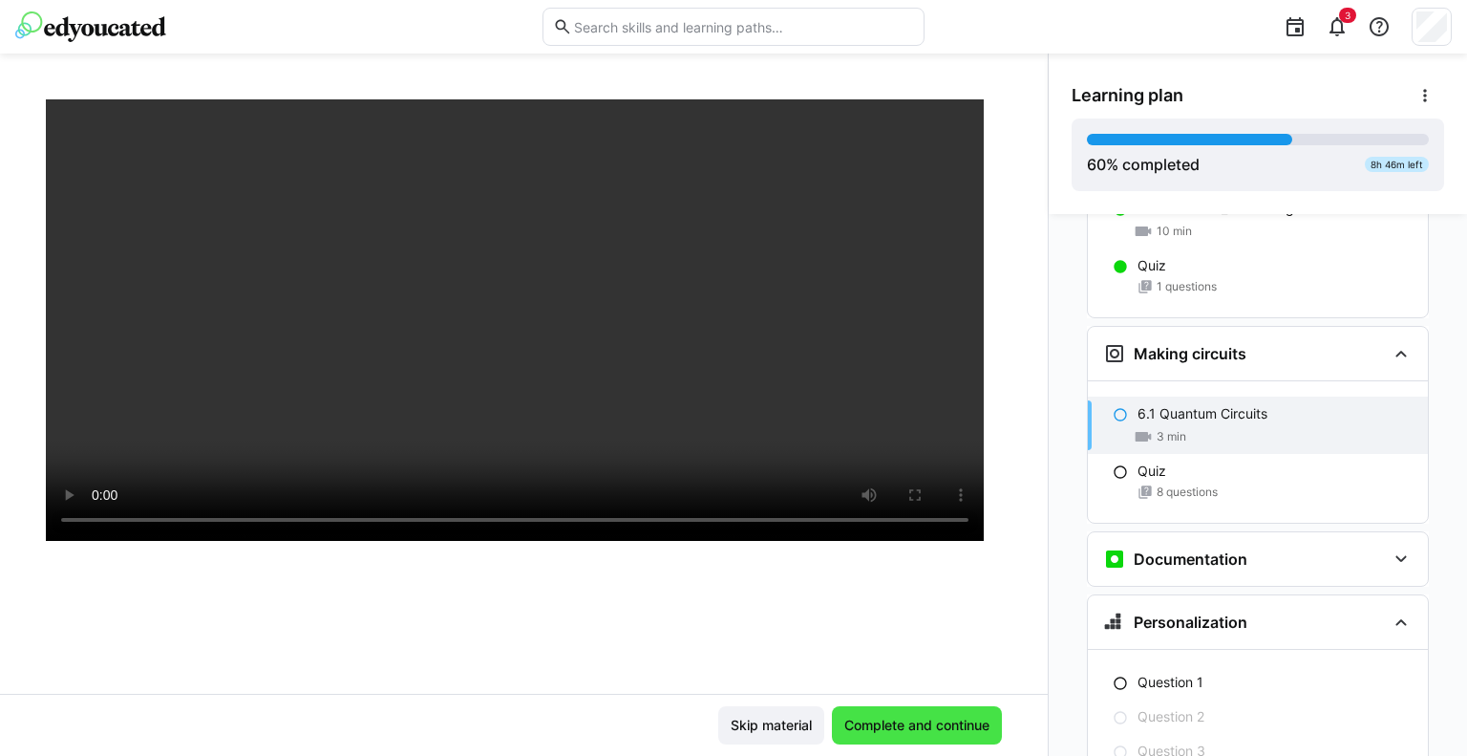
click at [929, 724] on span "Complete and continue" at bounding box center [917, 725] width 151 height 19
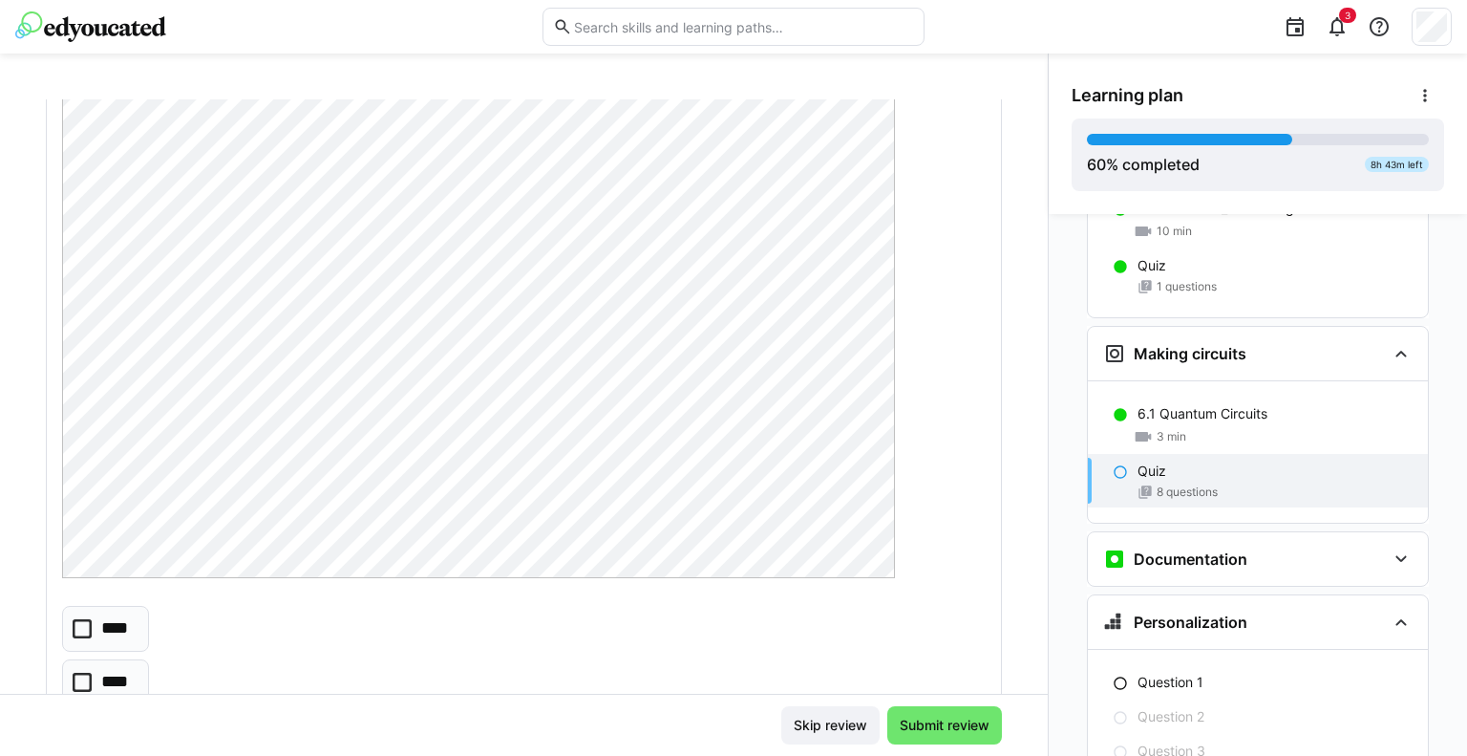
click at [75, 637] on icon at bounding box center [82, 628] width 19 height 19
click at [932, 736] on span "Submit review" at bounding box center [945, 725] width 115 height 38
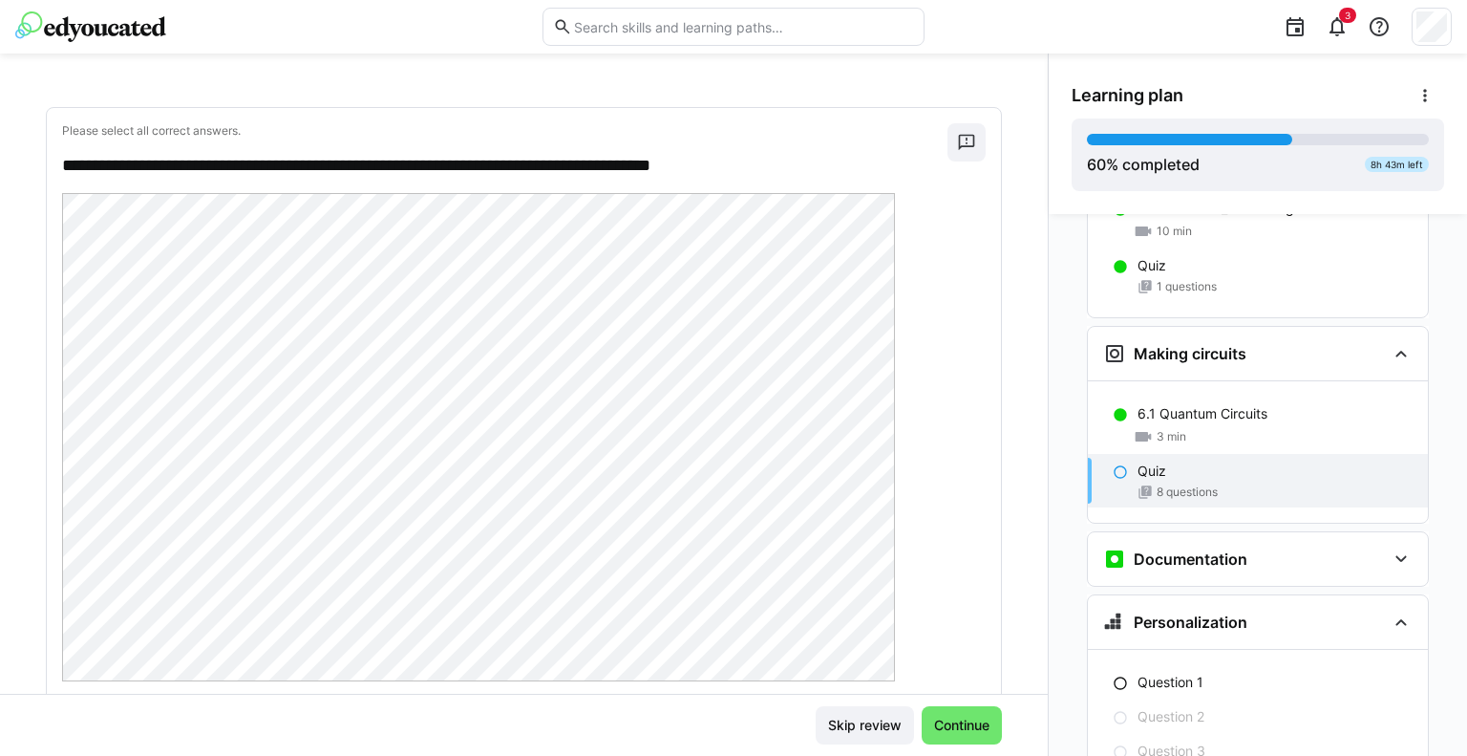
scroll to position [0, 0]
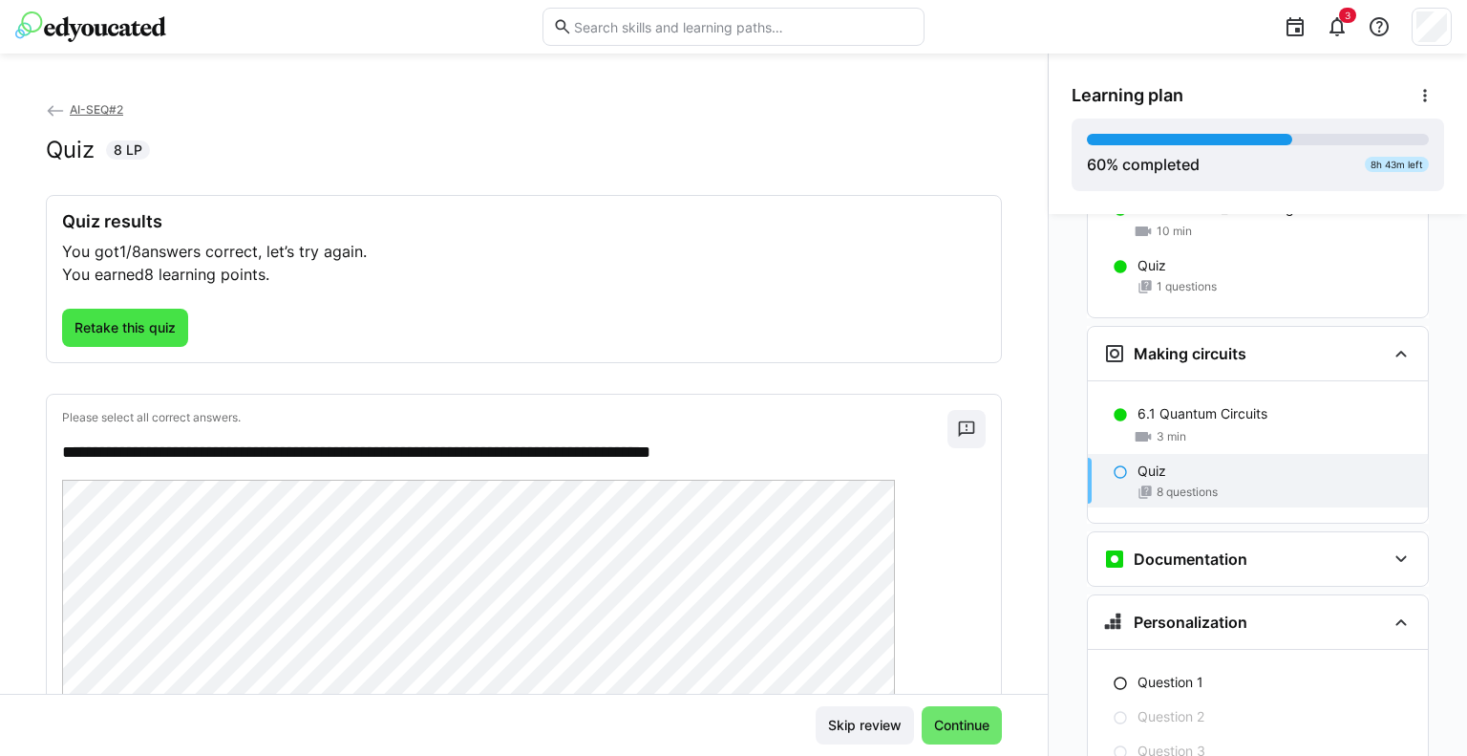
click at [160, 332] on span "Retake this quiz" at bounding box center [125, 327] width 107 height 19
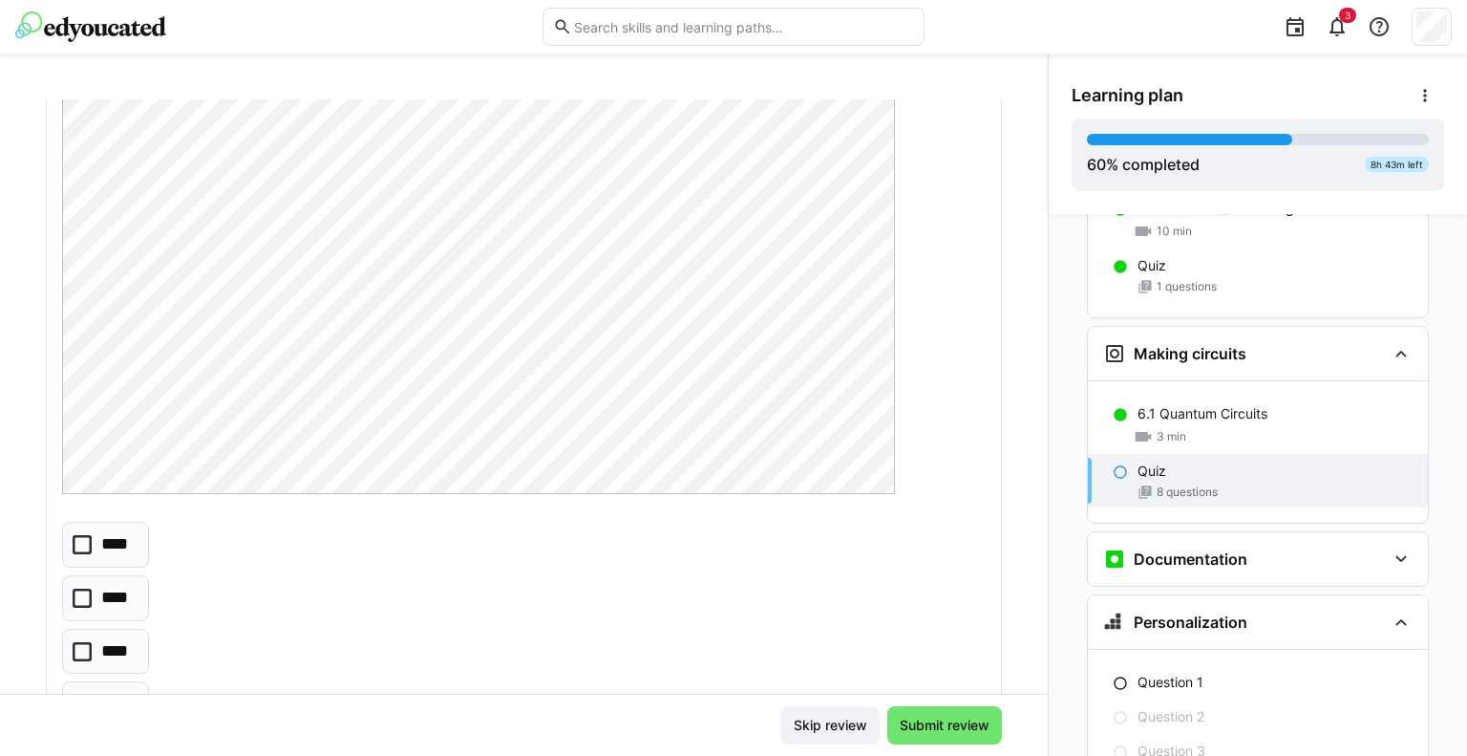
scroll to position [287, 0]
click at [107, 533] on p "****" at bounding box center [116, 533] width 30 height 25
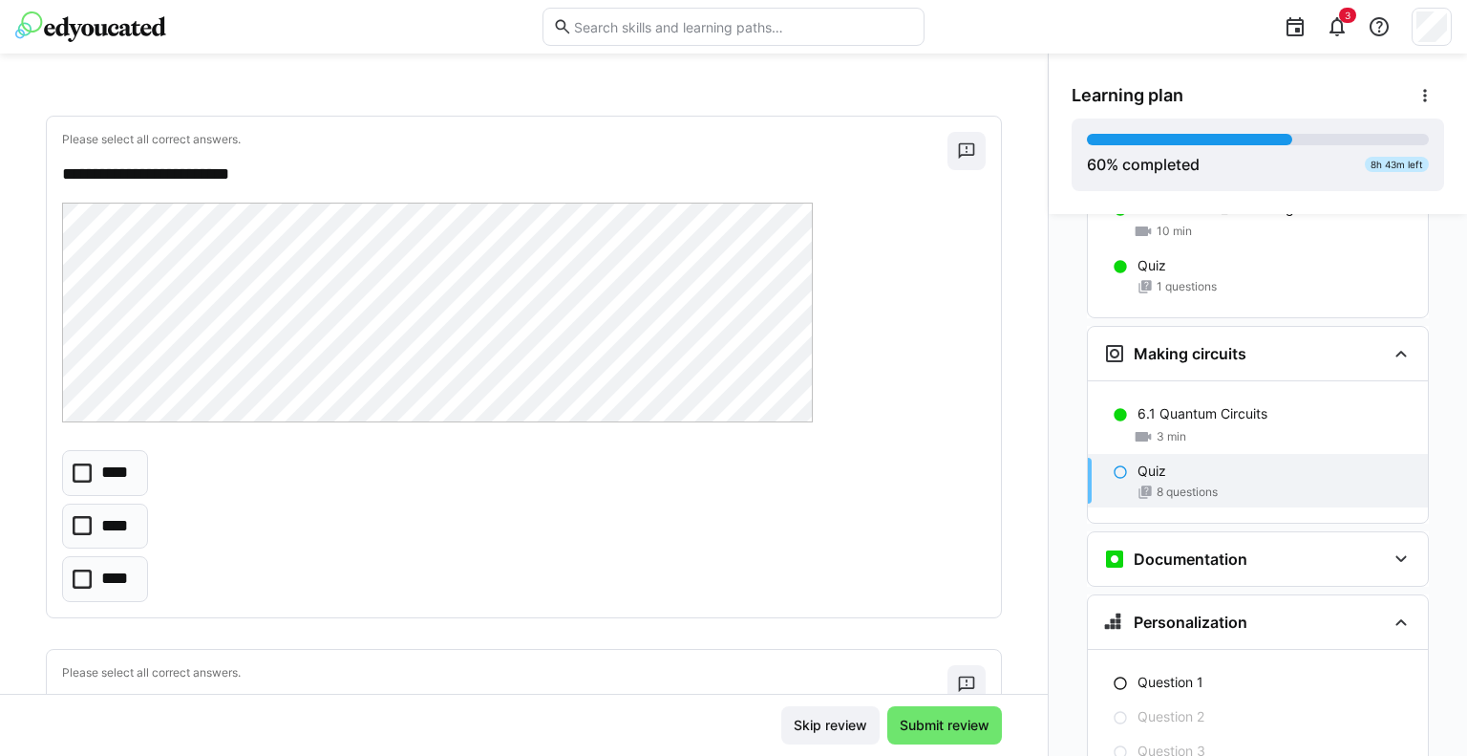
scroll to position [955, 0]
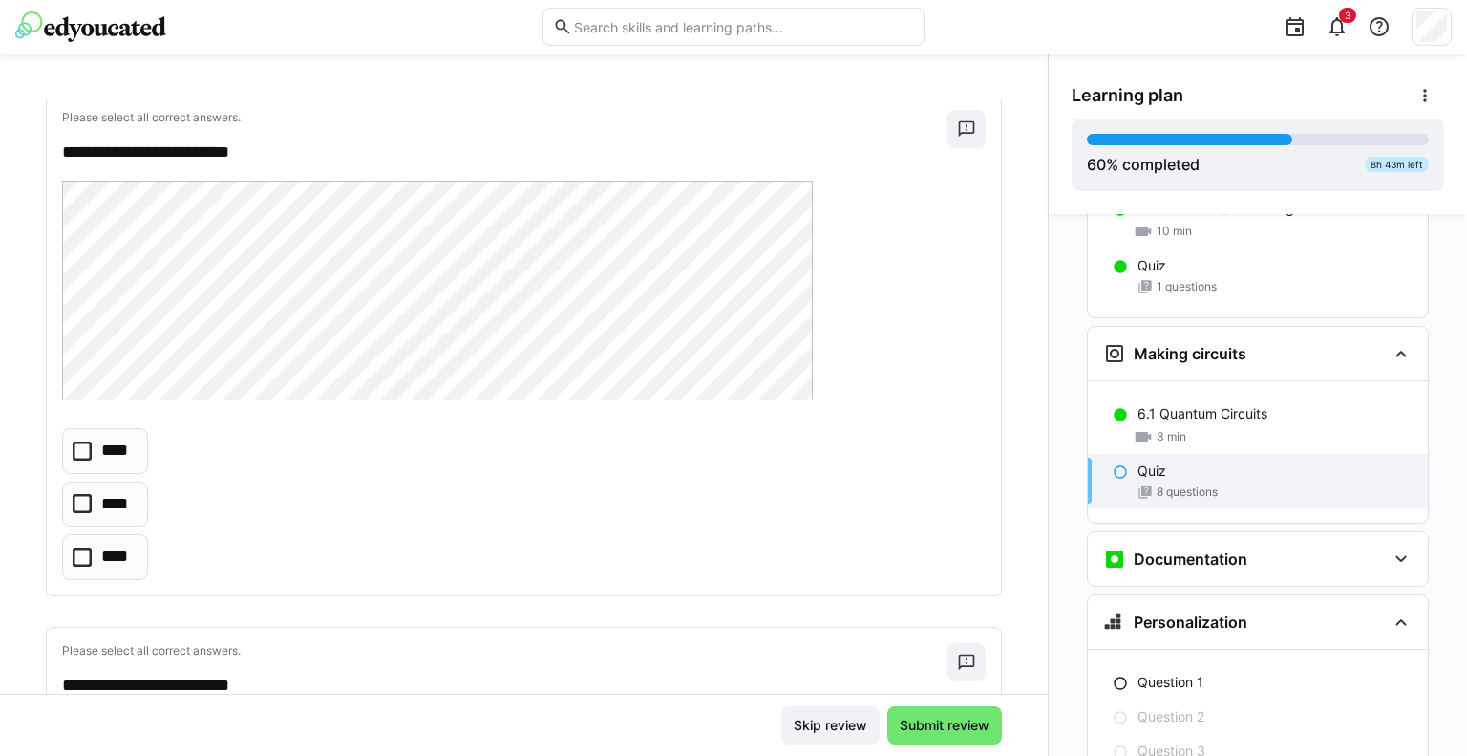
click at [81, 451] on icon at bounding box center [82, 450] width 19 height 19
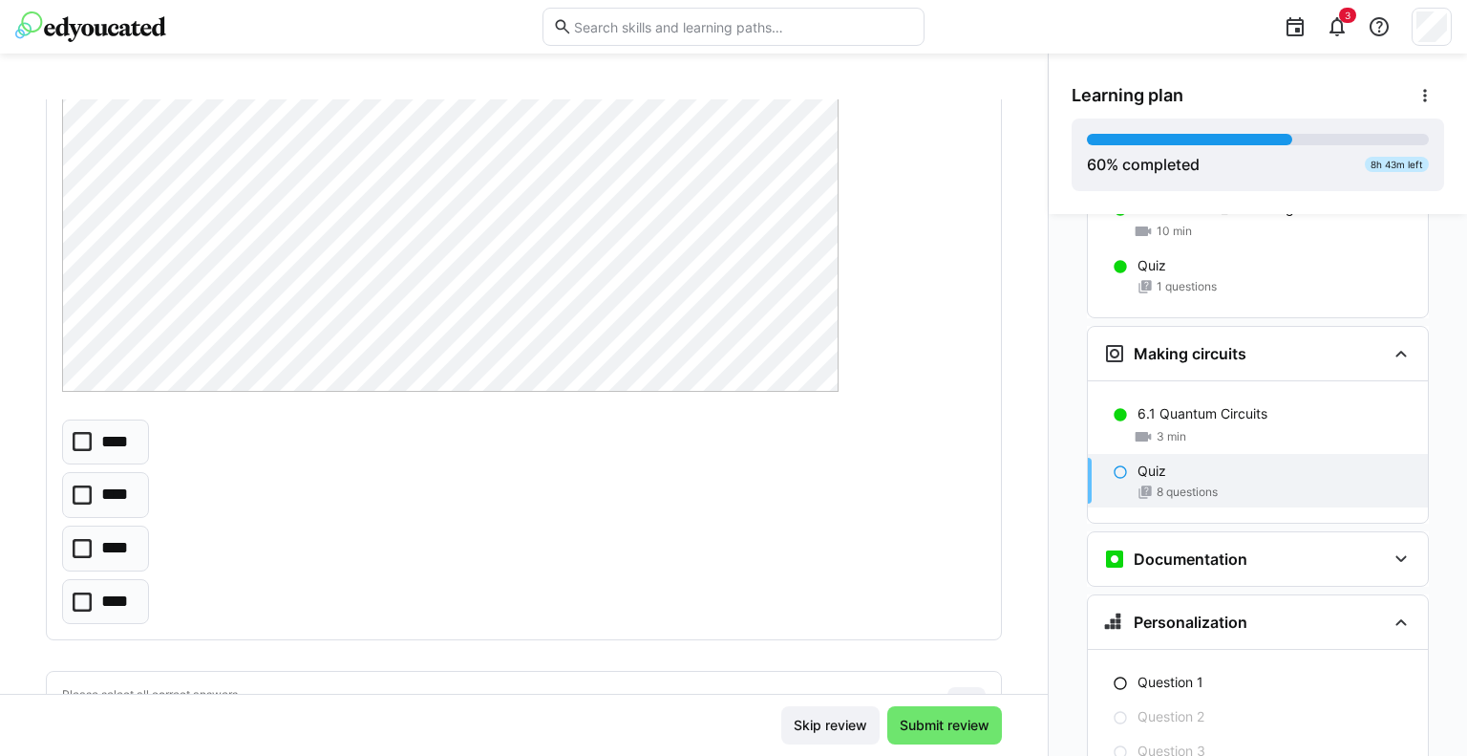
scroll to position [1624, 0]
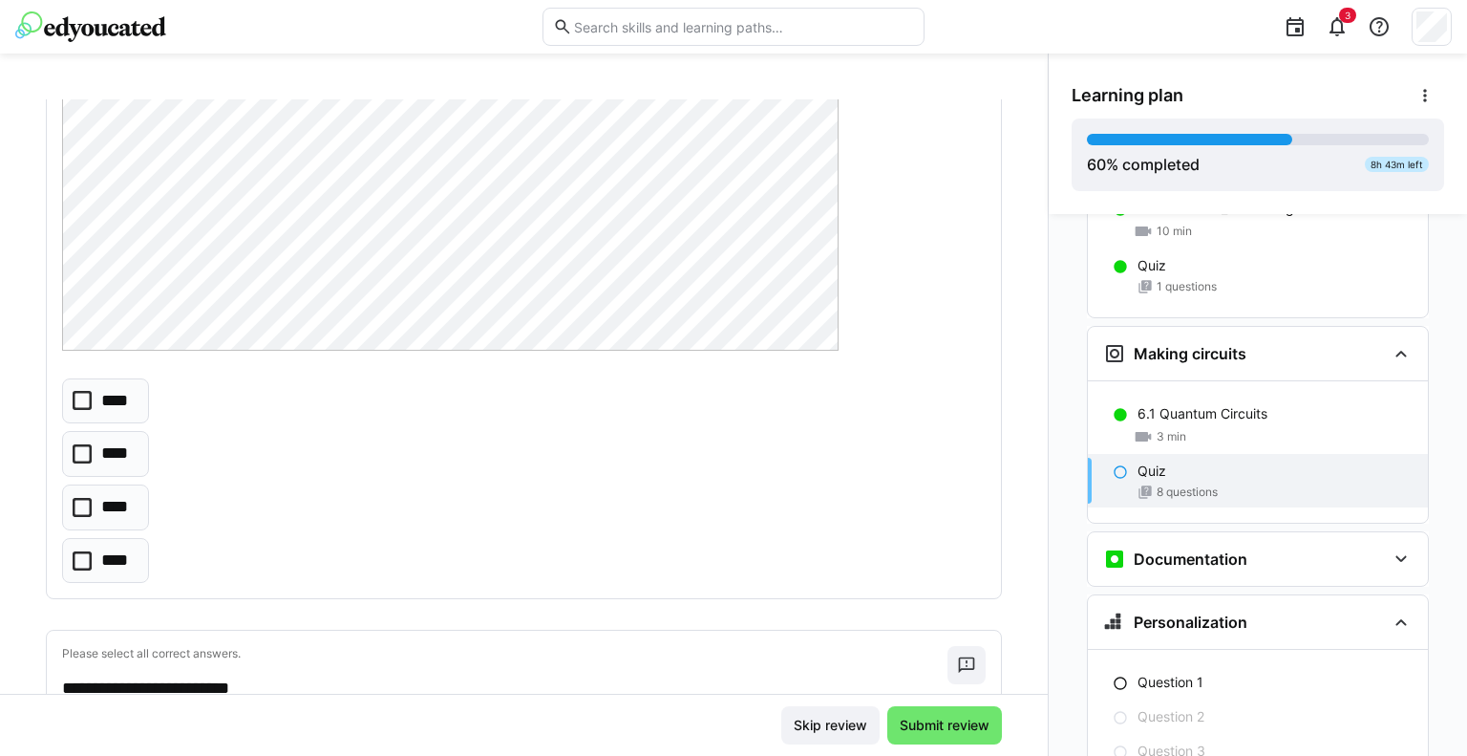
click at [88, 505] on icon at bounding box center [82, 507] width 19 height 19
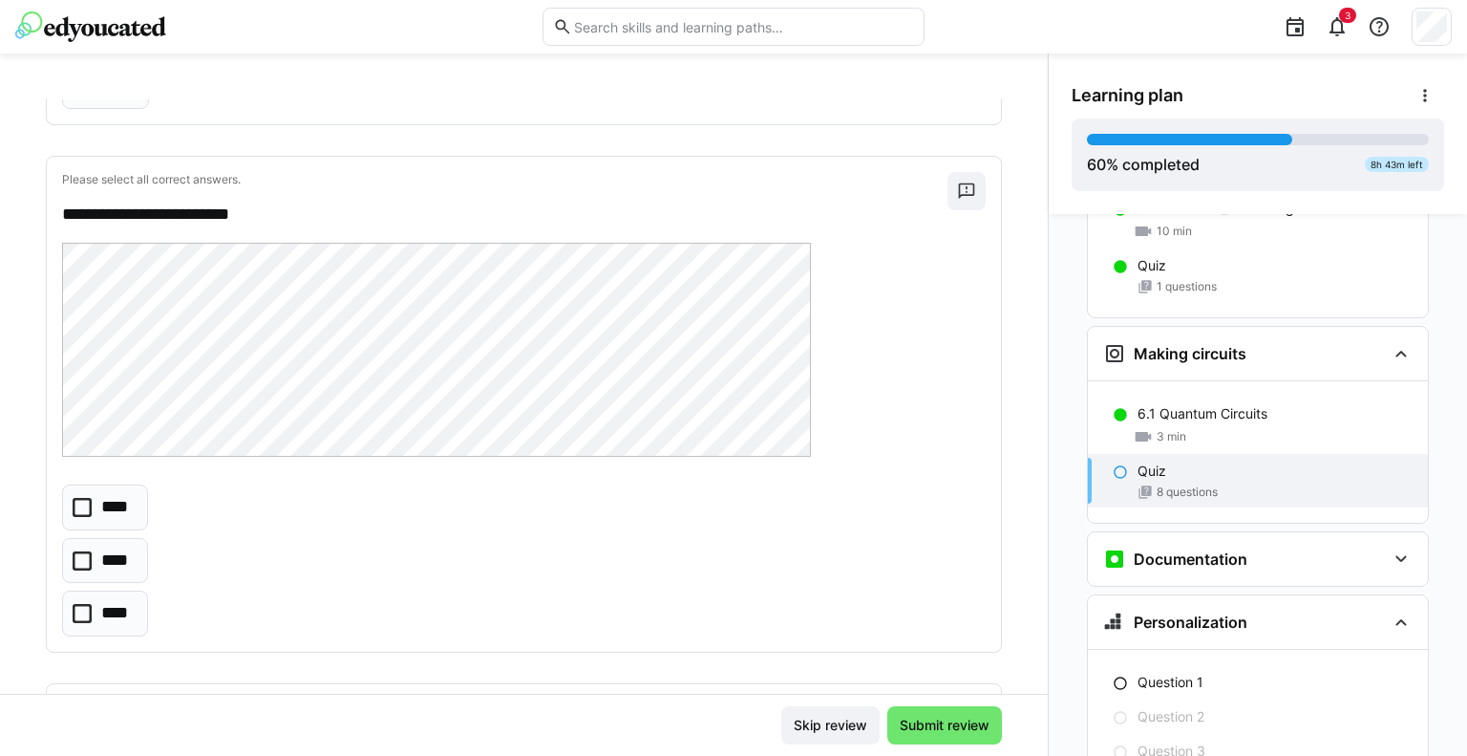
scroll to position [2102, 0]
click at [81, 503] on icon at bounding box center [82, 503] width 19 height 19
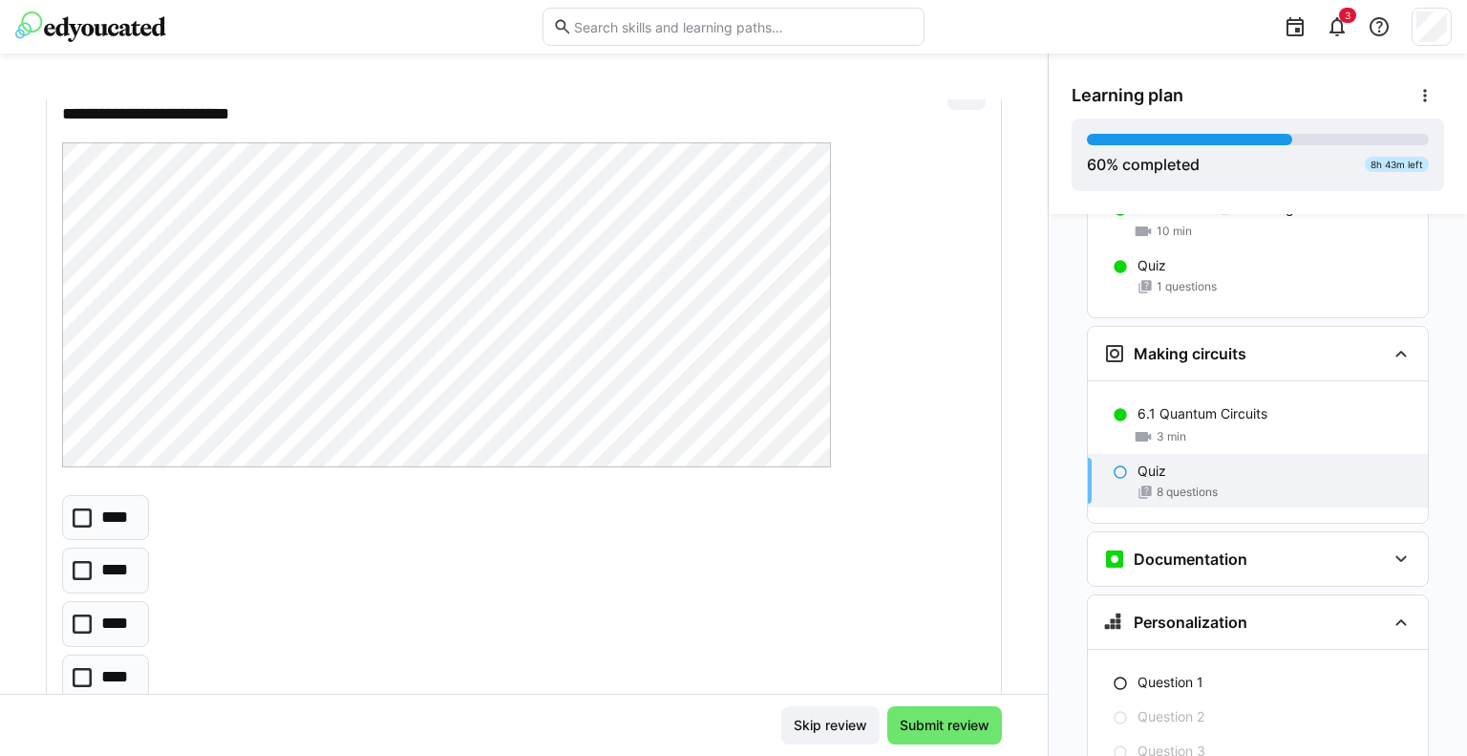
scroll to position [2770, 0]
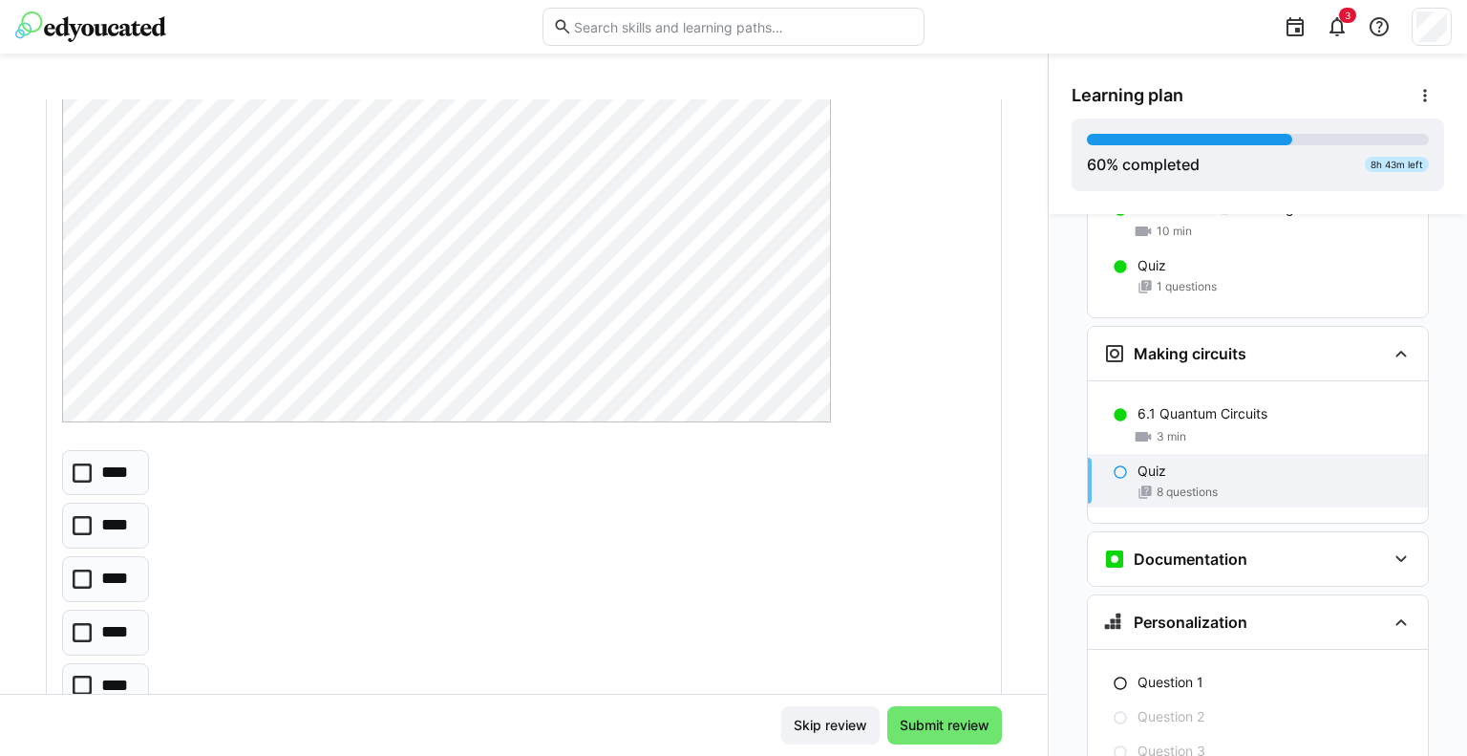
click at [83, 469] on icon at bounding box center [82, 472] width 19 height 19
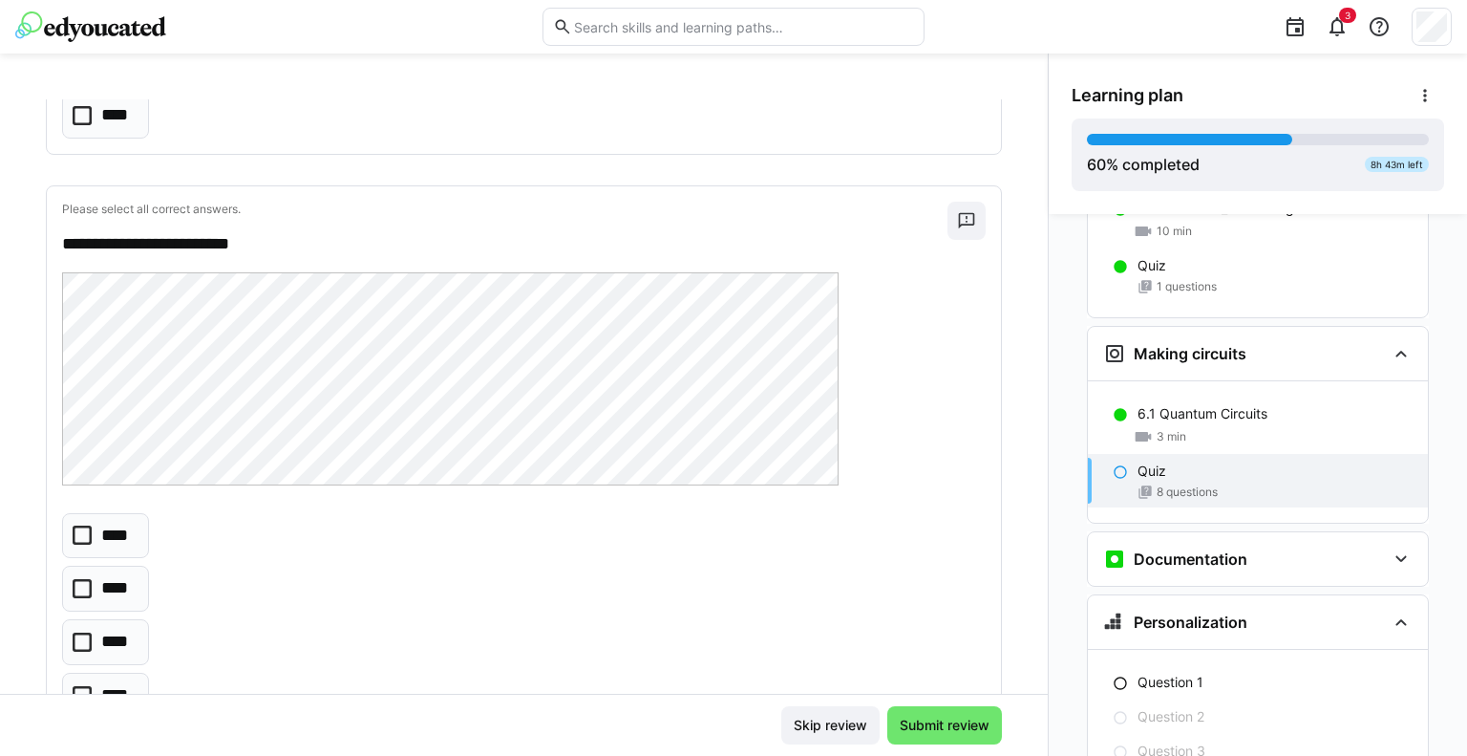
scroll to position [3439, 0]
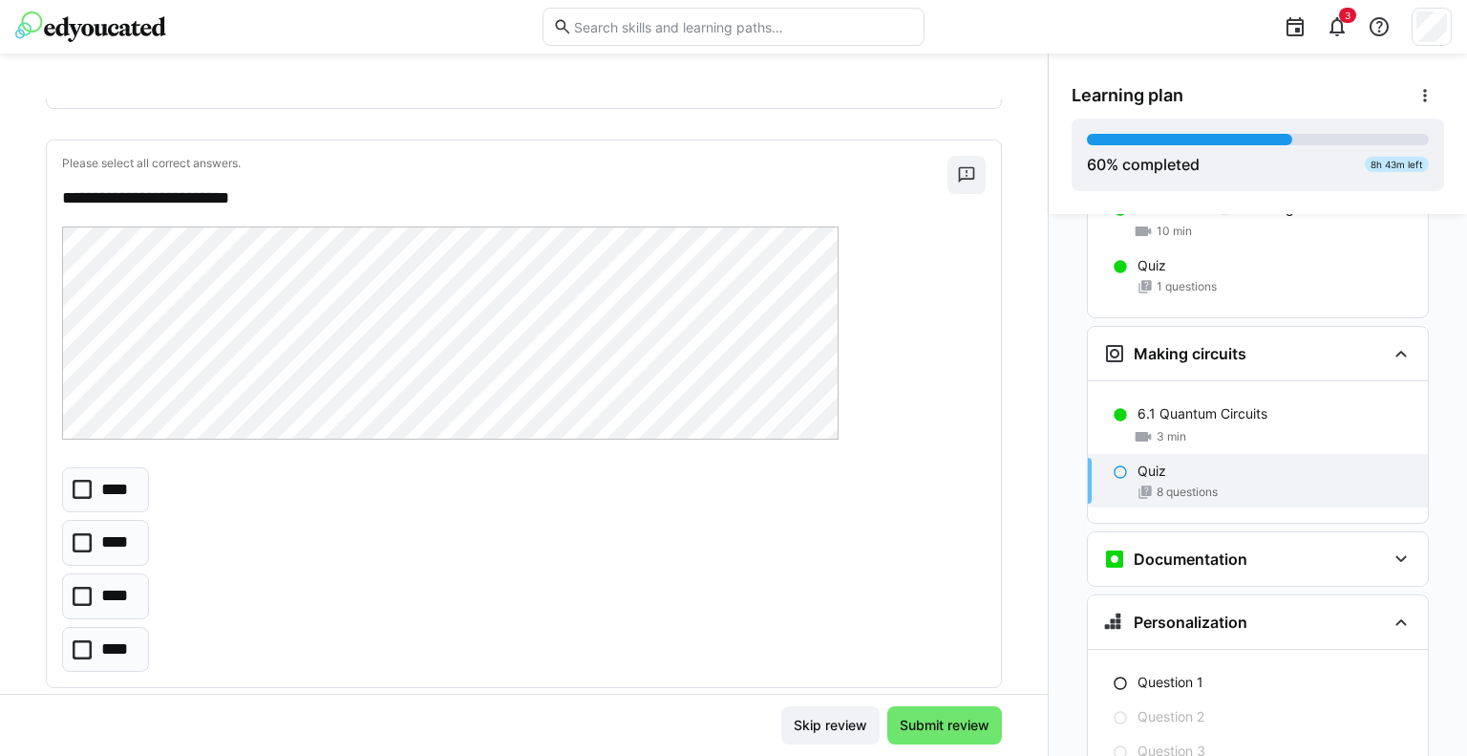
click at [83, 535] on icon at bounding box center [82, 542] width 19 height 19
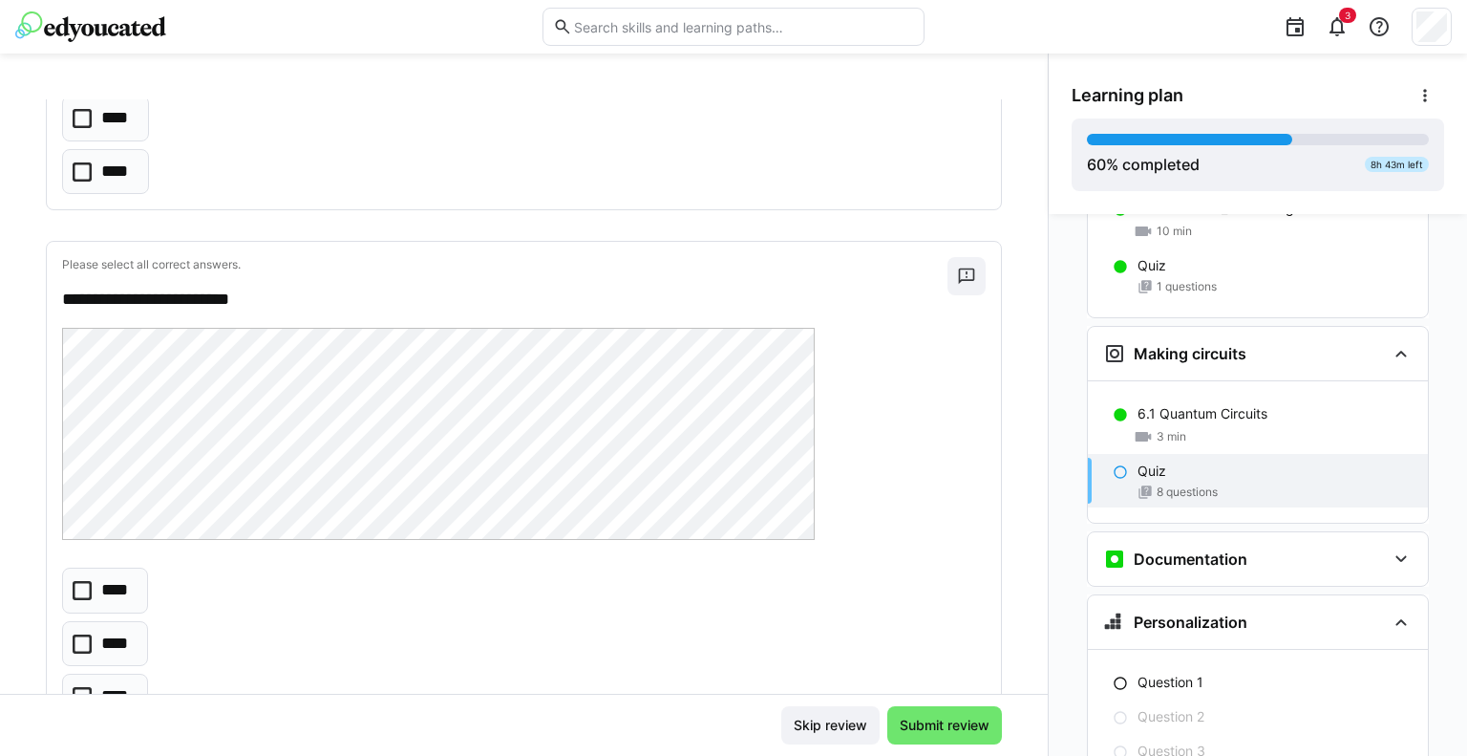
scroll to position [4012, 0]
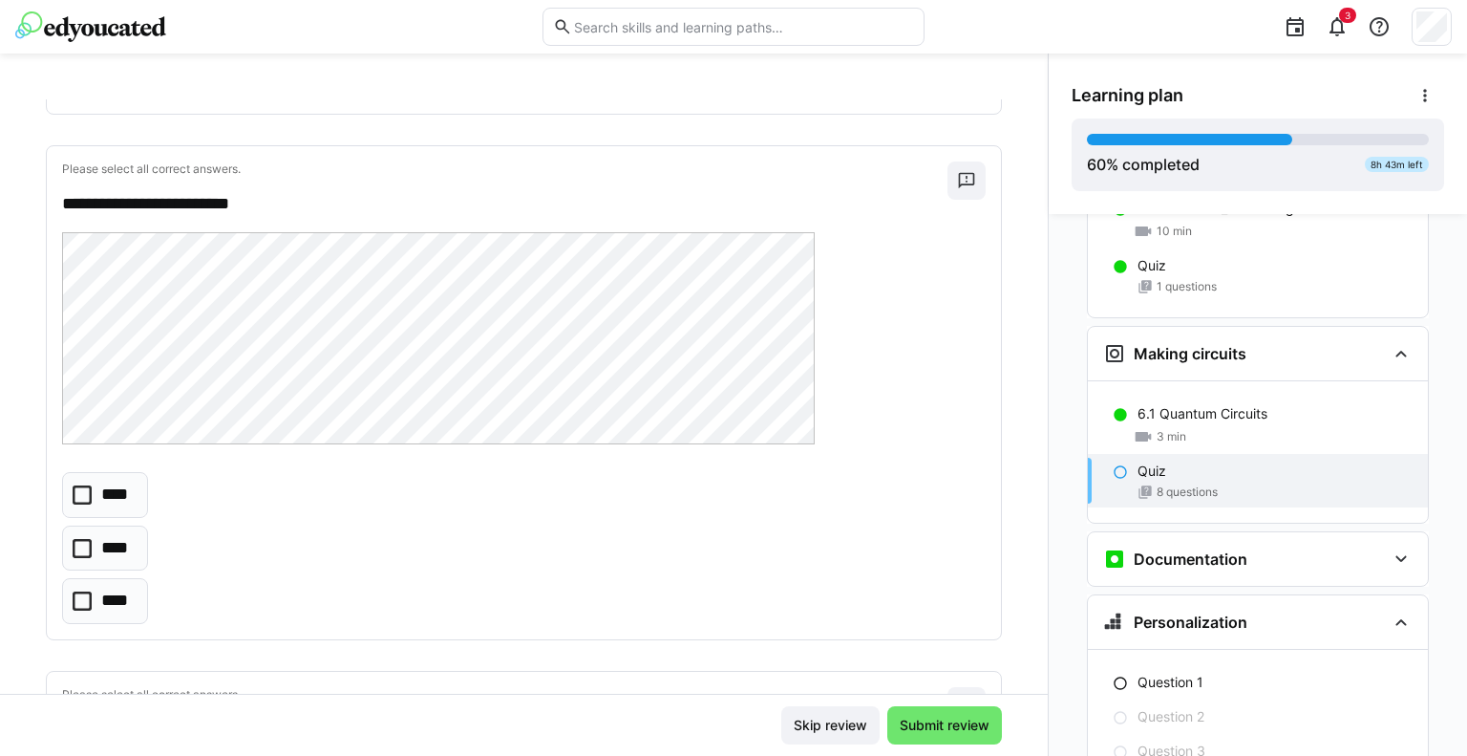
click at [80, 486] on icon at bounding box center [82, 494] width 19 height 19
click at [78, 487] on icon at bounding box center [82, 494] width 19 height 19
drag, startPoint x: 80, startPoint y: 480, endPoint x: 103, endPoint y: 480, distance: 22.9
click at [94, 480] on eds-checkbox "****" at bounding box center [105, 495] width 86 height 46
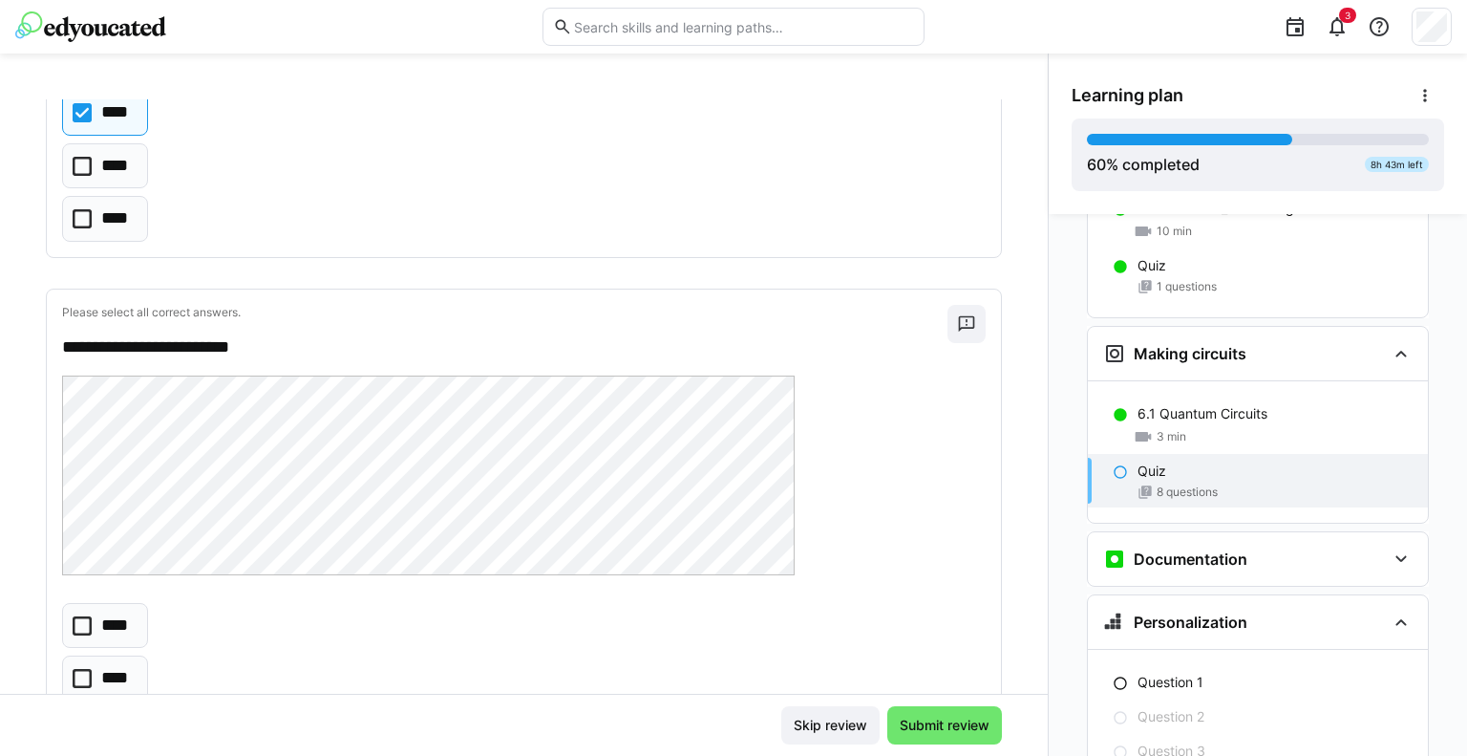
scroll to position [4490, 0]
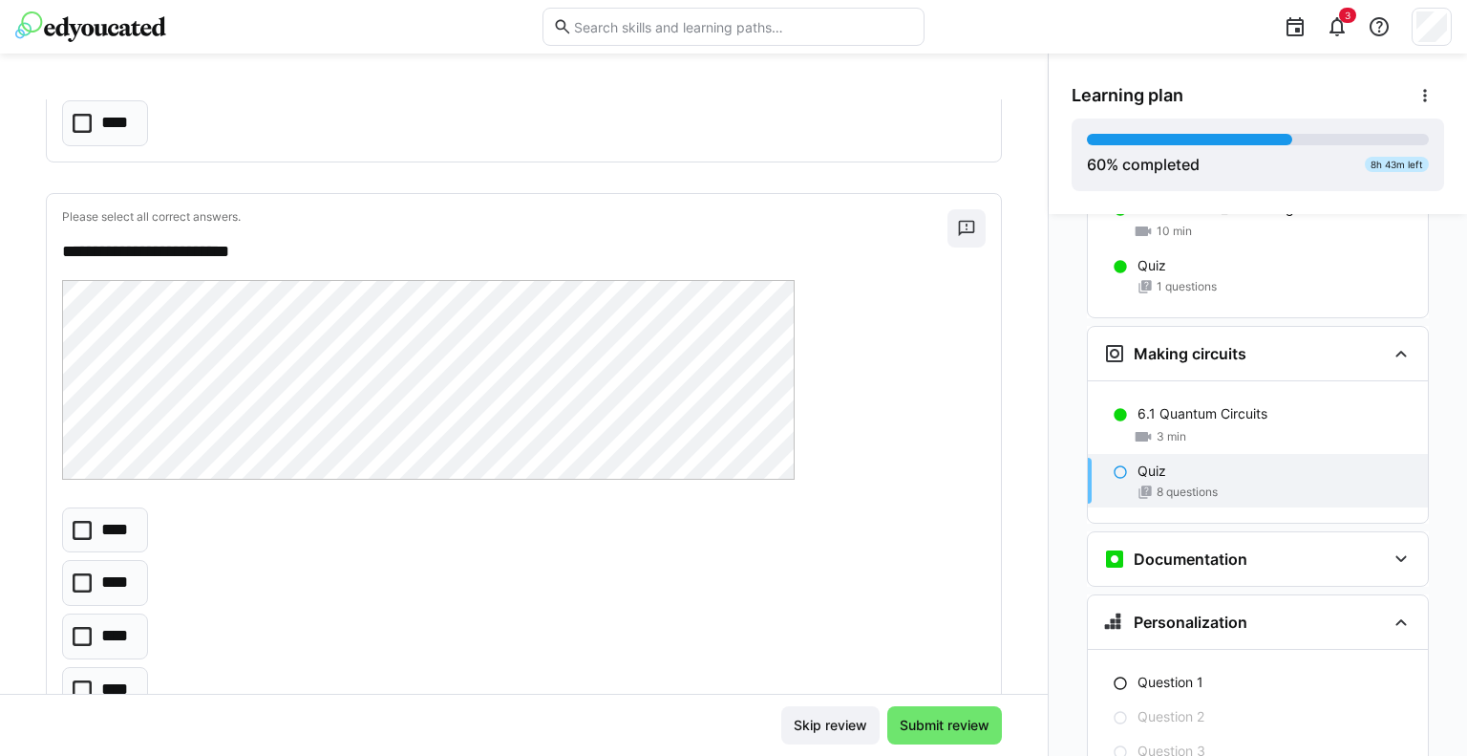
click at [86, 521] on icon at bounding box center [82, 530] width 19 height 19
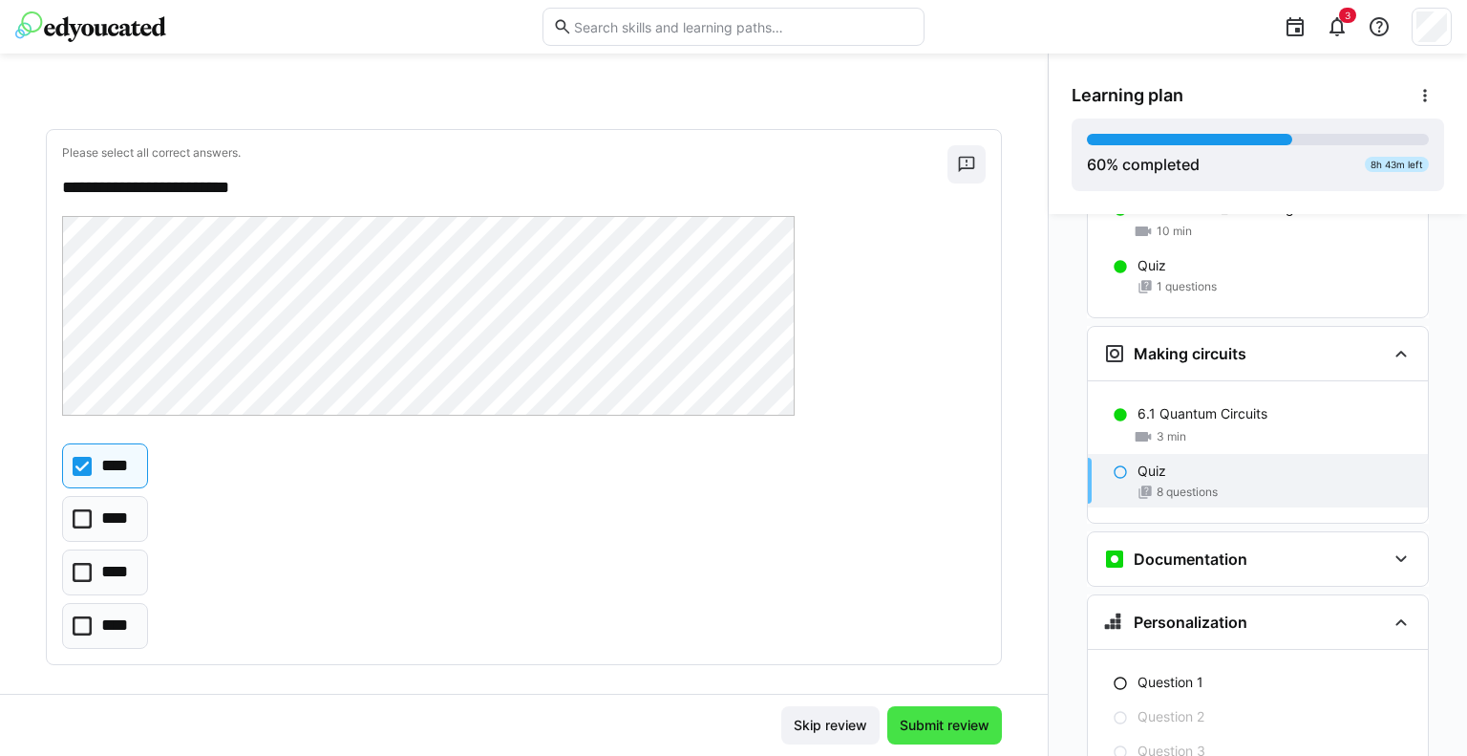
click at [935, 722] on span "Submit review" at bounding box center [945, 725] width 96 height 19
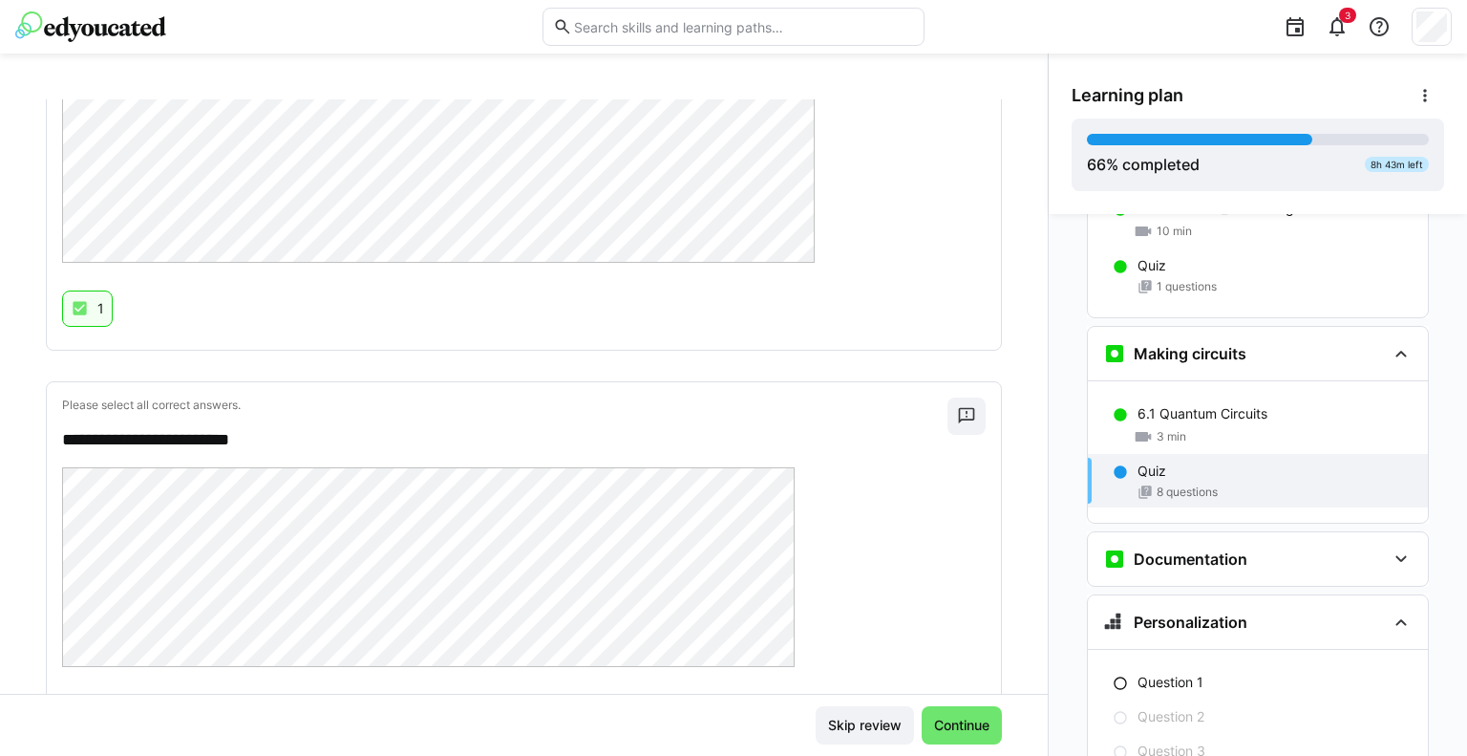
scroll to position [3698, 0]
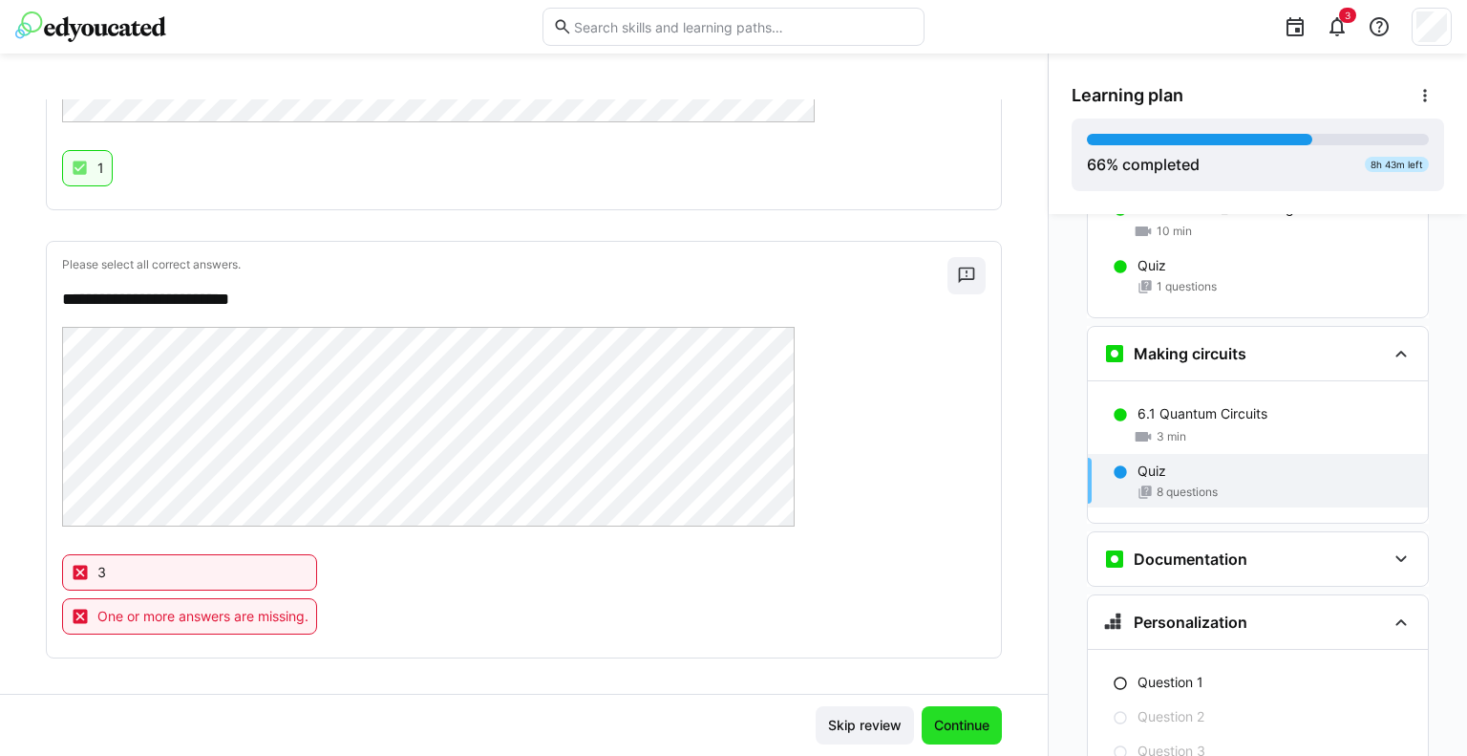
click at [960, 721] on span "Continue" at bounding box center [961, 725] width 61 height 19
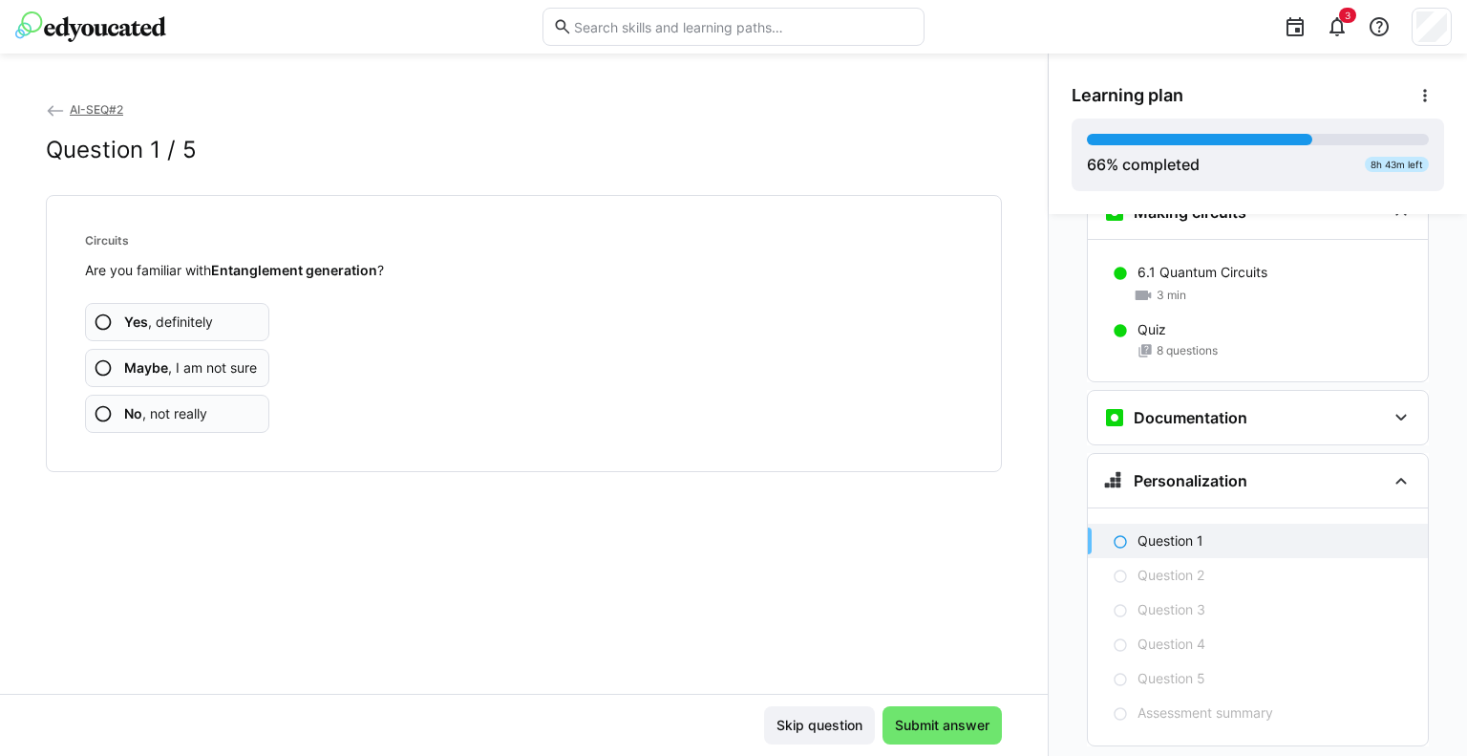
scroll to position [3480, 0]
drag, startPoint x: 213, startPoint y: 362, endPoint x: 290, endPoint y: 377, distance: 78.9
click at [214, 362] on span "Maybe , I am not sure" at bounding box center [190, 367] width 133 height 19
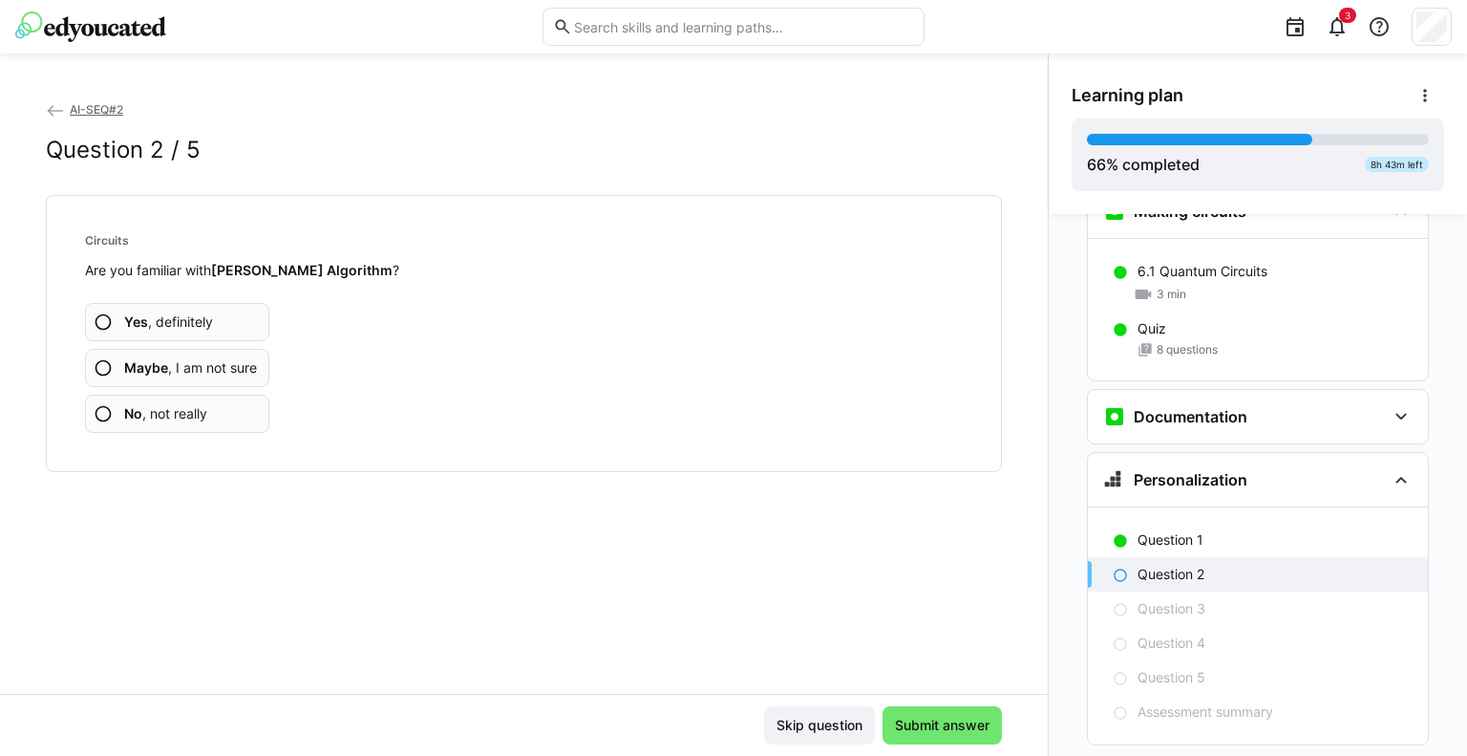
click at [194, 321] on span "Yes , definitely" at bounding box center [168, 321] width 89 height 19
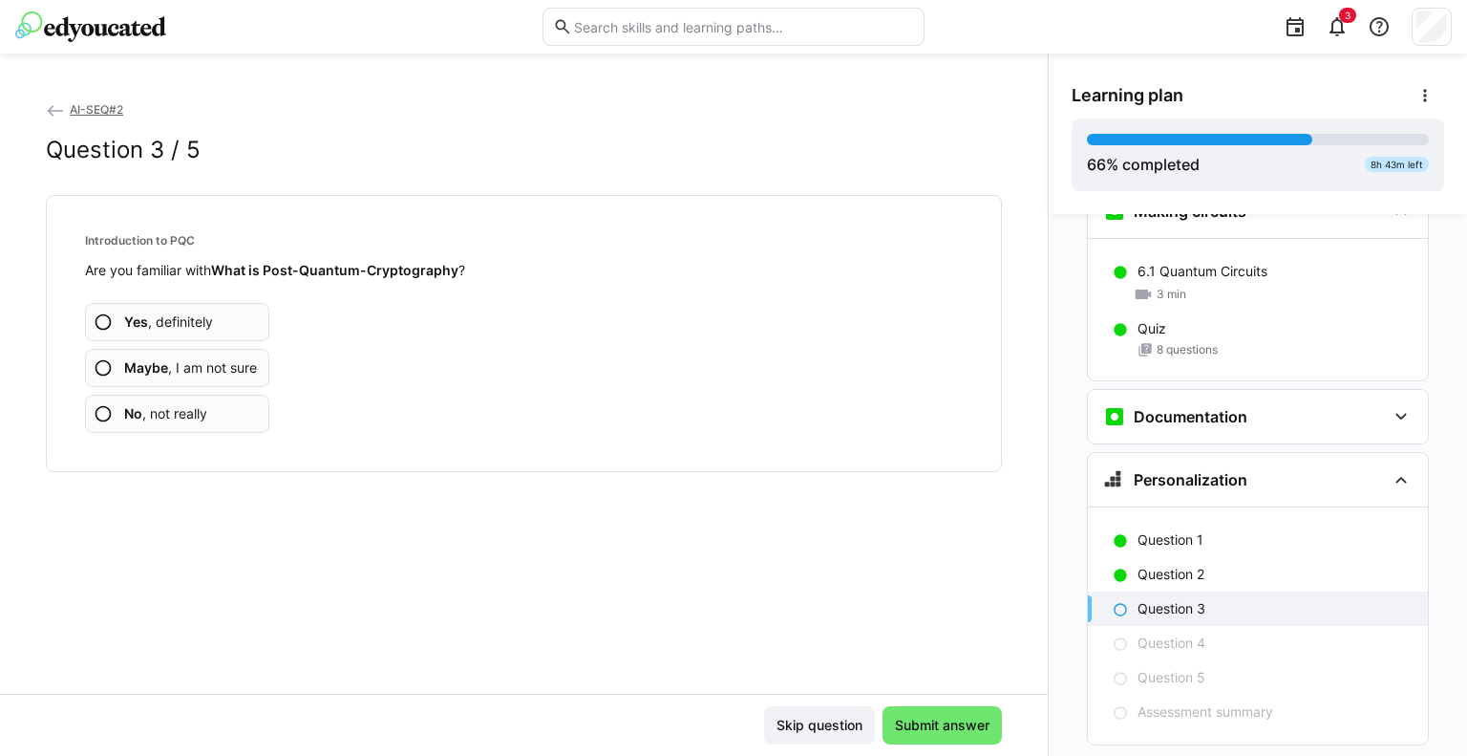
click at [168, 374] on span "Maybe , I am not sure" at bounding box center [190, 367] width 133 height 19
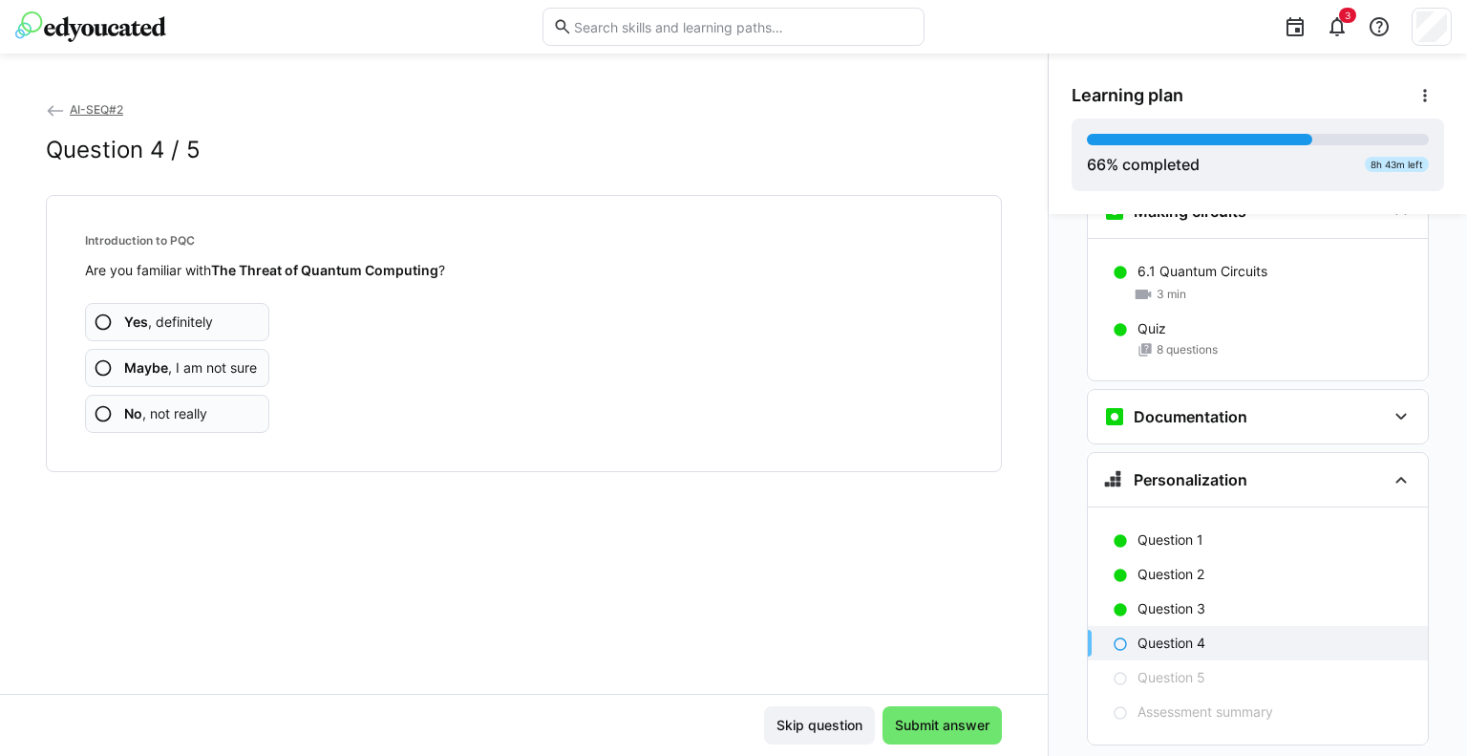
click at [178, 372] on span "Maybe , I am not sure" at bounding box center [190, 367] width 133 height 19
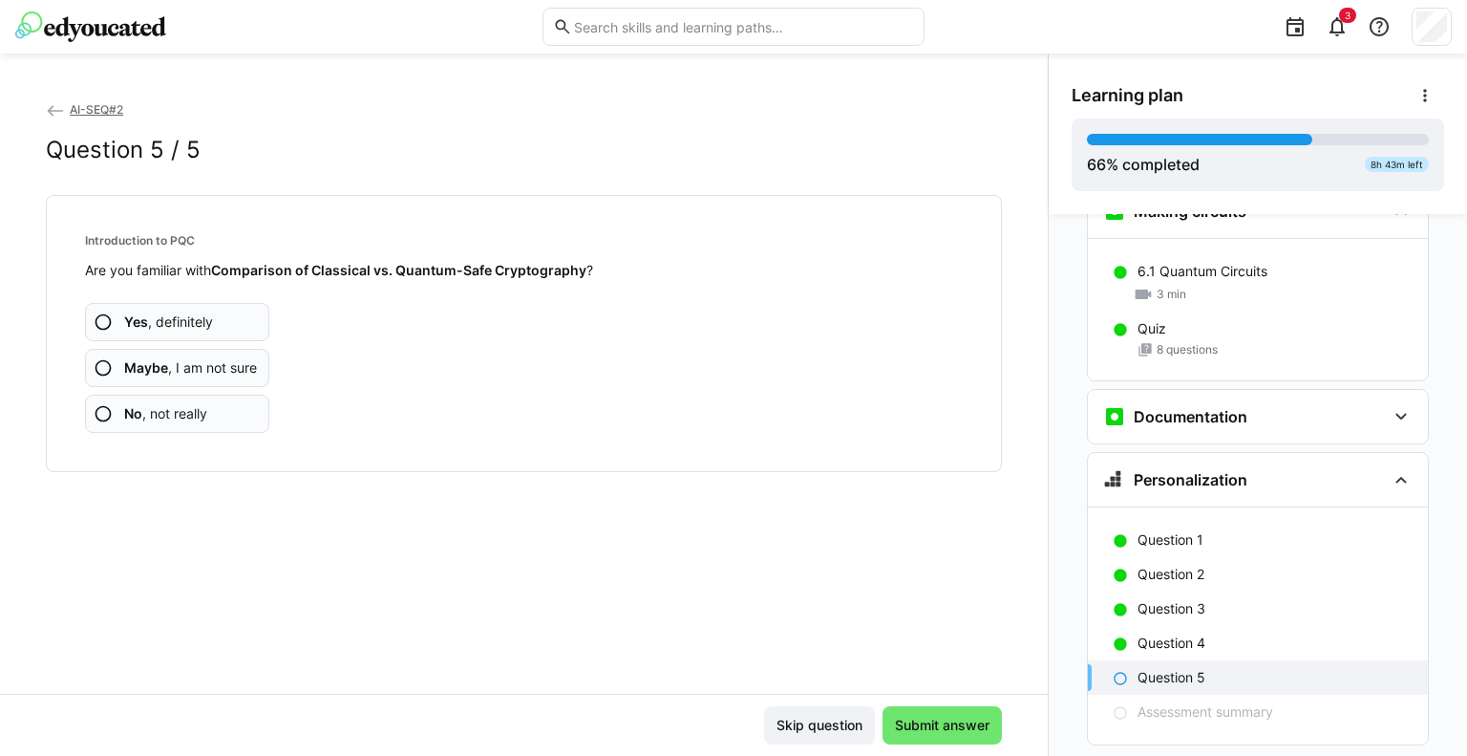
drag, startPoint x: 213, startPoint y: 364, endPoint x: 267, endPoint y: 408, distance: 70.0
click at [213, 366] on span "Maybe , I am not sure" at bounding box center [190, 367] width 133 height 19
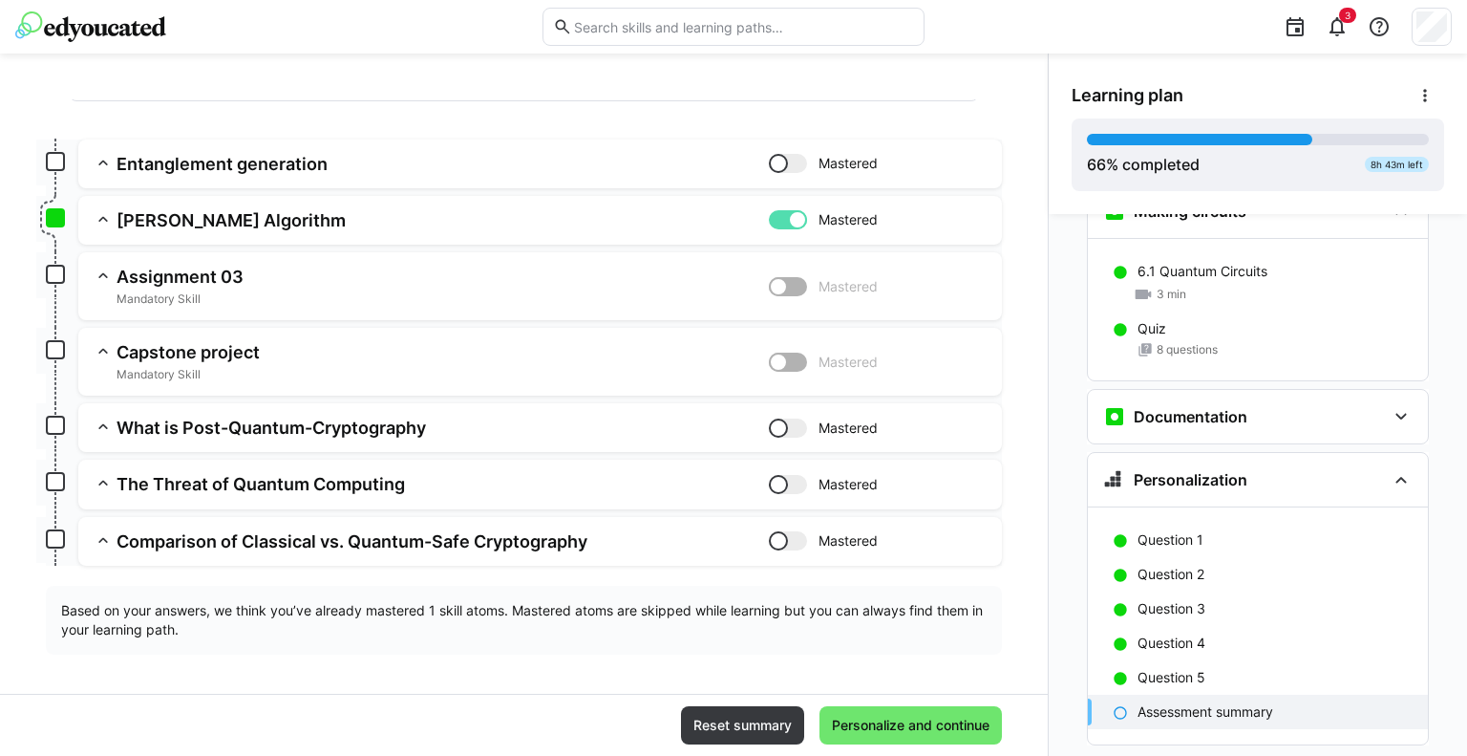
scroll to position [230, 0]
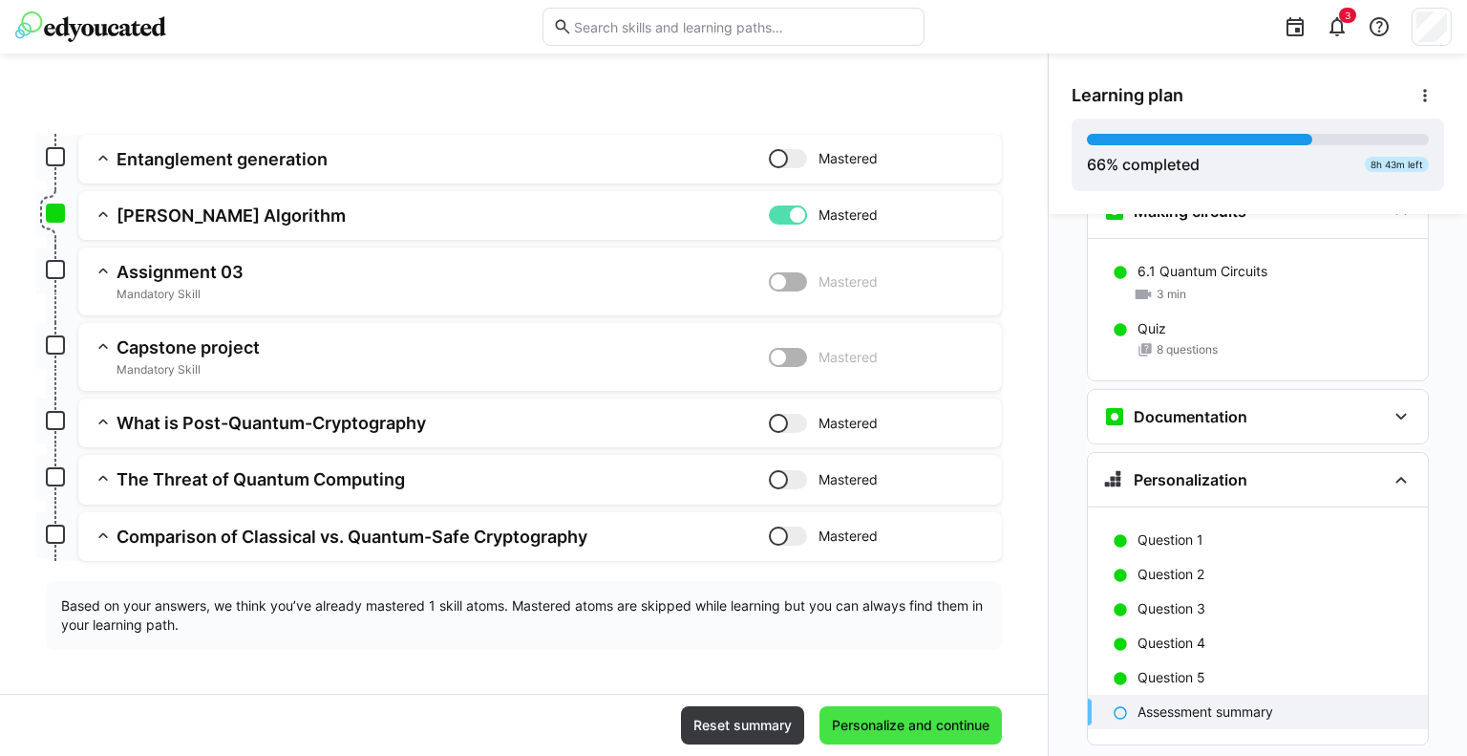
click at [880, 727] on span "Personalize and continue" at bounding box center [910, 725] width 163 height 19
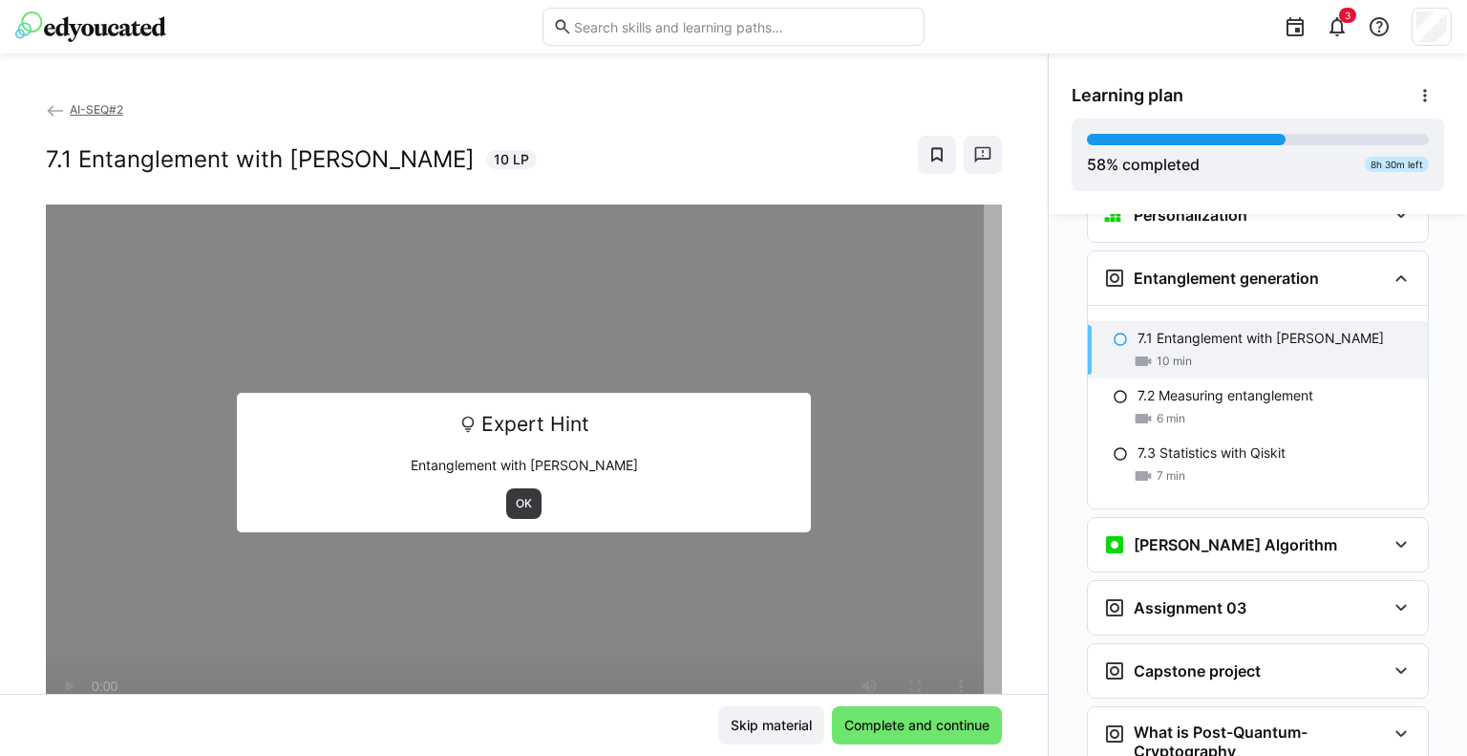
scroll to position [3745, 0]
click at [521, 506] on span "OK" at bounding box center [524, 503] width 20 height 15
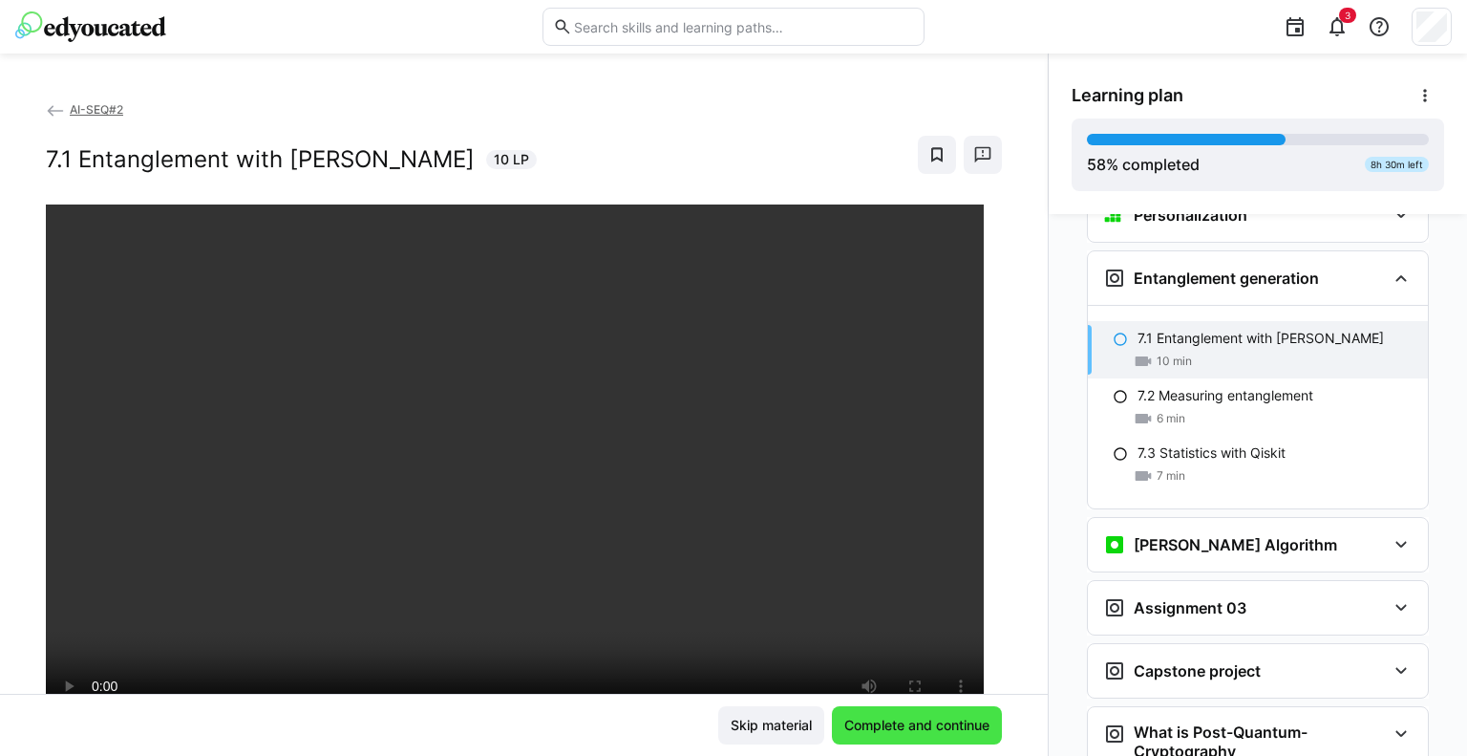
click at [874, 729] on span "Complete and continue" at bounding box center [917, 725] width 151 height 19
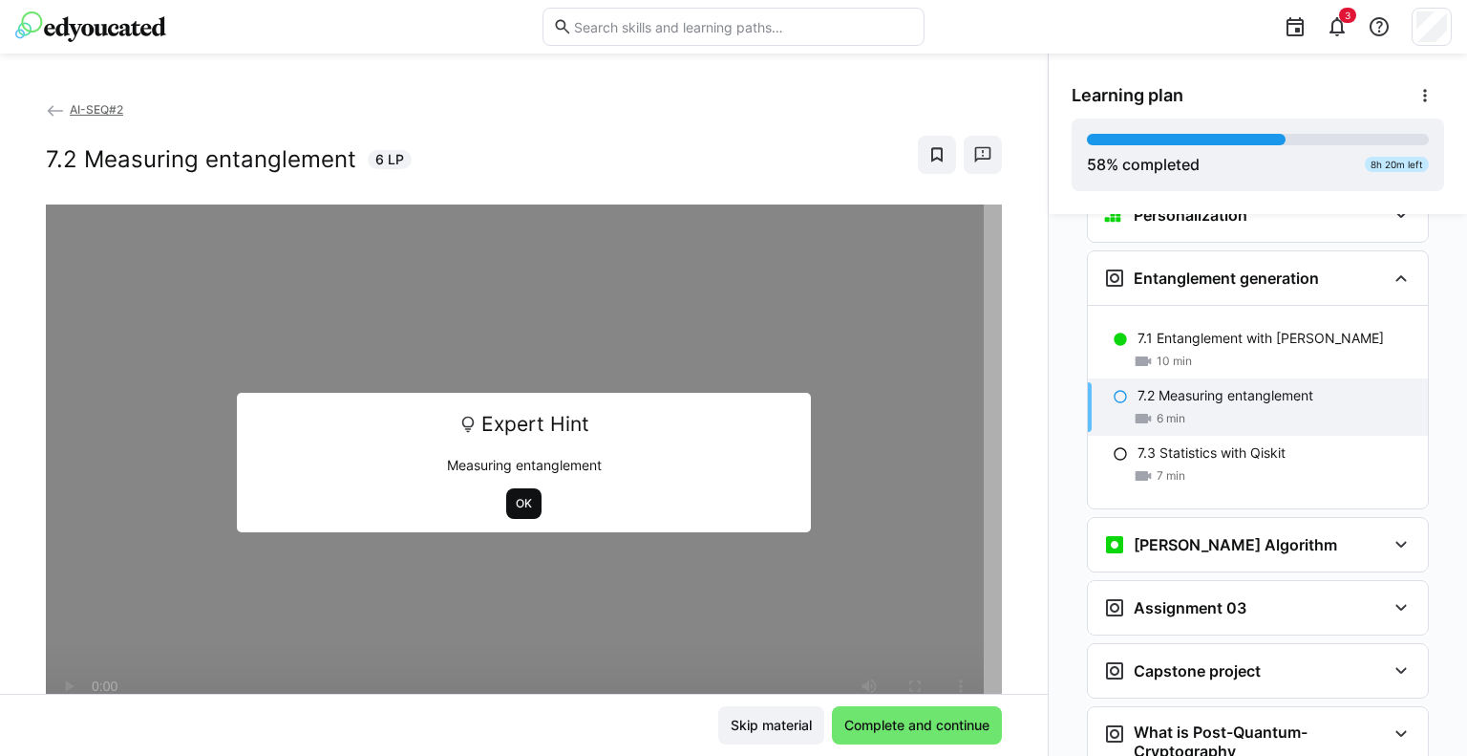
click at [514, 502] on span "OK" at bounding box center [524, 503] width 20 height 15
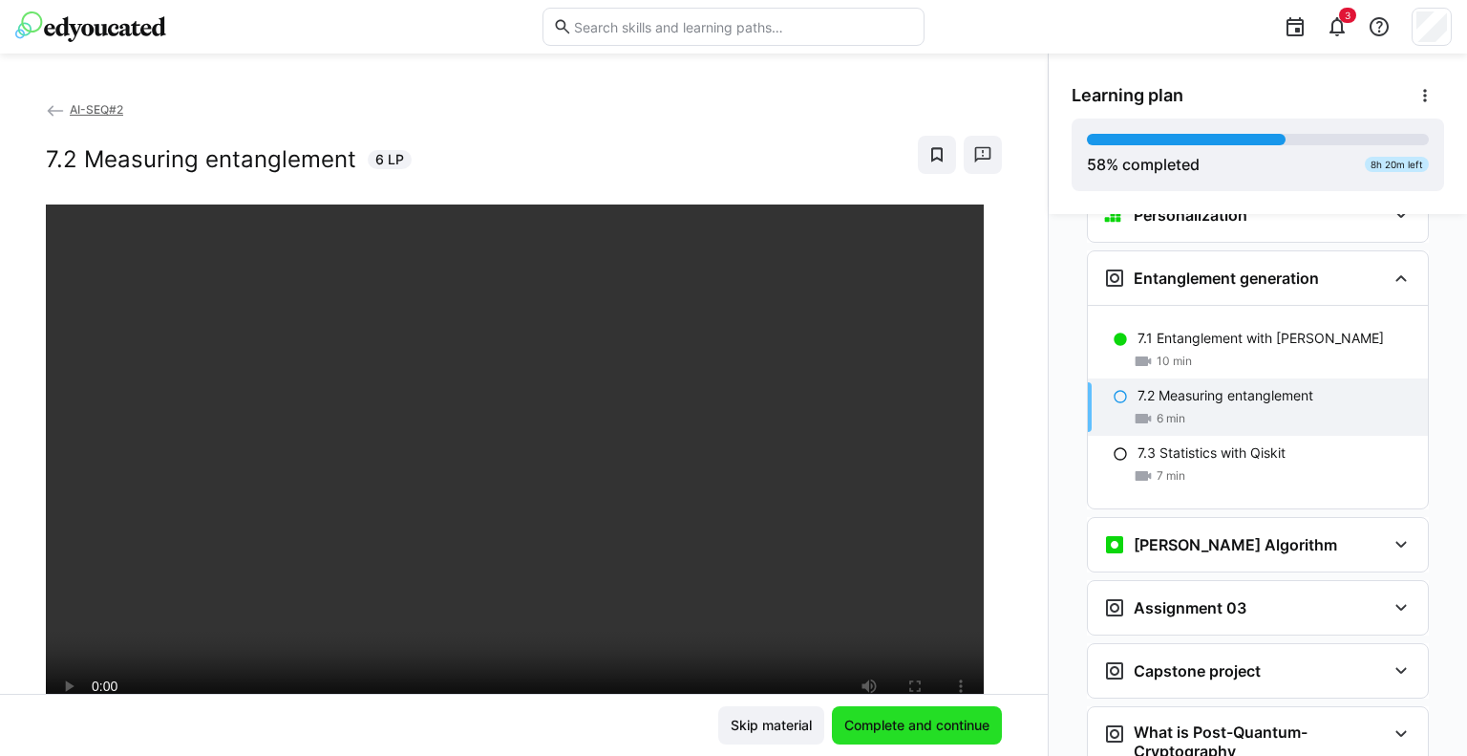
click at [933, 724] on span "Complete and continue" at bounding box center [917, 725] width 151 height 19
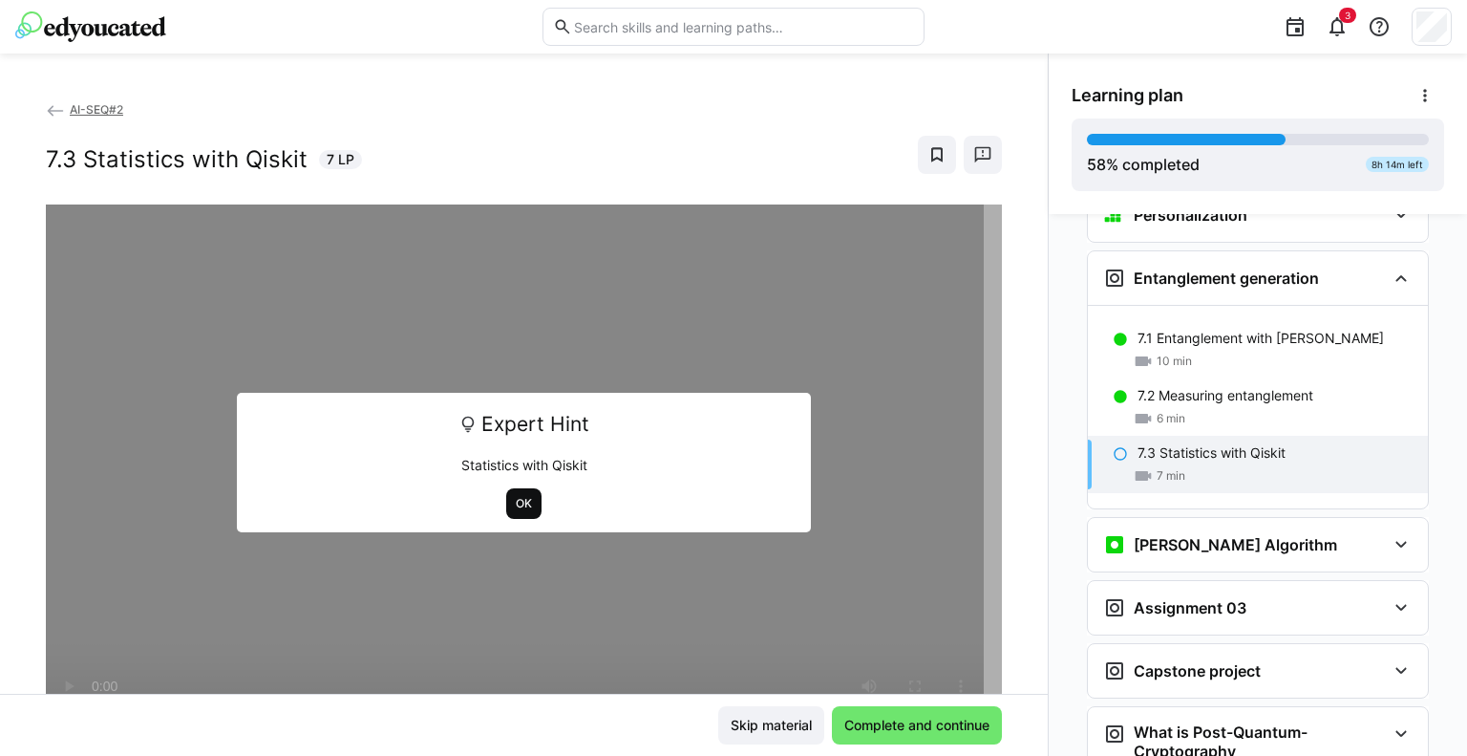
click at [524, 503] on span "OK" at bounding box center [524, 503] width 20 height 15
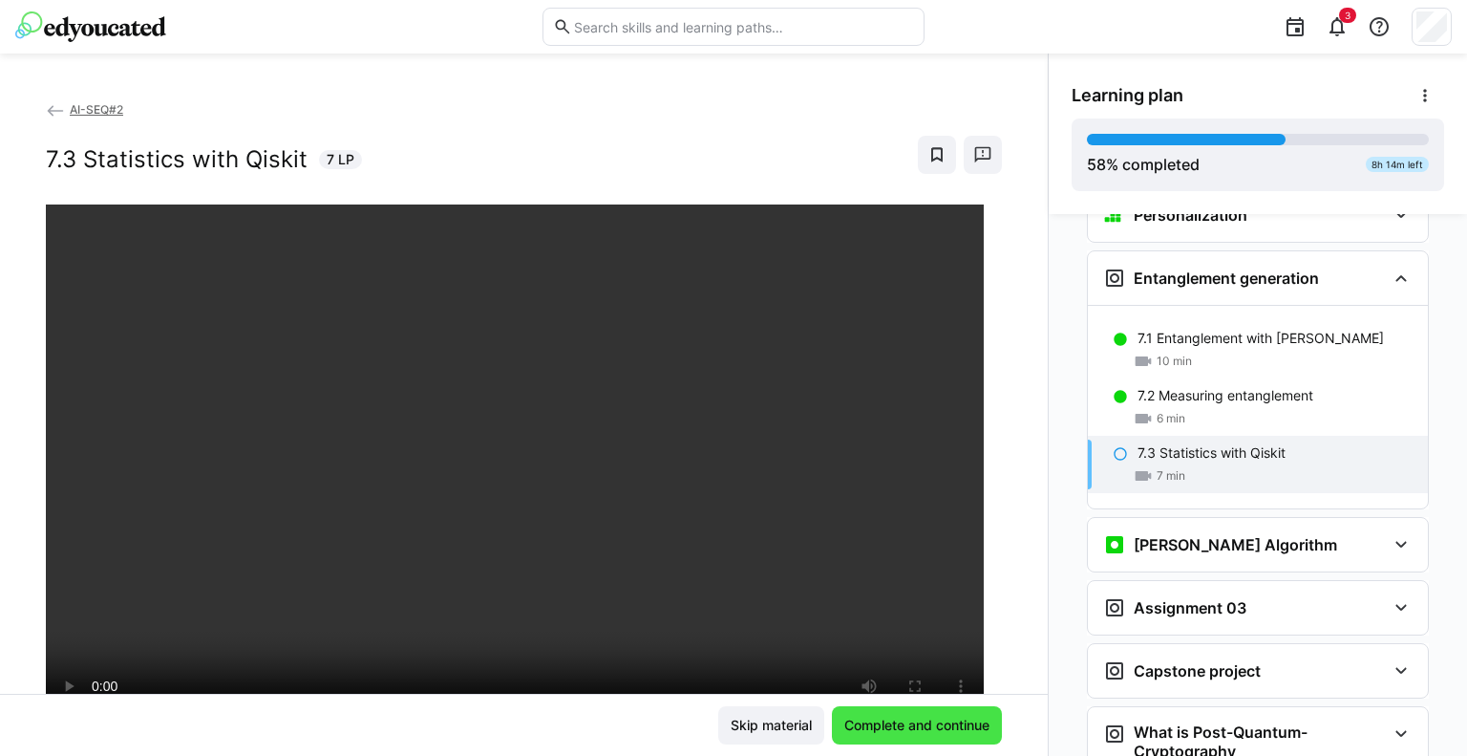
click at [929, 717] on span "Complete and continue" at bounding box center [917, 725] width 151 height 19
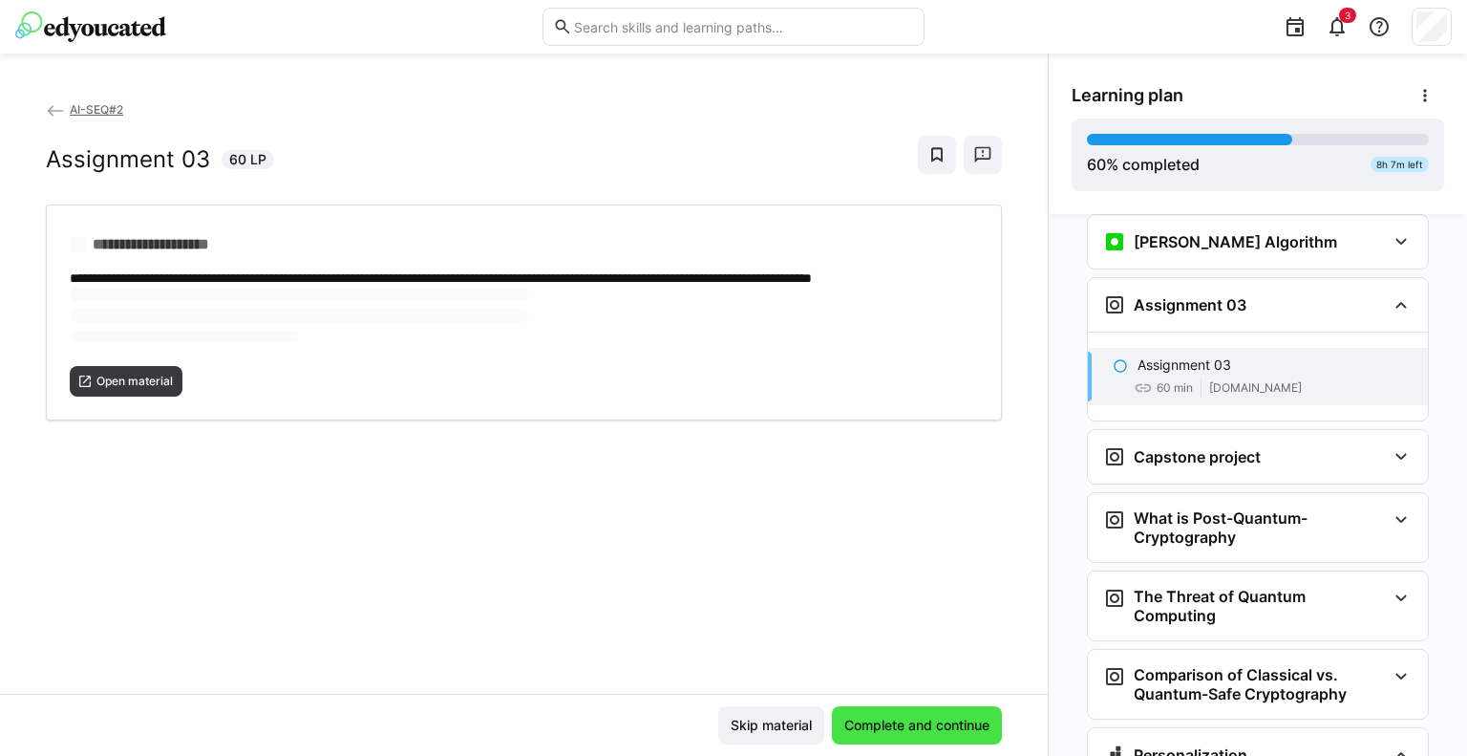
scroll to position [4062, 0]
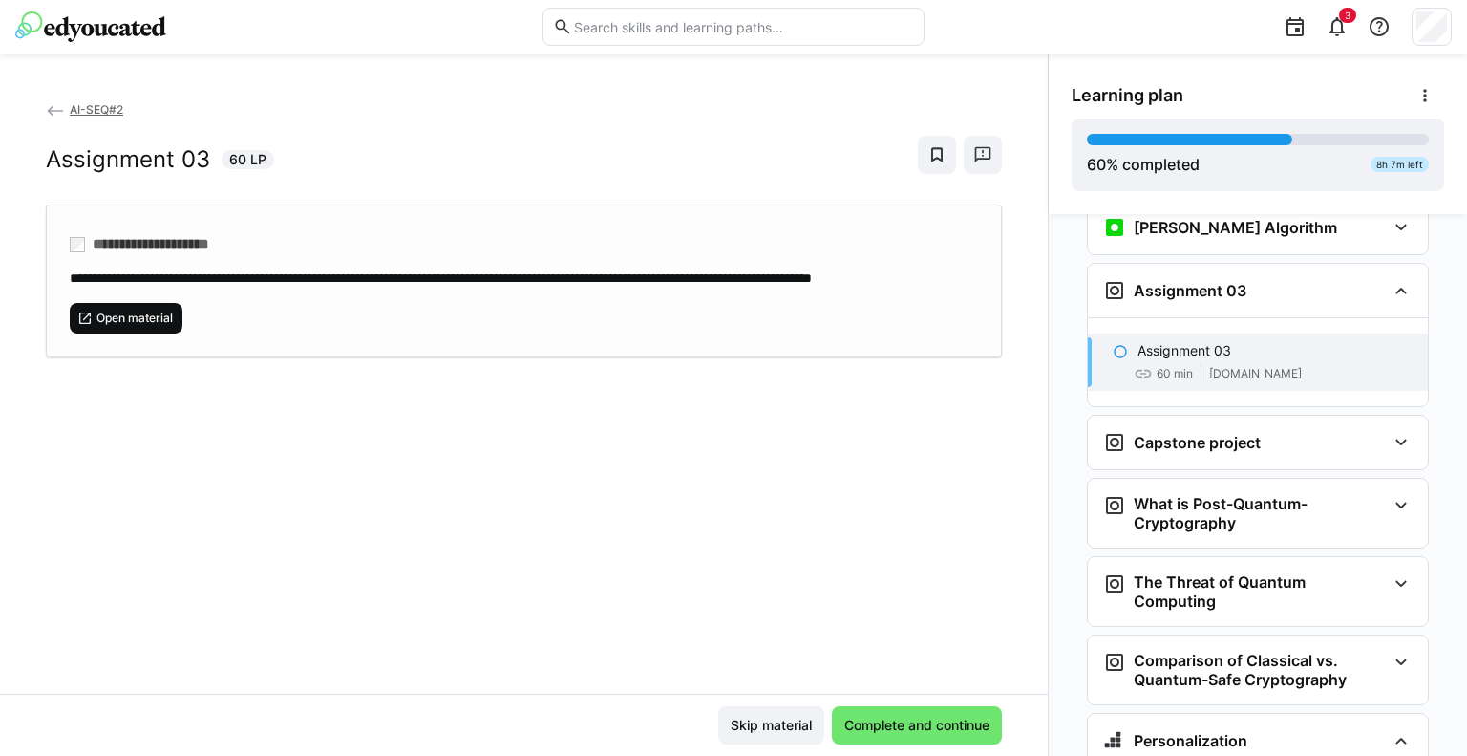
click at [157, 326] on span "Open material" at bounding box center [135, 317] width 80 height 15
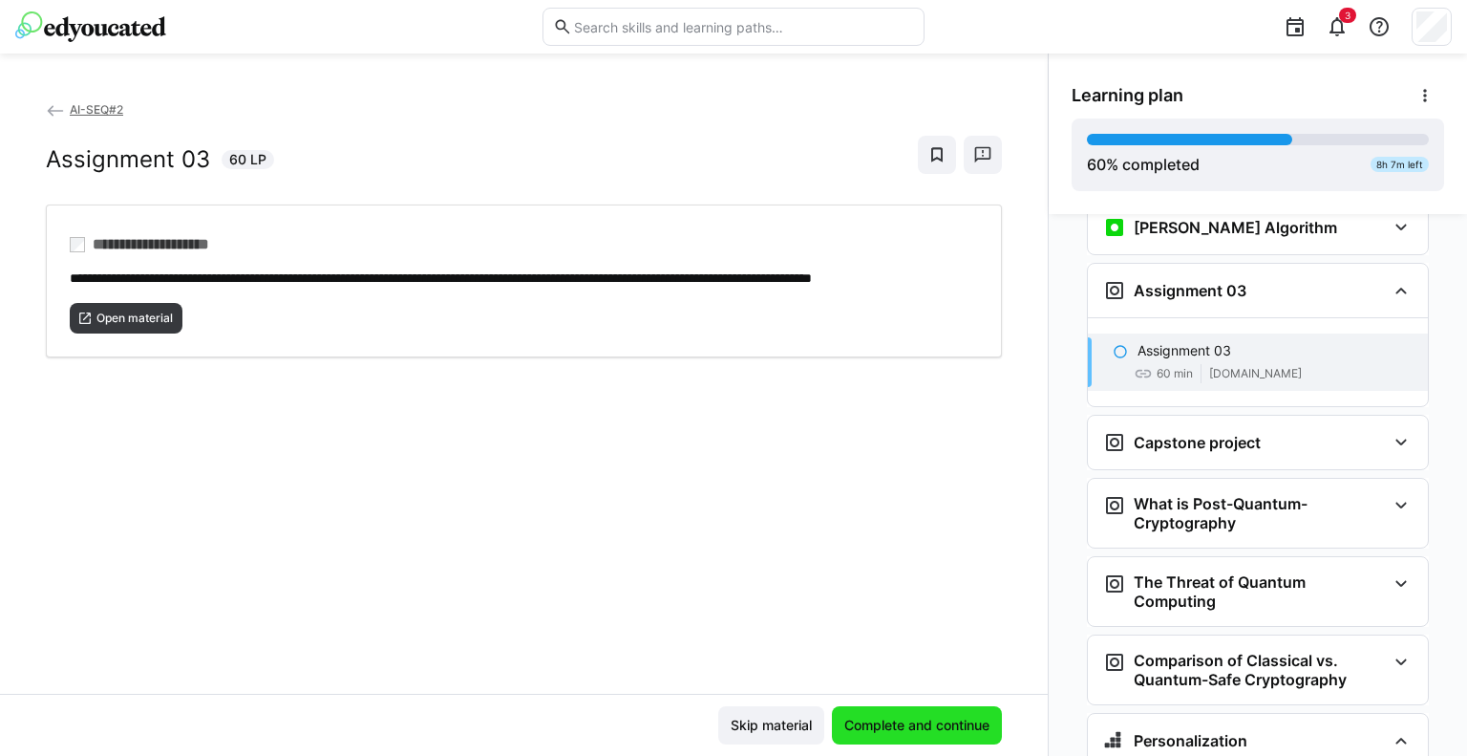
click at [909, 725] on span "Complete and continue" at bounding box center [917, 725] width 151 height 19
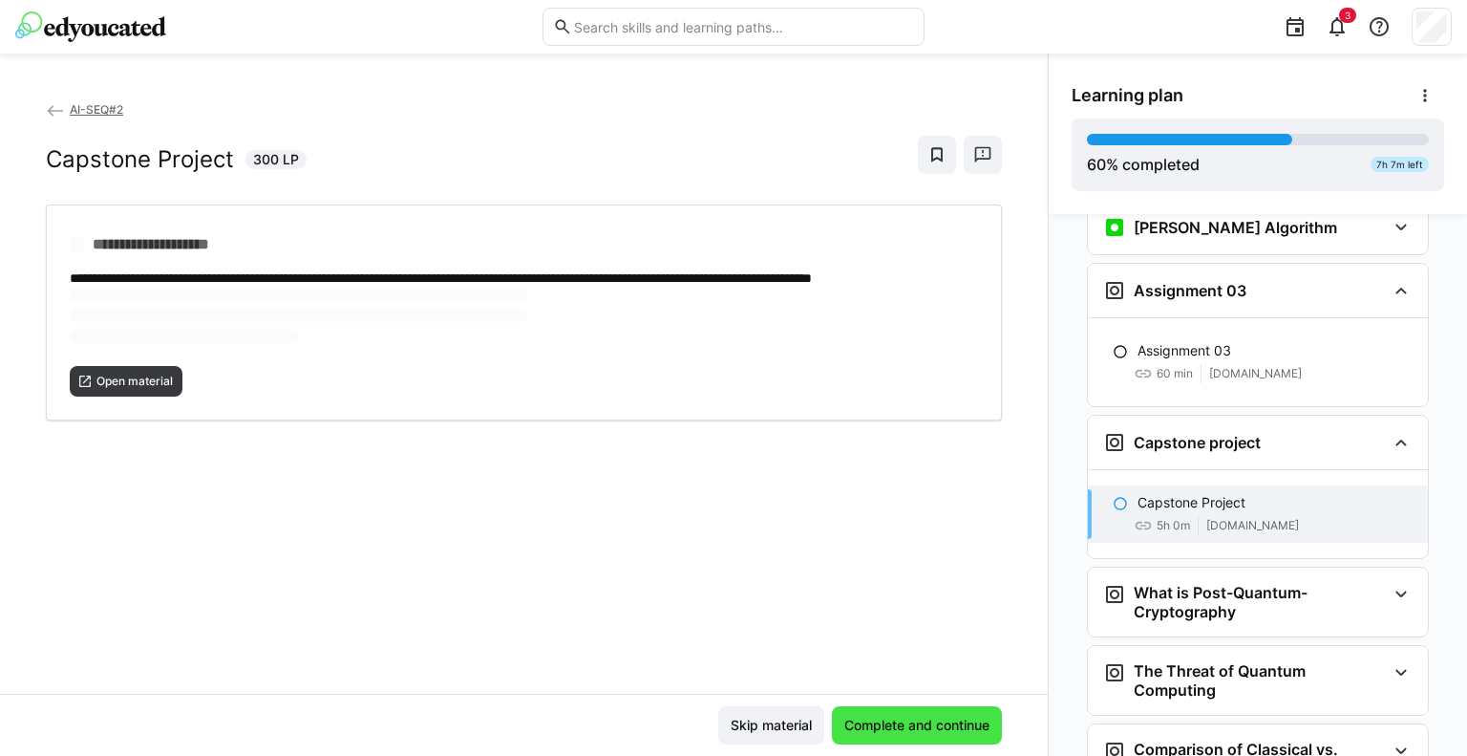
scroll to position [4213, 0]
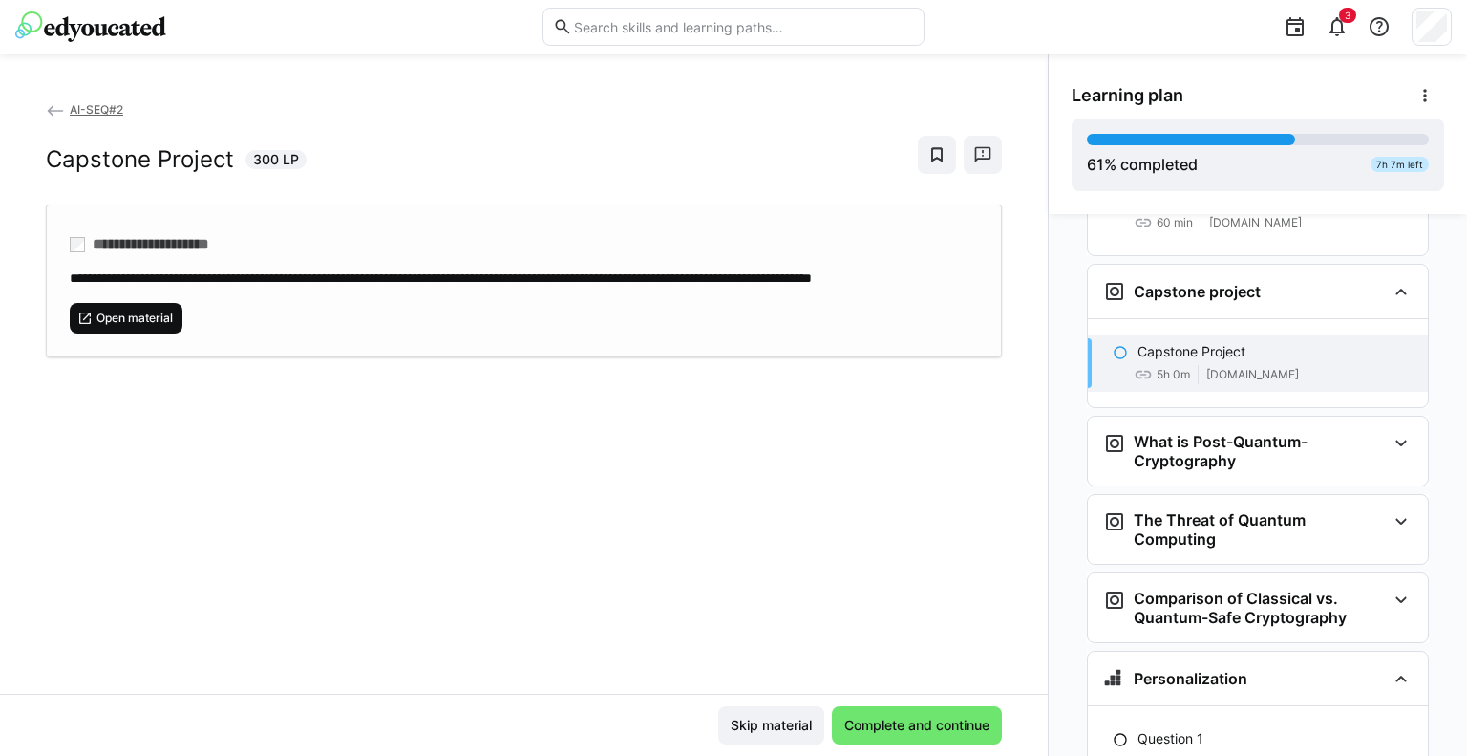
click at [139, 326] on span "Open material" at bounding box center [135, 317] width 80 height 15
click at [919, 719] on span "Complete and continue" at bounding box center [917, 725] width 151 height 19
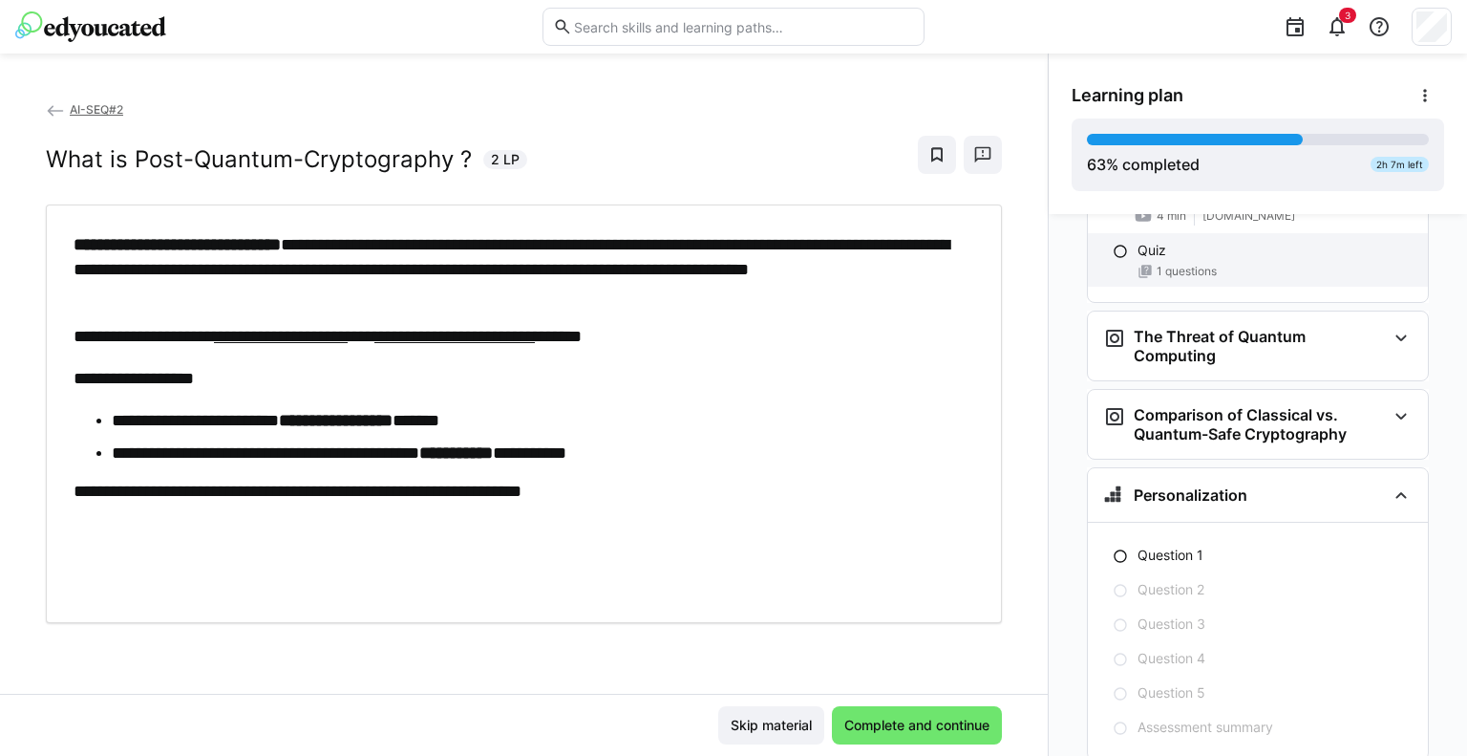
scroll to position [4609, 0]
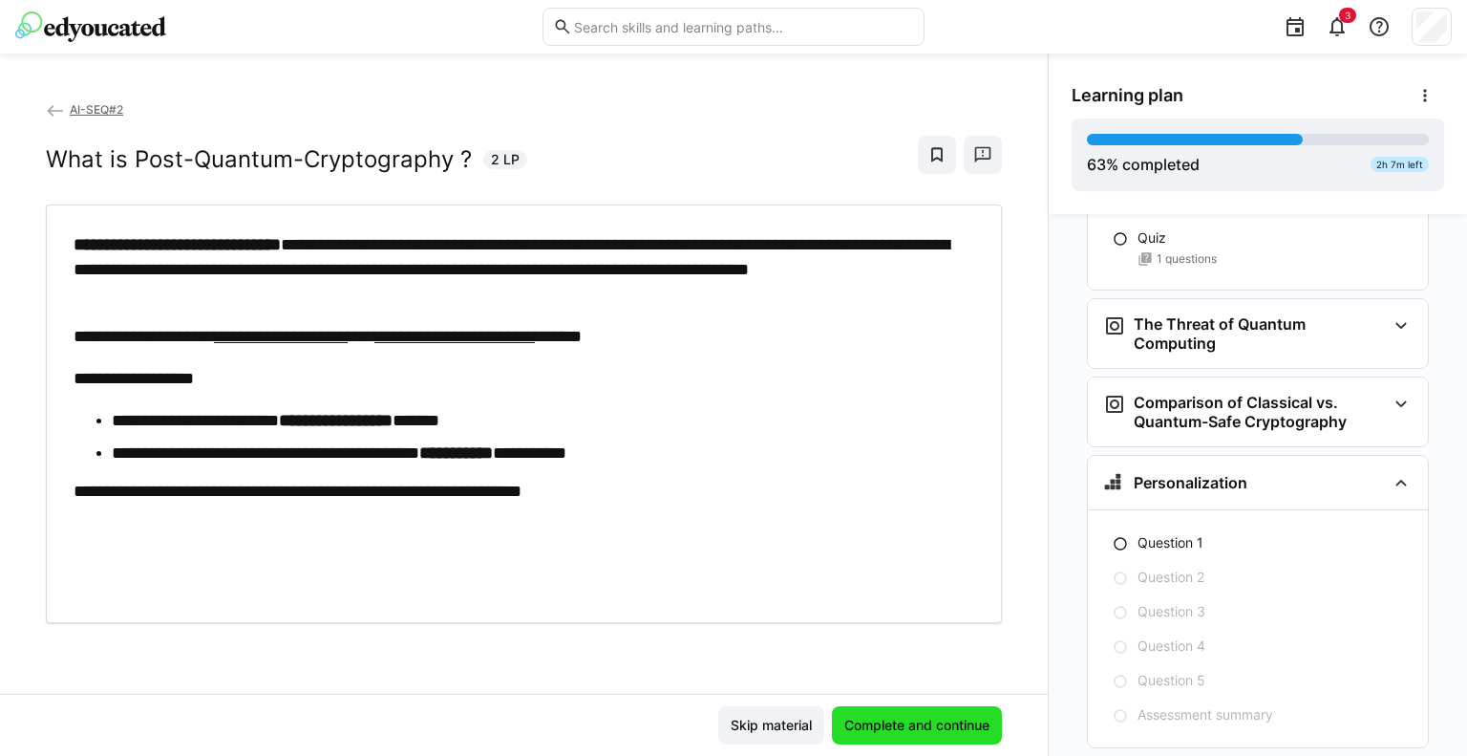
click at [890, 725] on span "Complete and continue" at bounding box center [917, 725] width 151 height 19
